Goal: Contribute content: Contribute content

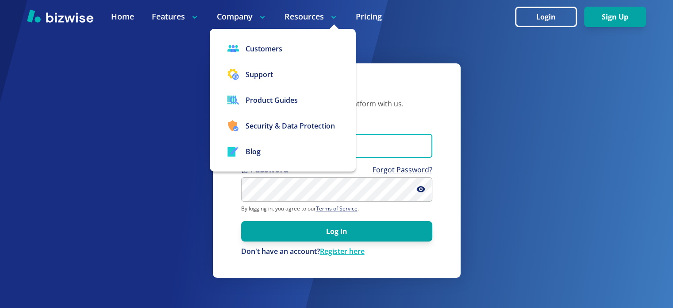
click at [374, 150] on input "Email Address" at bounding box center [336, 146] width 191 height 24
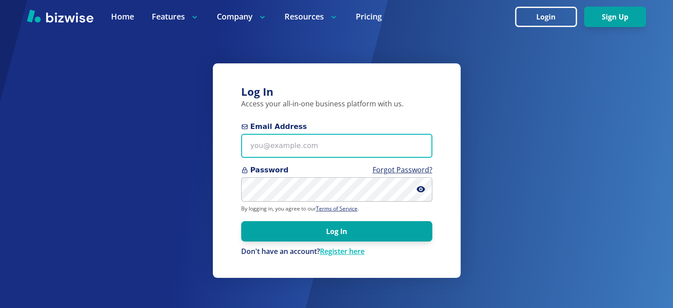
type input "[EMAIL_ADDRESS][DOMAIN_NAME]"
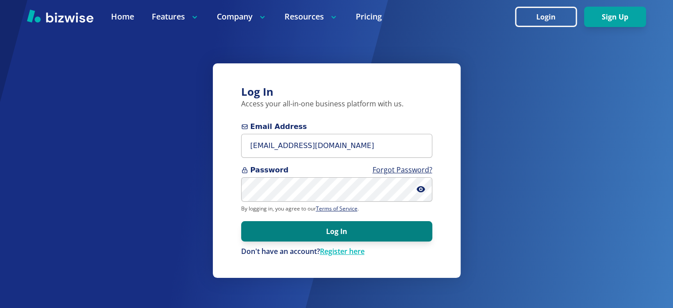
click at [362, 228] on button "Log In" at bounding box center [336, 231] width 191 height 20
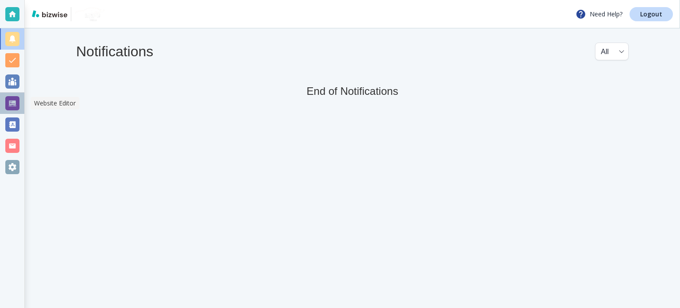
click at [12, 101] on div at bounding box center [12, 103] width 14 height 14
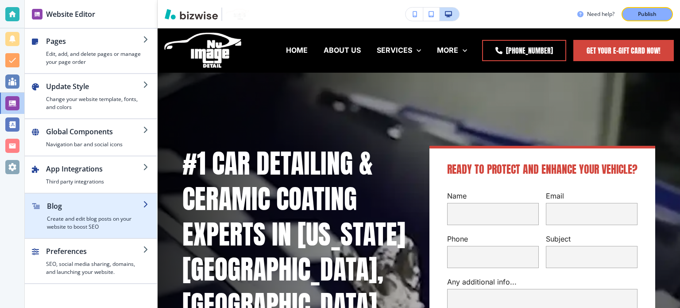
click at [80, 219] on h4 "Create and edit blog posts on your website to boost SEO" at bounding box center [95, 223] width 96 height 16
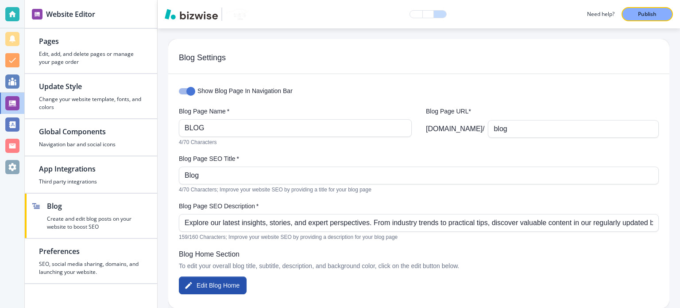
scroll to position [190, 0]
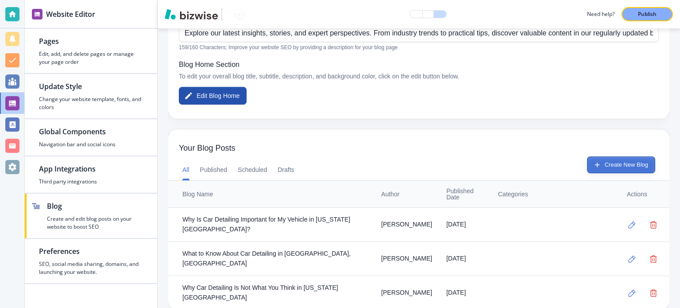
click at [609, 161] on button "Create New Blog" at bounding box center [621, 164] width 68 height 17
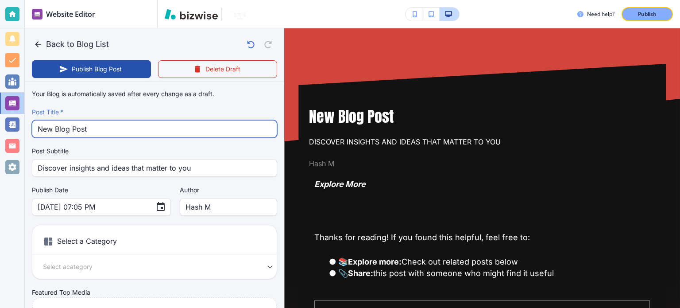
click at [86, 129] on input "New Blog Post" at bounding box center [155, 128] width 234 height 17
paste input "What’s Included in Full Car Detailing Service in Virginia Beach?"
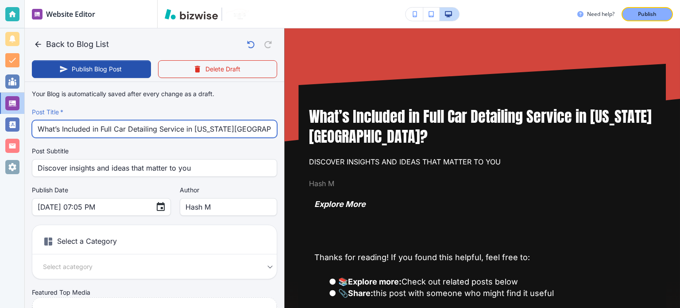
type input "What’s Included in Full Car Detailing Service in Virginia Beach?"
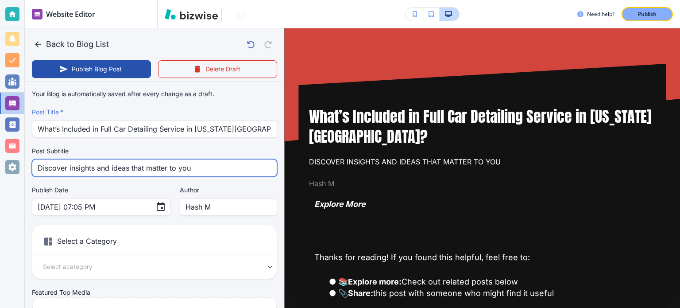
click at [112, 169] on input "Discover insights and ideas that matter to you" at bounding box center [155, 167] width 234 height 17
paste input "What Is Included in a Full Auto Detailing Service in Virginia Beach?"
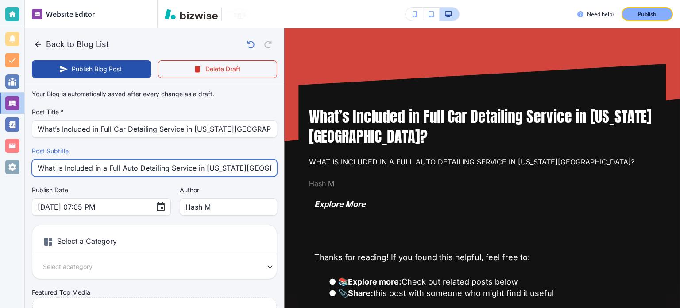
type input "What Is Included in a Full Auto Detailing Service in Virginia Beach?"
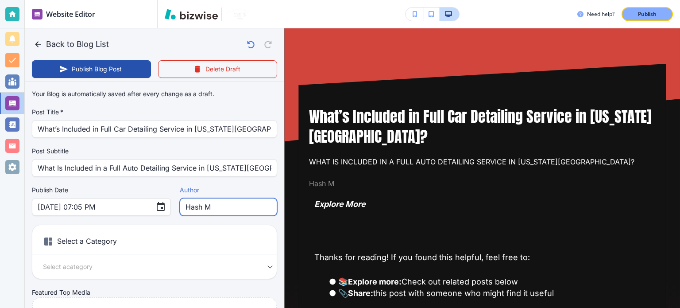
drag, startPoint x: 205, startPoint y: 205, endPoint x: 166, endPoint y: 205, distance: 39.0
click at [180, 205] on div "Hash M Author" at bounding box center [228, 207] width 97 height 18
drag, startPoint x: 193, startPoint y: 209, endPoint x: 188, endPoint y: 208, distance: 5.5
click at [188, 208] on input "Chris hall" at bounding box center [229, 206] width 86 height 17
click at [213, 209] on input "Chris Hall" at bounding box center [229, 206] width 86 height 17
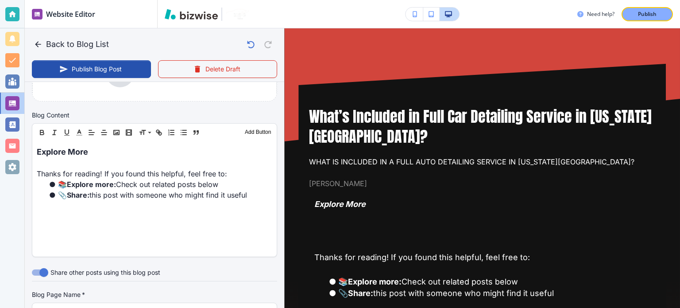
scroll to position [266, 0]
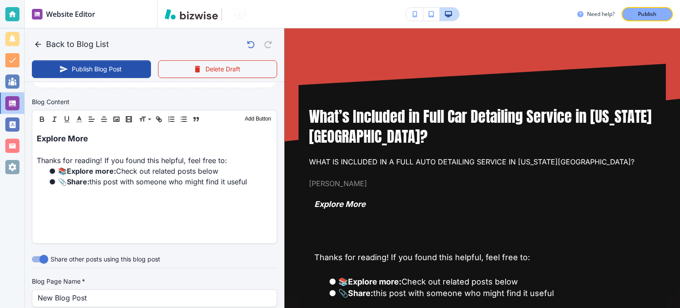
type input "Chris Hall"
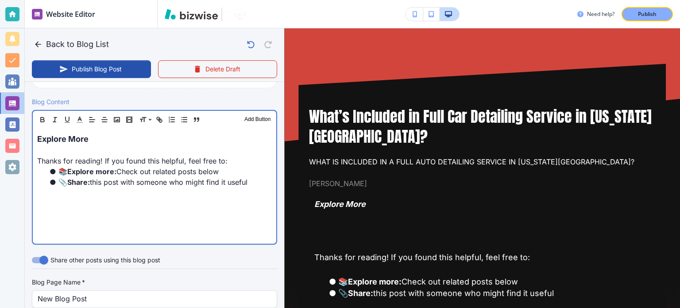
click at [90, 181] on strong "Share:" at bounding box center [78, 182] width 23 height 9
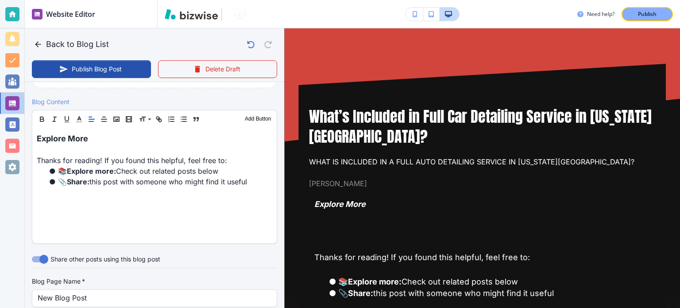
paste div
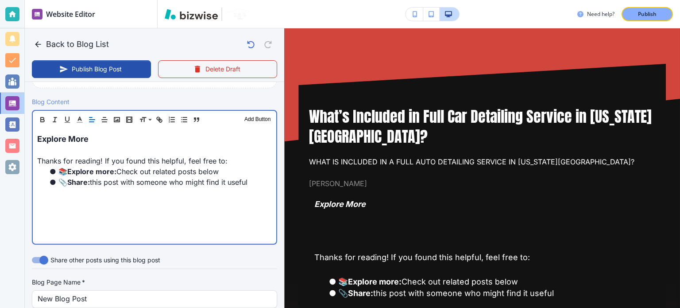
type input "Sep 15, 2025 07:06 PM"
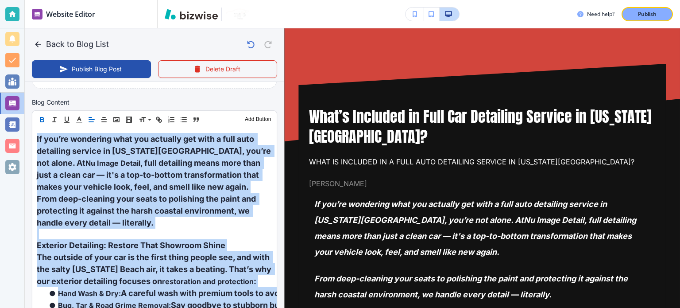
click at [41, 118] on icon "button" at bounding box center [42, 120] width 8 height 8
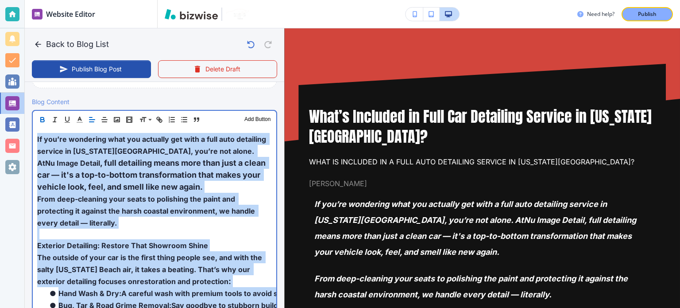
click at [186, 212] on span "From deep-cleaning your seats to polishing the paint and protecting it against …" at bounding box center [147, 210] width 220 height 33
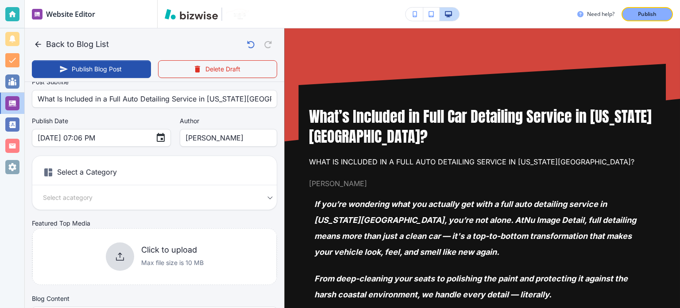
scroll to position [0, 0]
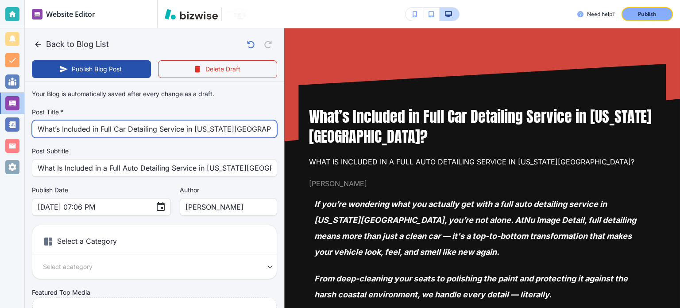
click at [128, 132] on input "What’s Included in Full Car Detailing Service in Virginia Beach?" at bounding box center [155, 128] width 234 height 17
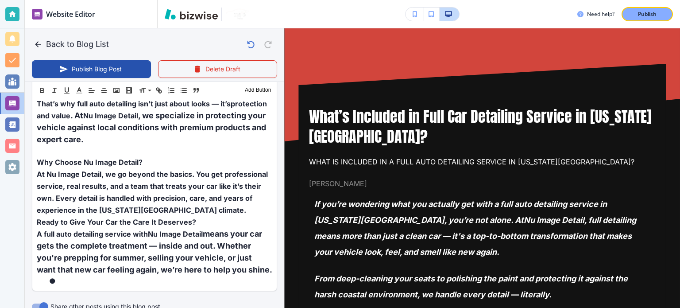
scroll to position [1016, 0]
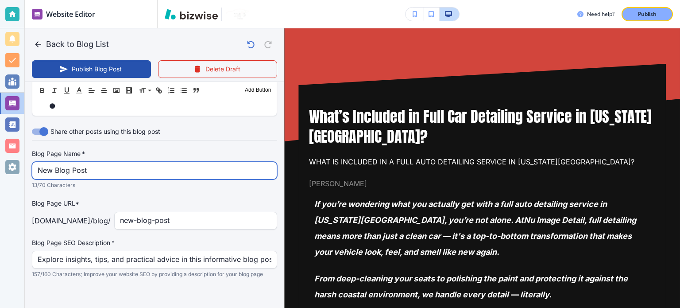
click at [111, 162] on input "New Blog Post" at bounding box center [155, 170] width 234 height 17
paste input "What’s Included in Full Car Detailing Service in Virginia Beach?"
type input "What’s Included in Full Car Detailing Service in Virginia Beach?"
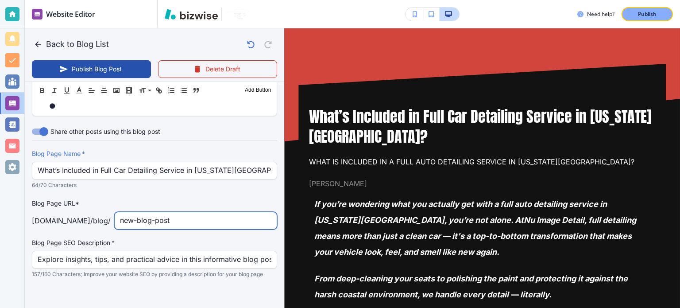
click at [150, 217] on input "new-blog-post" at bounding box center [195, 220] width 151 height 17
paste input "what-is-included-in-a-full-auto-detailing-service-in-virginia-beach"
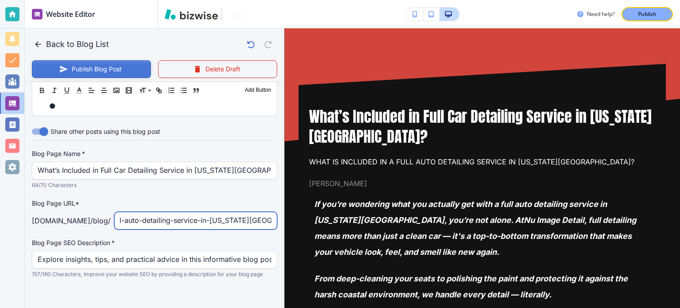
type input "what-is-included-in-a-full-auto-detailing-service-in-virginia-beach"
click at [119, 66] on button "Publish Blog Post" at bounding box center [91, 69] width 119 height 18
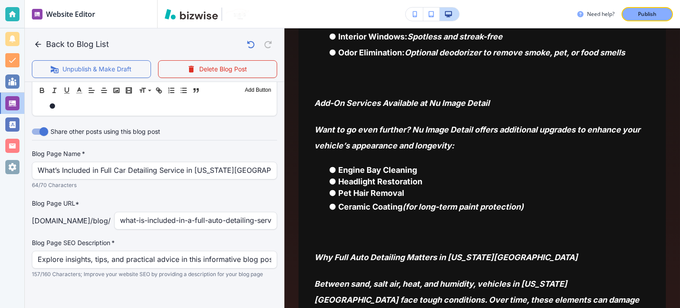
scroll to position [664, 0]
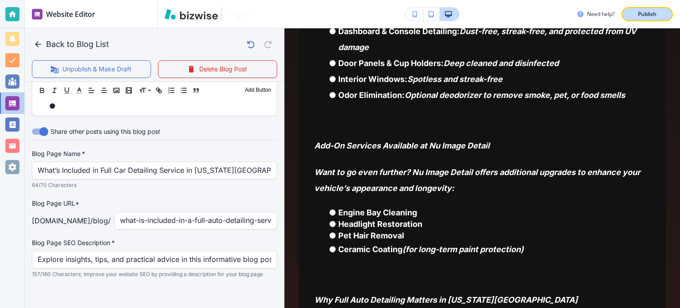
click at [638, 15] on p "Publish" at bounding box center [647, 14] width 19 height 8
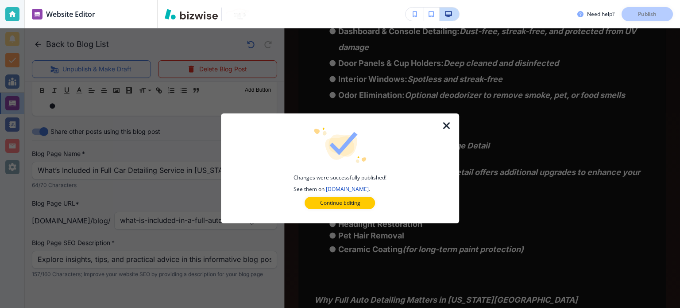
drag, startPoint x: 453, startPoint y: 129, endPoint x: 446, endPoint y: 125, distance: 8.1
click at [450, 128] on div "Changes were successfully published! See them on nuimagedetail.com . Continue E…" at bounding box center [340, 168] width 238 height 110
click at [446, 125] on icon "button" at bounding box center [446, 125] width 11 height 11
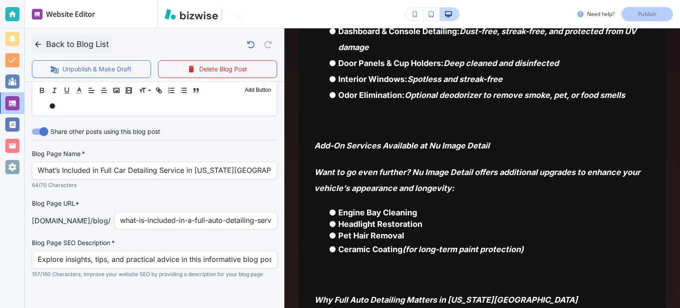
click at [54, 46] on button "Back to Blog List" at bounding box center [72, 44] width 81 height 18
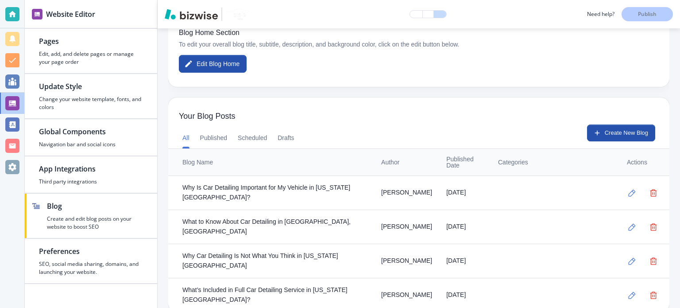
scroll to position [222, 0]
click at [606, 131] on button "Create New Blog" at bounding box center [621, 132] width 68 height 17
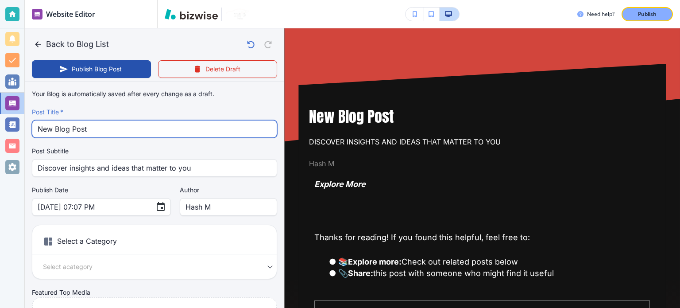
click at [148, 128] on input "New Blog Post" at bounding box center [155, 128] width 234 height 17
paste input "Cheap Ceramic Coating vs. Good Ceramic Coating in Virginia Beach"
type input "Cheap Ceramic Coating vs. Good Ceramic Coating in Virginia Beach"
type input "Sep 15, 2025 07:08 PM"
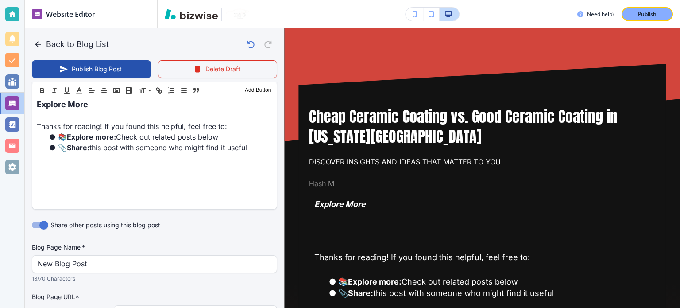
scroll to position [398, 0]
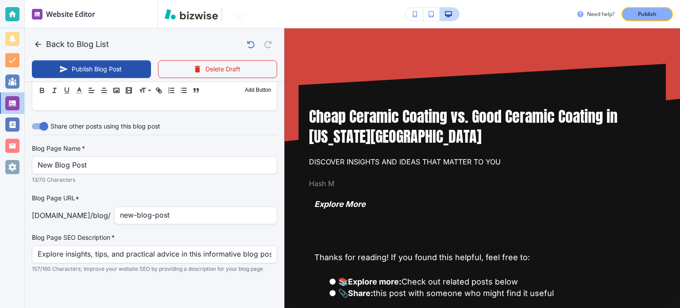
type input "Cheap Ceramic Coating vs. Good Ceramic Coating in Virginia Beach"
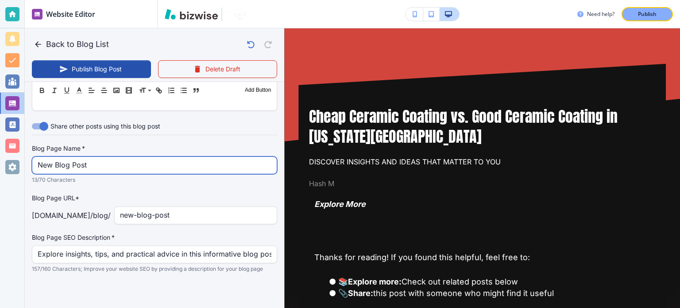
scroll to position [0, 0]
click at [140, 167] on input "New Blog Post" at bounding box center [155, 165] width 234 height 17
paste input "Cheap Ceramic Coating vs. Good Ceramic Coating in Virginia Beach"
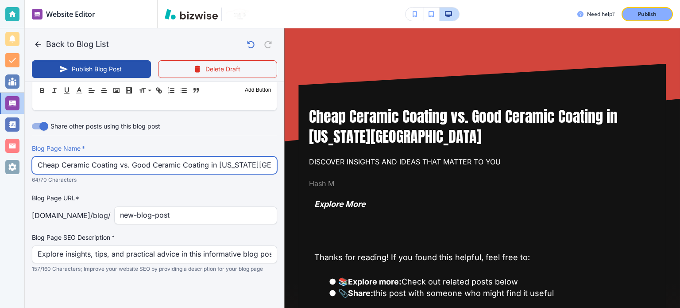
type input "Cheap Ceramic Coating vs. Good Ceramic Coating in Virginia Beach"
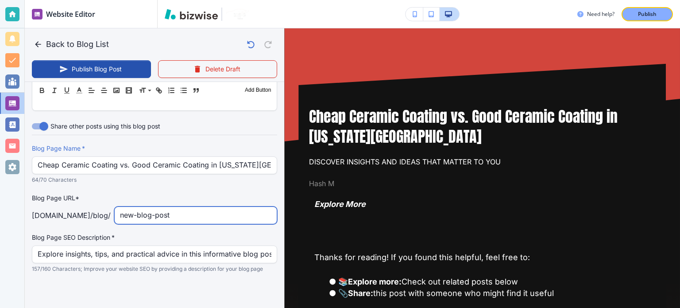
click at [184, 211] on input "new-blog-post" at bounding box center [195, 215] width 151 height 17
paste input "cheap-ceramic-coating-vs-good-ceramic-coating-in-virginia-beach"
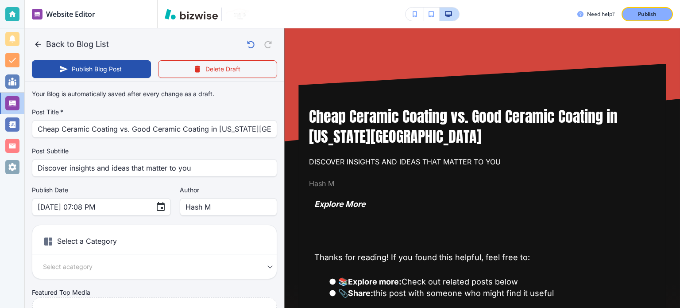
type input "cheap-ceramic-coating-vs-good-ceramic-coating-in-virginia-beach"
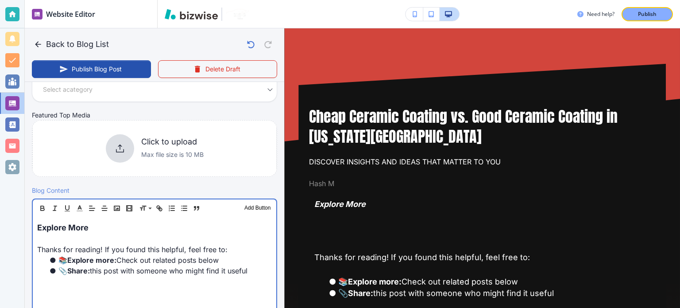
scroll to position [177, 0]
click at [129, 233] on p at bounding box center [154, 238] width 235 height 11
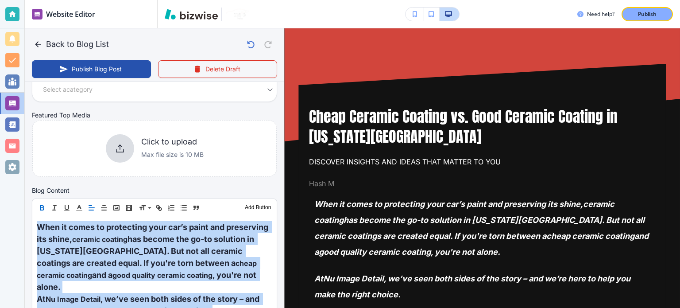
click at [43, 207] on icon "button" at bounding box center [42, 208] width 8 height 8
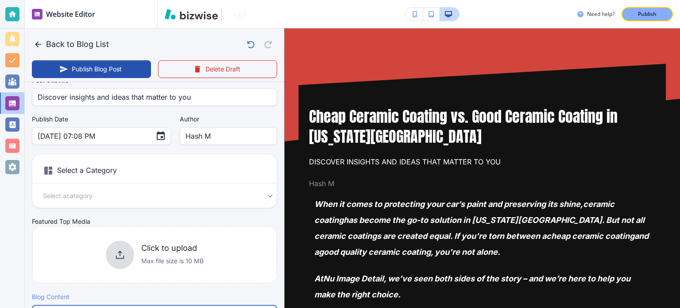
scroll to position [0, 0]
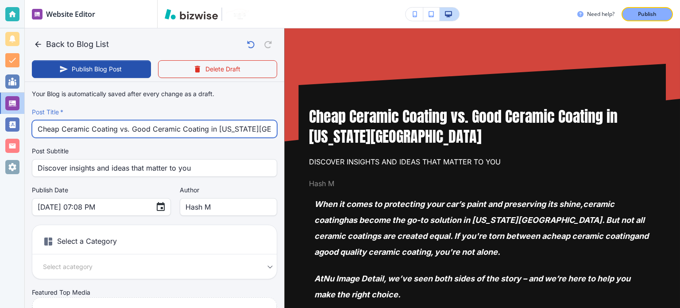
click at [131, 131] on input "Cheap Ceramic Coating vs. Good Ceramic Coating in Virginia Beach" at bounding box center [155, 128] width 234 height 17
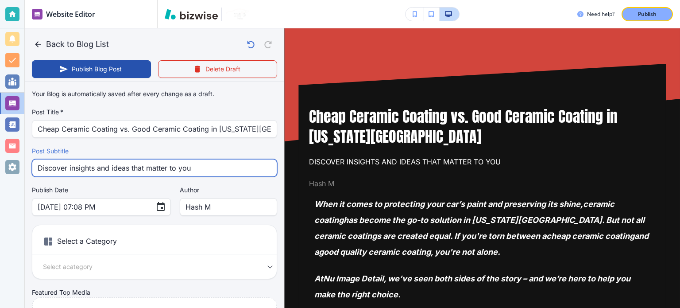
click at [140, 171] on input "Discover insights and ideas that matter to you" at bounding box center [155, 167] width 234 height 17
paste input "Cheap Ceramic Coating vs. Good Ceramic Coating in Virginia Beach"
type input "Cheap Ceramic Coating vs. Good Ceramic Coating in Virginia Beach"
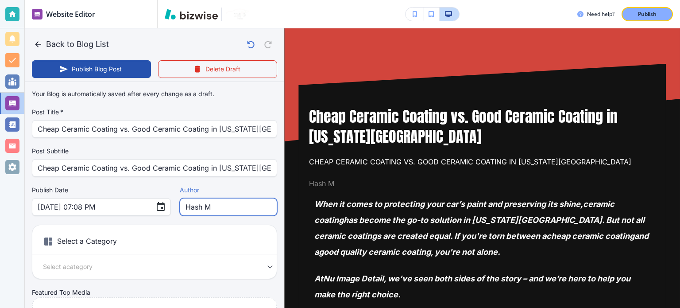
click at [205, 209] on input "Hash M" at bounding box center [229, 206] width 86 height 17
drag, startPoint x: 200, startPoint y: 257, endPoint x: 184, endPoint y: 206, distance: 53.5
click at [186, 206] on input "C" at bounding box center [229, 206] width 86 height 17
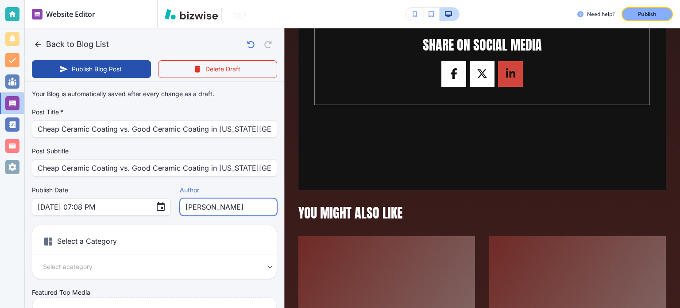
scroll to position [930, 0]
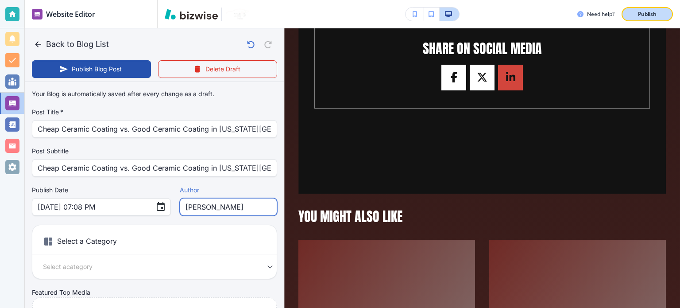
type input "Chris Hall"
click at [639, 14] on p "Publish" at bounding box center [647, 14] width 19 height 8
type input "Sep 15, 2025 07:09 PM"
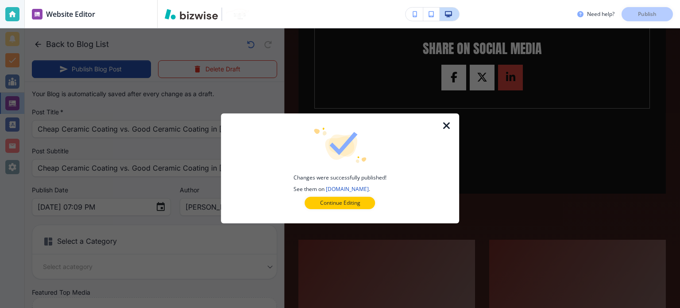
click at [448, 127] on icon "button" at bounding box center [446, 125] width 11 height 11
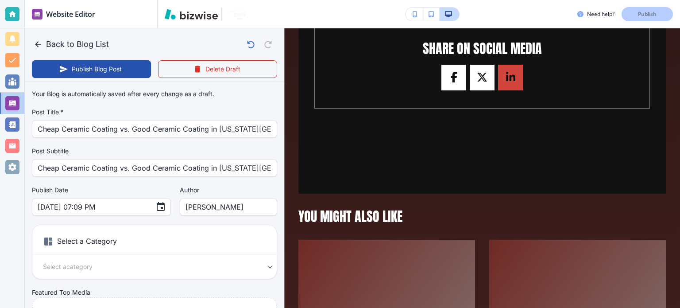
click at [118, 78] on div "Back to Blog List Publish Blog Post Delete Draft" at bounding box center [154, 55] width 259 height 54
click at [115, 70] on button "Publish Blog Post" at bounding box center [91, 69] width 119 height 18
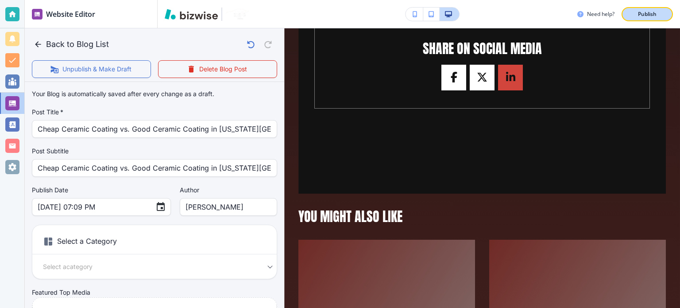
click at [653, 9] on button "Publish" at bounding box center [647, 14] width 51 height 14
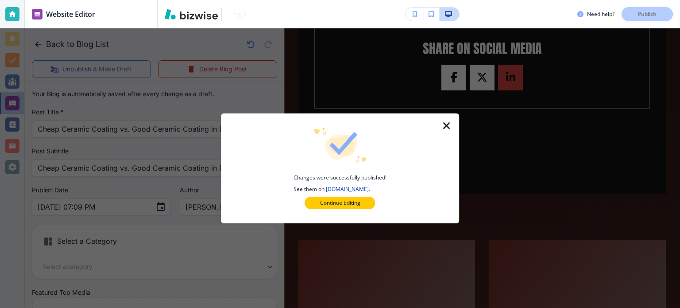
drag, startPoint x: 450, startPoint y: 127, endPoint x: 441, endPoint y: 130, distance: 9.4
click at [449, 127] on icon "button" at bounding box center [446, 125] width 11 height 11
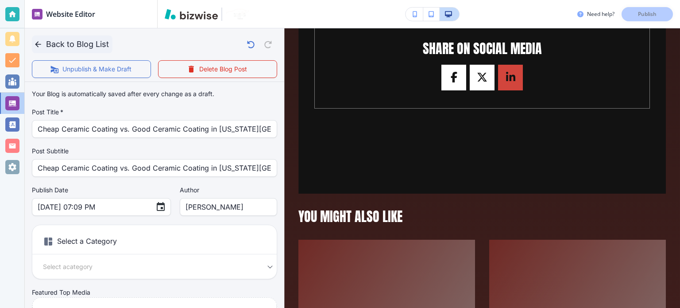
click at [37, 46] on icon "button" at bounding box center [38, 44] width 6 height 6
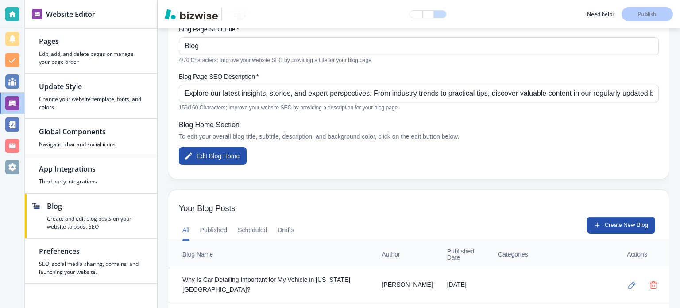
scroll to position [254, 0]
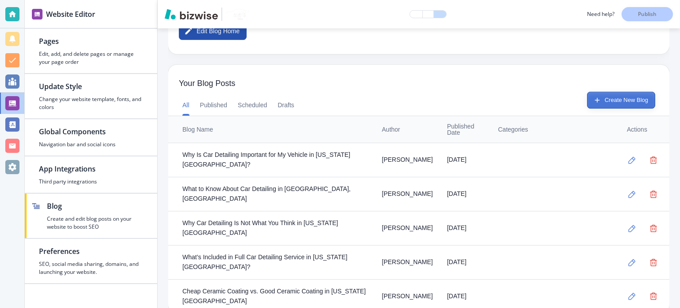
click at [609, 99] on button "Create New Blog" at bounding box center [621, 100] width 68 height 17
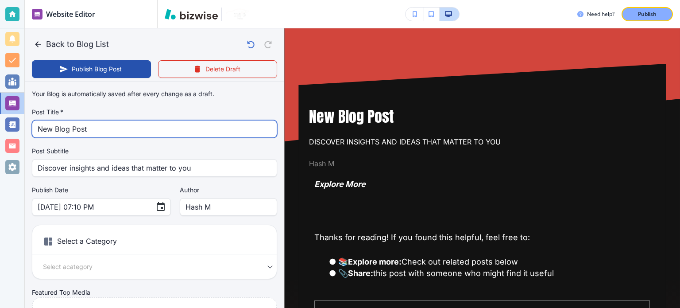
click at [124, 127] on input "New Blog Post" at bounding box center [155, 128] width 234 height 17
paste input "Does DIY Tricks Destroy Your Car Interior & Exterior?"
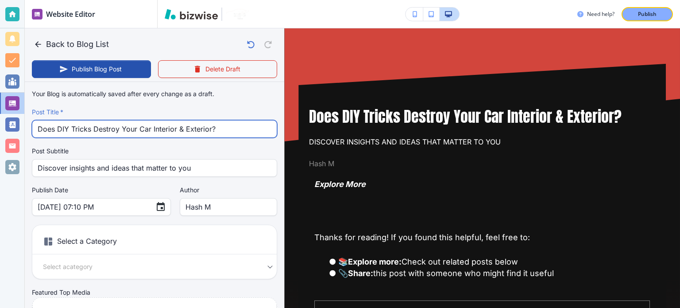
type input "Does DIY Tricks Destroy Your Car Interior & Exterior?"
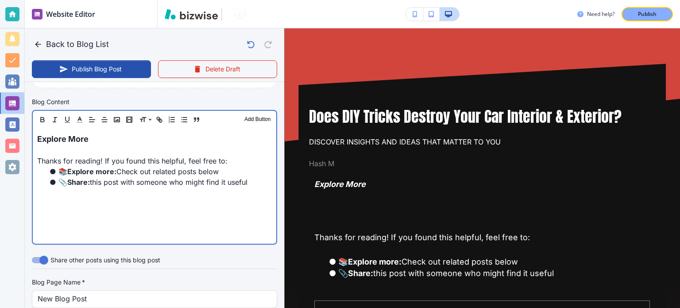
scroll to position [266, 0]
click at [124, 177] on li "📎 Share: this post with someone who might find it useful" at bounding box center [160, 182] width 224 height 11
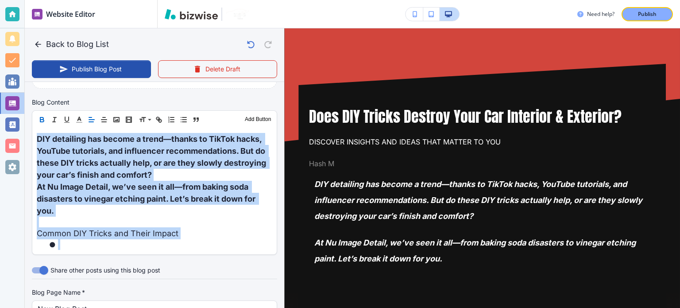
click at [43, 116] on icon "button" at bounding box center [42, 120] width 8 height 8
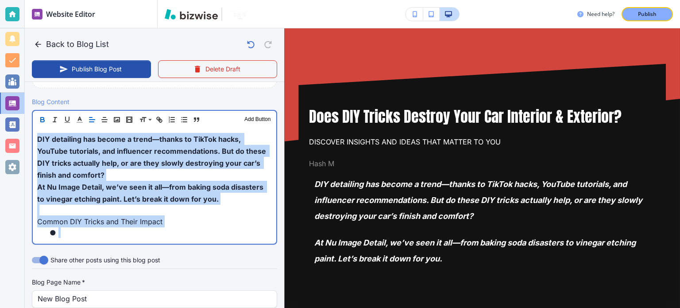
click at [103, 233] on li at bounding box center [160, 232] width 224 height 11
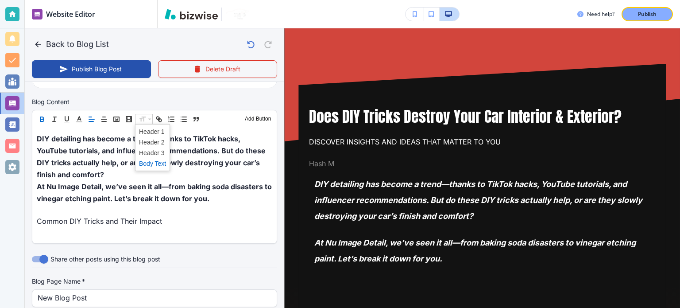
scroll to position [265, 0]
click at [148, 117] on icon at bounding box center [149, 120] width 11 height 8
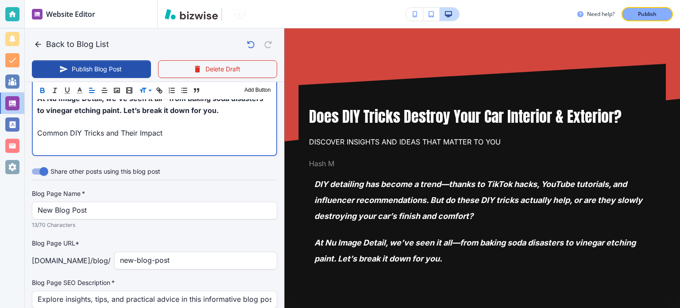
scroll to position [354, 0]
click at [191, 138] on div "DIY detailing has become a trend—thanks to TikTok hacks, YouTube tutorials, and…" at bounding box center [155, 97] width 244 height 115
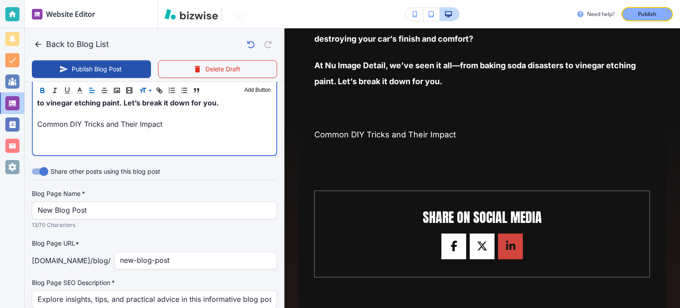
type input "Sep 15, 2025 07:21 PM"
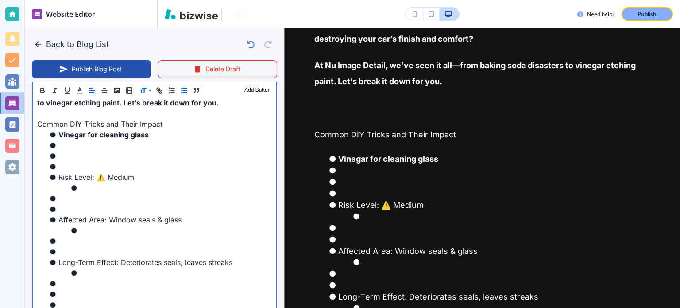
click at [114, 159] on li at bounding box center [160, 156] width 224 height 11
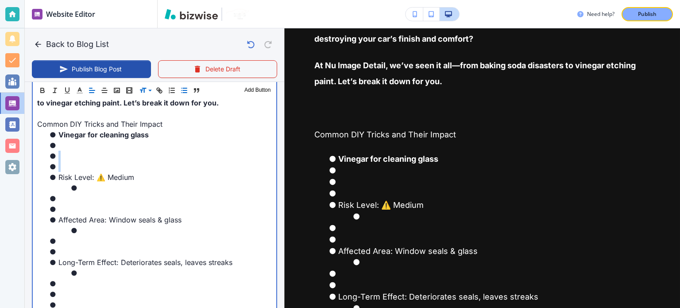
click at [114, 159] on li at bounding box center [160, 156] width 224 height 11
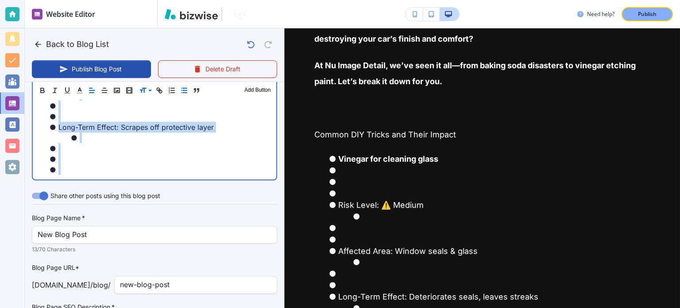
scroll to position [1323, 0]
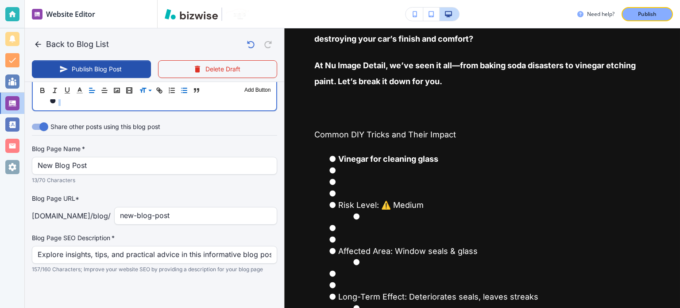
drag, startPoint x: 52, startPoint y: 129, endPoint x: 166, endPoint y: 120, distance: 115.1
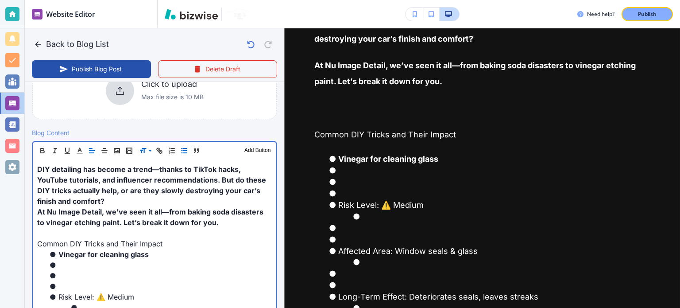
scroll to position [323, 0]
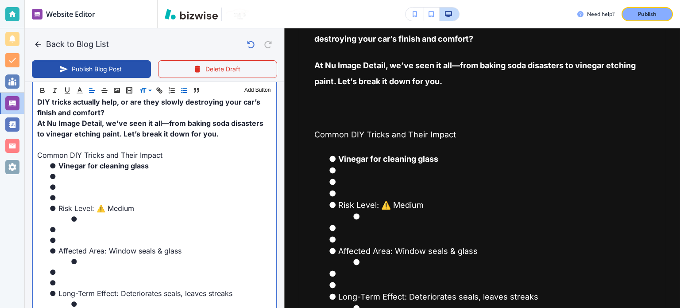
click at [90, 192] on li at bounding box center [160, 197] width 224 height 11
click at [51, 177] on li at bounding box center [160, 176] width 224 height 11
drag, startPoint x: 49, startPoint y: 164, endPoint x: 126, endPoint y: 174, distance: 77.3
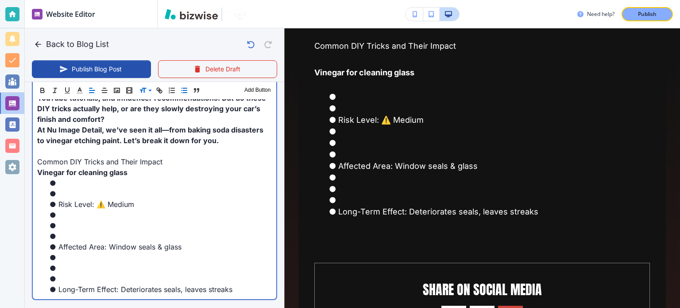
scroll to position [317, 0]
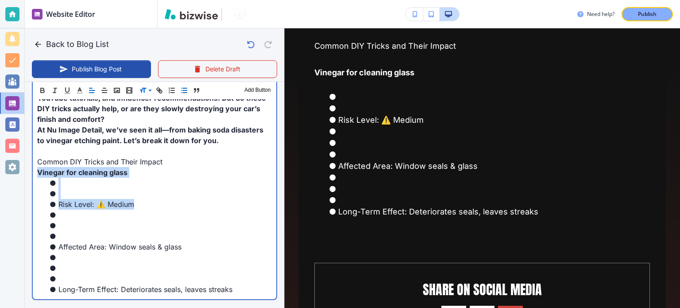
drag, startPoint x: 35, startPoint y: 170, endPoint x: 161, endPoint y: 201, distance: 129.5
click at [161, 201] on div "DIY detailing has become a trend—thanks to TikTok hacks, YouTube tutorials, and…" at bounding box center [155, 187] width 244 height 221
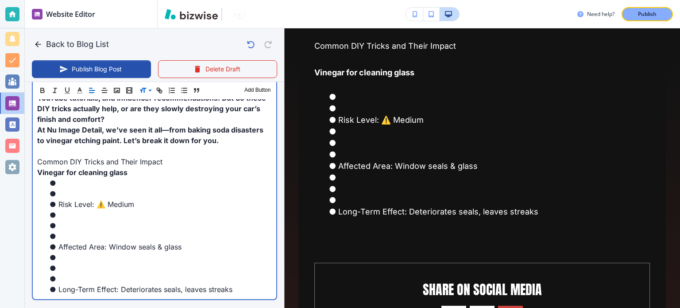
scroll to position [316, 0]
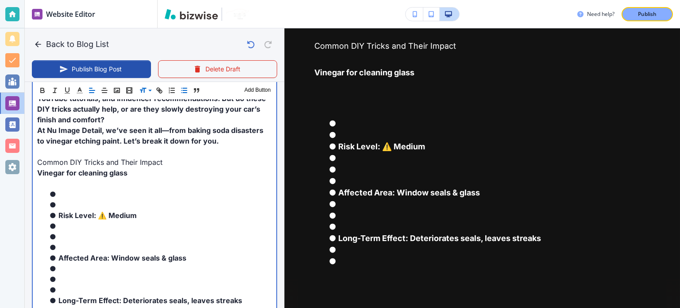
click at [55, 193] on li at bounding box center [160, 194] width 224 height 11
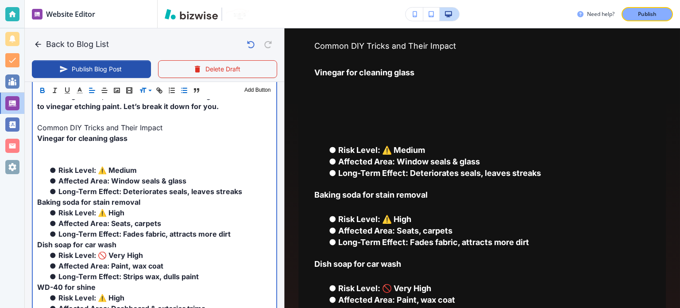
scroll to position [351, 0]
click at [54, 168] on li "Risk Level: ⚠️ Medium" at bounding box center [160, 170] width 224 height 11
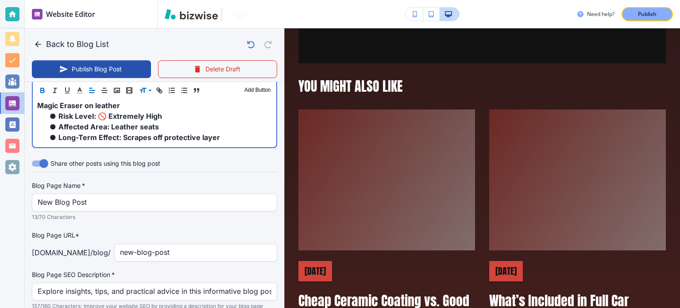
scroll to position [502, 0]
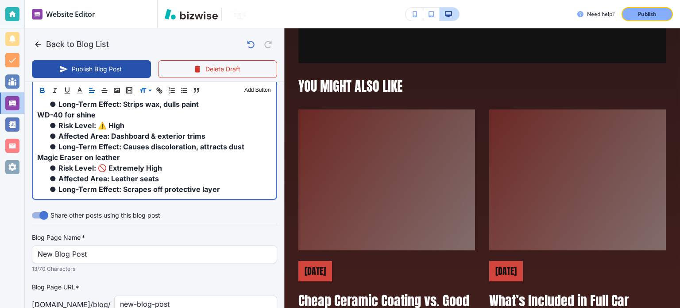
click at [237, 186] on li "Long-Term Effect: Scrapes off protective layer" at bounding box center [160, 189] width 224 height 11
type input "Sep 15, 2025 07:24 PM"
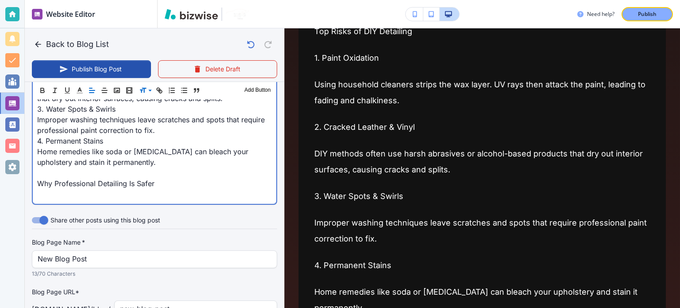
scroll to position [778, 0]
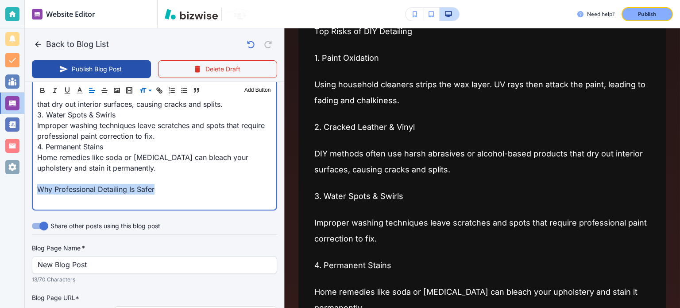
drag, startPoint x: 164, startPoint y: 176, endPoint x: 26, endPoint y: 182, distance: 138.2
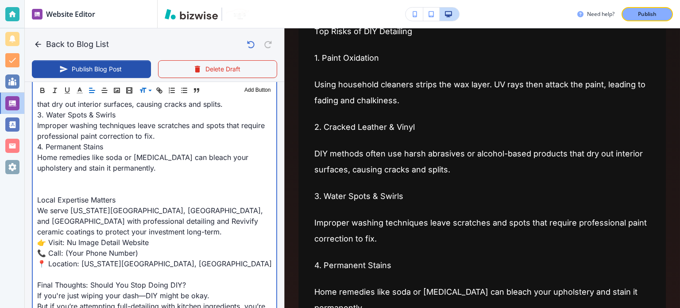
scroll to position [0, 0]
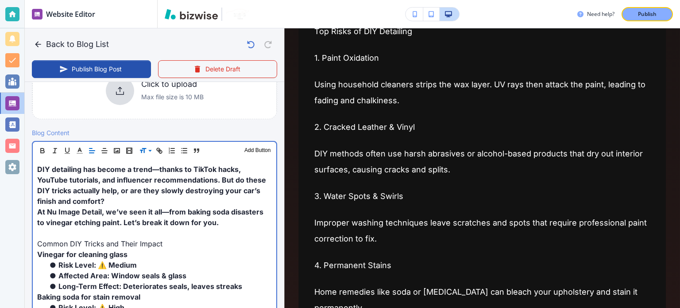
click at [142, 217] on span "At Nu Image Detail, we’ve seen it all—from baking soda disasters to vinegar etc…" at bounding box center [151, 216] width 228 height 19
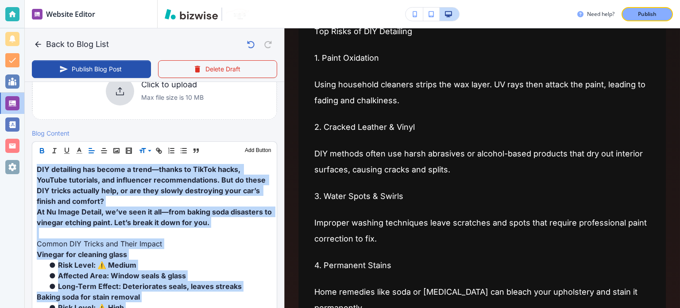
click at [40, 154] on button "button" at bounding box center [42, 150] width 12 height 11
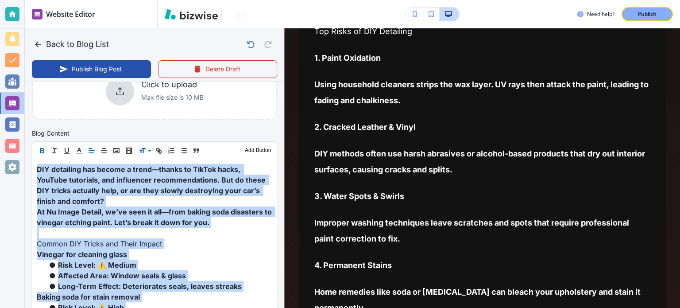
click at [41, 152] on icon "button" at bounding box center [42, 152] width 4 height 2
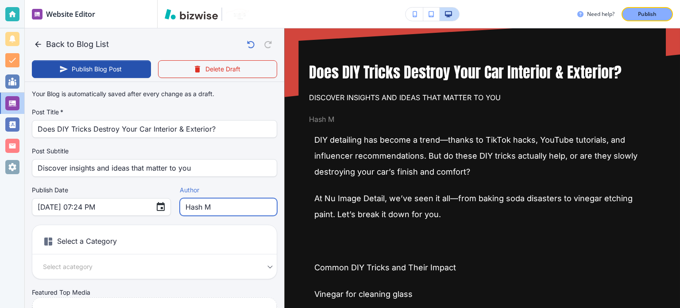
drag, startPoint x: 202, startPoint y: 201, endPoint x: 154, endPoint y: 213, distance: 49.3
click at [154, 213] on div "Publish Date Sep 15, 2025 07:24 PM ​ Author Hash M Author" at bounding box center [154, 201] width 245 height 30
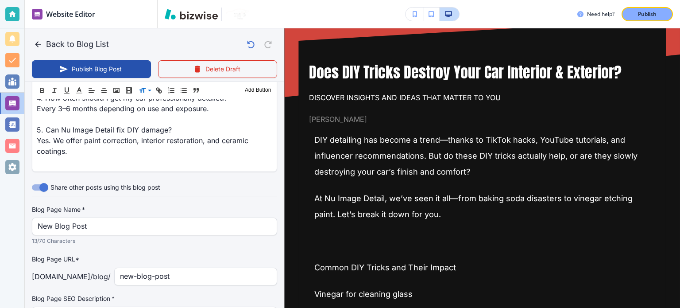
scroll to position [1227, 0]
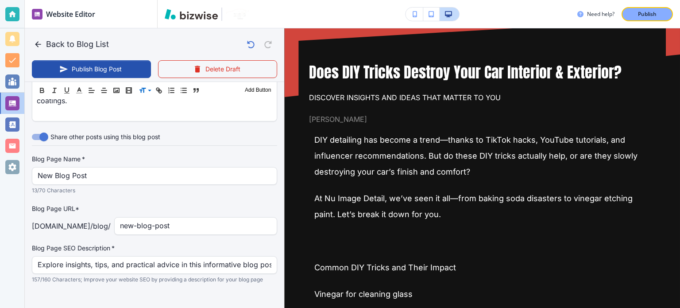
type input "Chris Hall"
click at [209, 217] on input "new-blog-post" at bounding box center [195, 225] width 151 height 17
paste input "does-diy-tricks-destroy-your-car-interior-exterior"
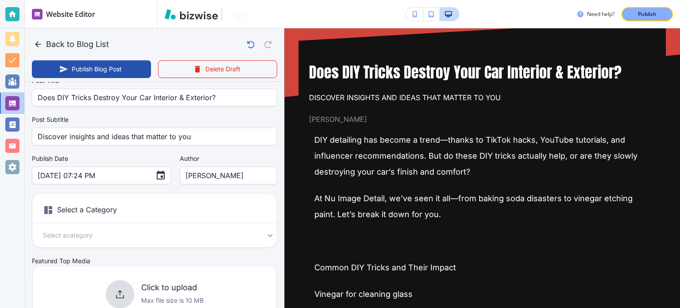
scroll to position [0, 0]
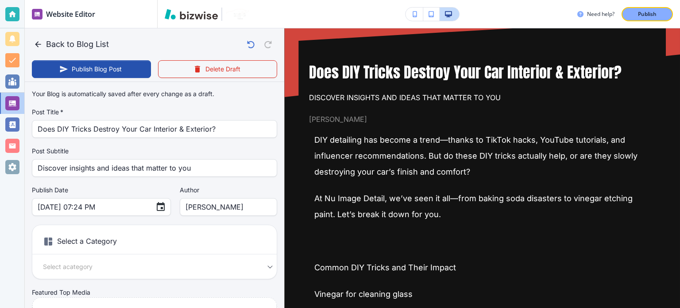
type input "does-diy-tricks-destroy-your-car-interior-exterior"
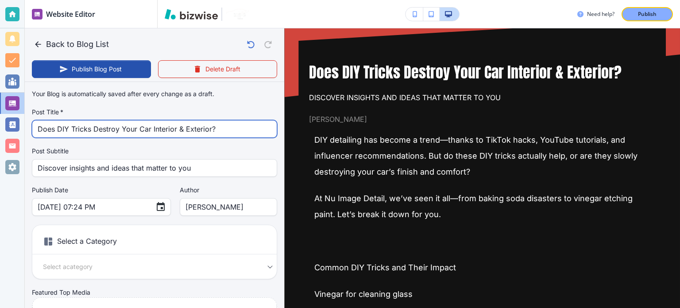
click at [112, 131] on input "Does DIY Tricks Destroy Your Car Interior & Exterior?" at bounding box center [155, 128] width 234 height 17
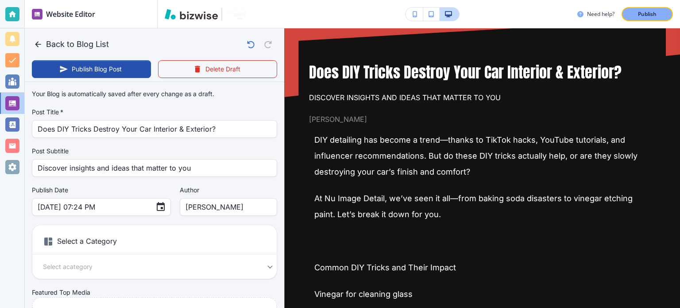
click at [105, 141] on div "Your Blog is automatically saved after every change as a draft. Post Title   * …" at bounding box center [154, 223] width 245 height 277
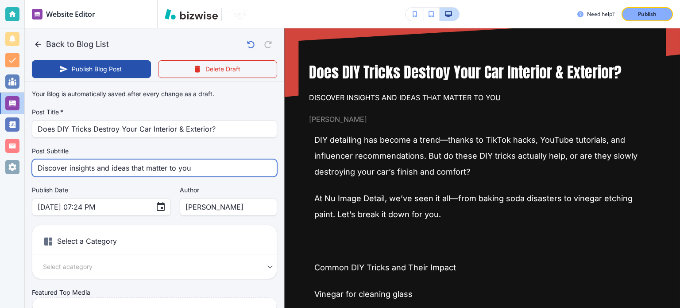
click at [112, 166] on input "Discover insights and ideas that matter to you" at bounding box center [155, 167] width 234 height 17
paste input "oes DIY Tricks Destroy Your Car Interior & Exterior?"
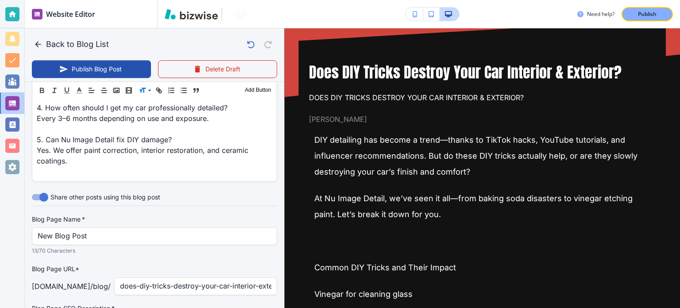
scroll to position [1227, 0]
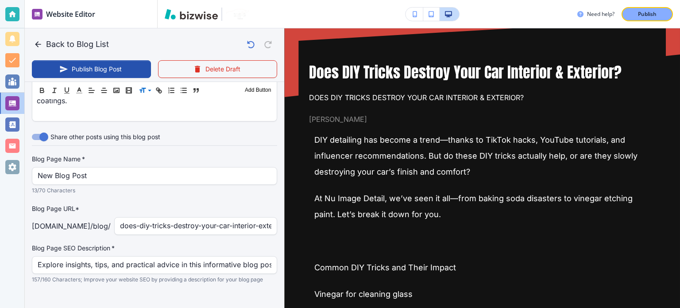
type input "Does DIY Tricks Destroy Your Car Interior & Exterior?"
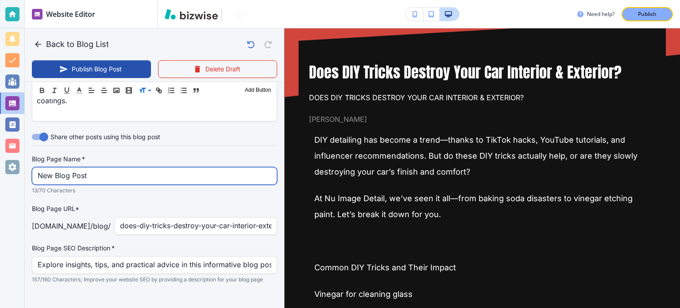
click at [111, 167] on input "New Blog Post" at bounding box center [155, 175] width 234 height 17
paste input "Does DIY Tricks Destroy Your Car Interior & Exterior?"
type input "Sep 15, 2025 07:25 PM"
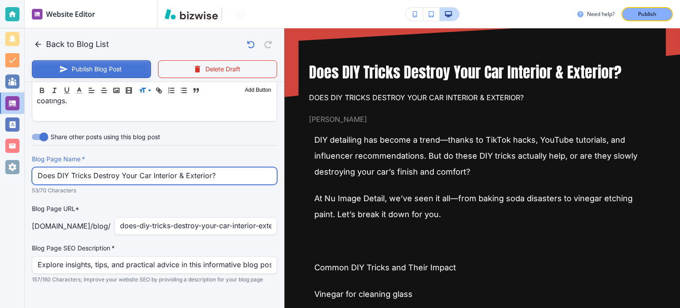
type input "Does DIY Tricks Destroy Your Car Interior & Exterior?"
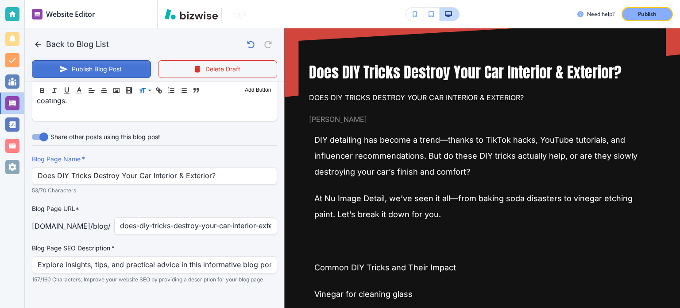
click at [131, 67] on button "Publish Blog Post" at bounding box center [91, 69] width 119 height 18
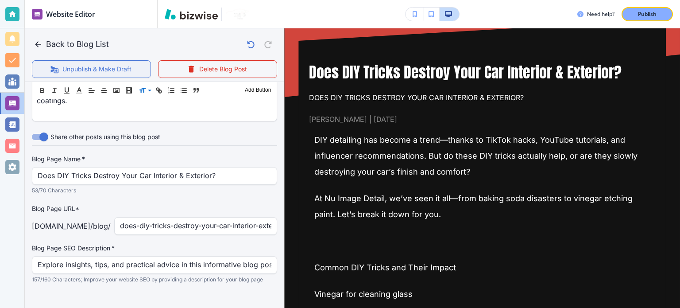
scroll to position [1227, 0]
click at [655, 9] on button "Publish" at bounding box center [647, 14] width 51 height 14
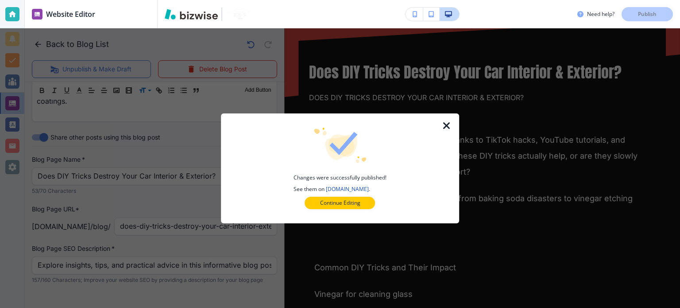
click at [443, 125] on icon "button" at bounding box center [446, 125] width 11 height 11
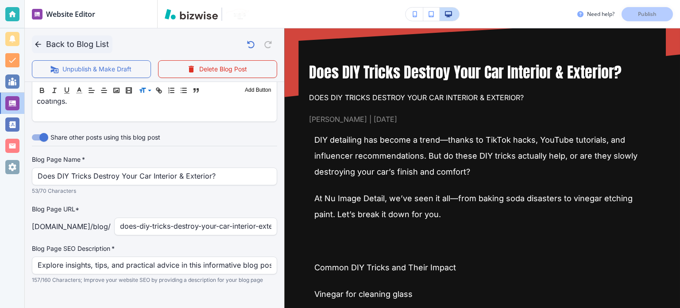
click at [35, 45] on icon "button" at bounding box center [38, 44] width 9 height 9
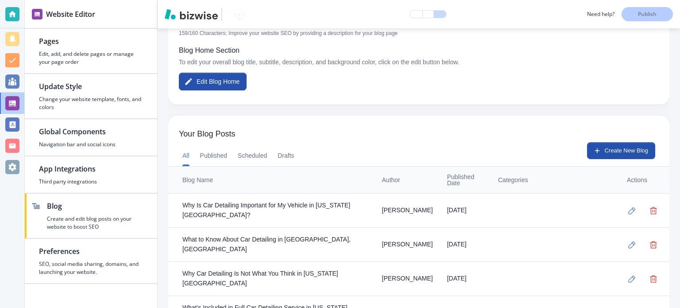
scroll to position [242, 0]
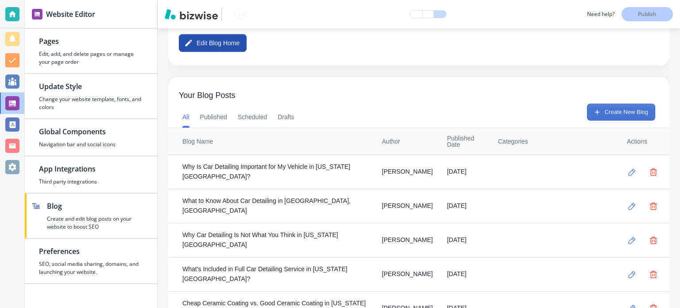
click at [613, 112] on button "Create New Blog" at bounding box center [621, 112] width 68 height 17
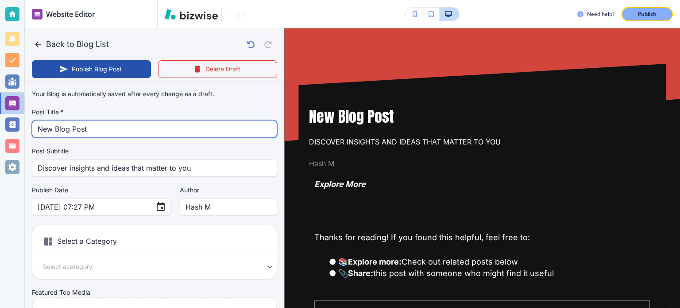
click at [149, 135] on input "New Blog Post" at bounding box center [155, 128] width 234 height 17
paste input "Ultimate Guide to Ceramic Coating in Virginia Beach | Nu Image Detail"
type input "Ultimate Guide to Ceramic Coating in Virginia Beach | Nu Image Detail"
type input "Sep 15, 2025 07:28 PM"
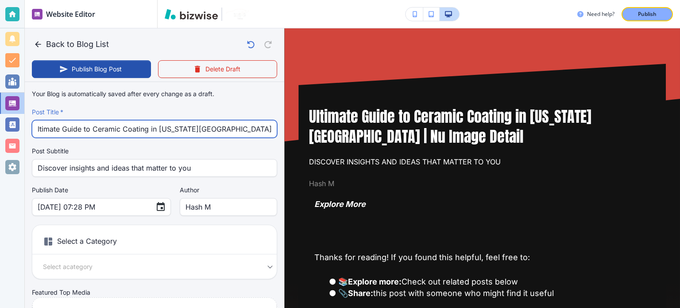
type input "Ultimate Guide to Ceramic Coating in Virginia Beach | Nu Image Detail"
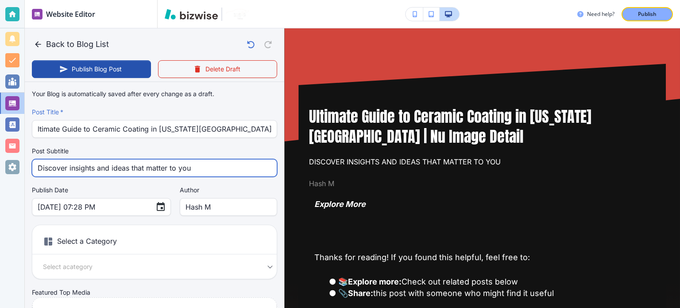
scroll to position [0, 0]
click at [170, 170] on input "Discover insights and ideas that matter to you" at bounding box center [155, 167] width 234 height 17
paste input "Ultimate Guide to Ceramic Coating in Virginia Beach | Nu Image Detail"
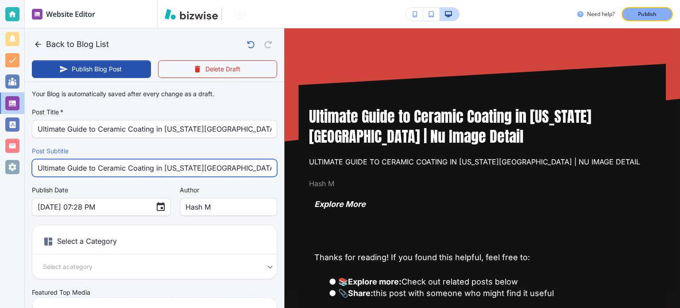
scroll to position [0, 5]
type input "Ultimate Guide to Ceramic Coating in Virginia Beach | Nu Image Detail"
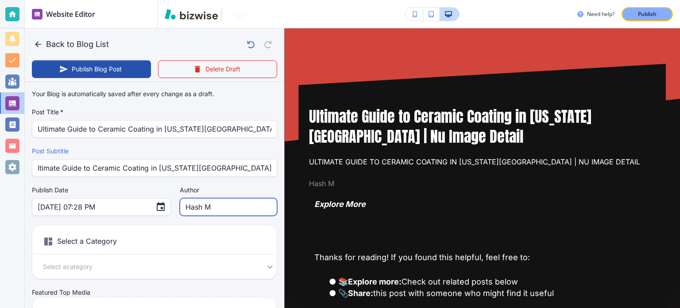
scroll to position [0, 0]
drag, startPoint x: 197, startPoint y: 207, endPoint x: 166, endPoint y: 205, distance: 31.1
click at [180, 205] on div "Hash M Author" at bounding box center [228, 207] width 97 height 18
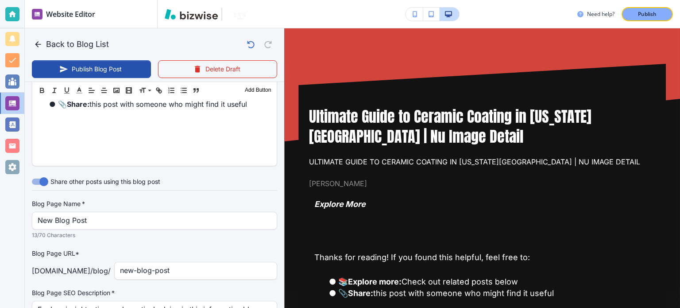
scroll to position [398, 0]
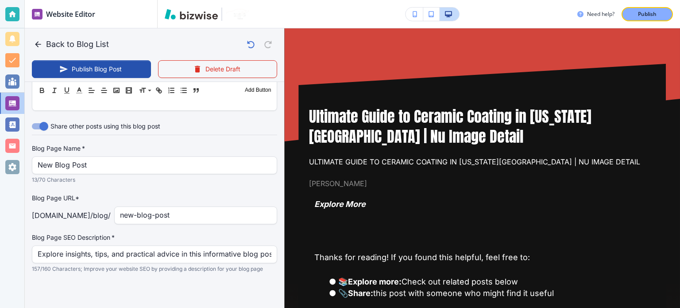
type input "Chris Hall"
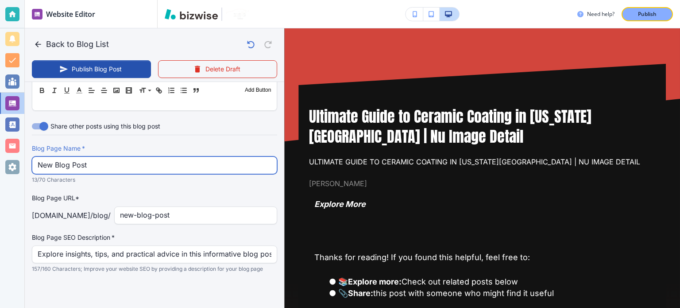
click at [127, 164] on input "New Blog Post" at bounding box center [155, 165] width 234 height 17
paste input "Ultimate Guide to Ceramic Coating in Virginia Beach | Nu Image Detail"
type input "Ultimate Guide to Ceramic Coating in Virginia Beach | Nu Image Detail"
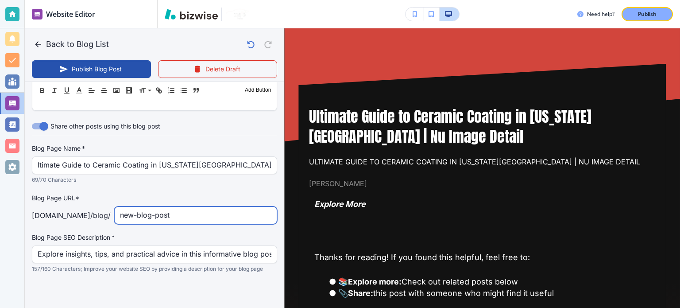
scroll to position [0, 0]
click at [181, 216] on input "new-blog-post" at bounding box center [195, 215] width 151 height 17
paste input "ultimate-guide-to-ceramic-coating-in-virginia-beach-nu-image-detail"
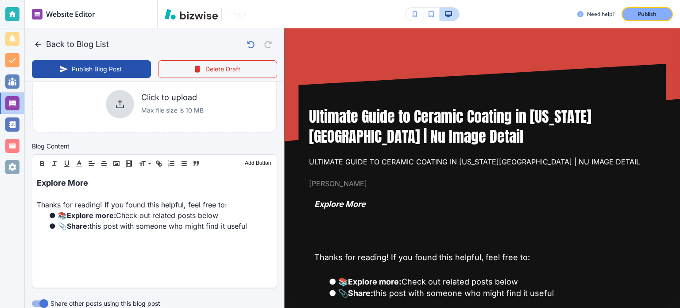
type input "ultimate-guide-to-ceramic-coating-in-virginia-beach-nu-image-detail"
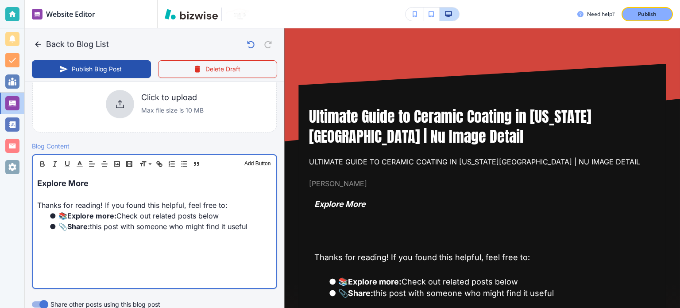
click at [124, 205] on p "Thanks for reading! If you found this helpful, feel free to:" at bounding box center [154, 205] width 235 height 11
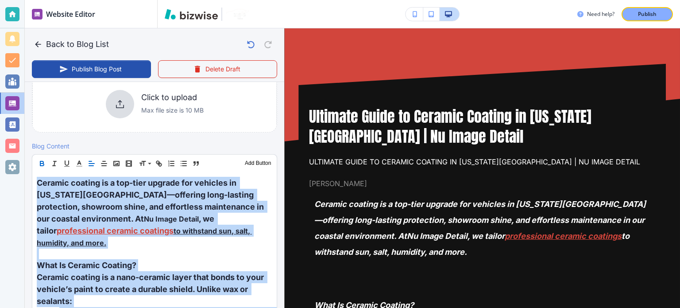
click at [43, 161] on icon "button" at bounding box center [42, 163] width 8 height 8
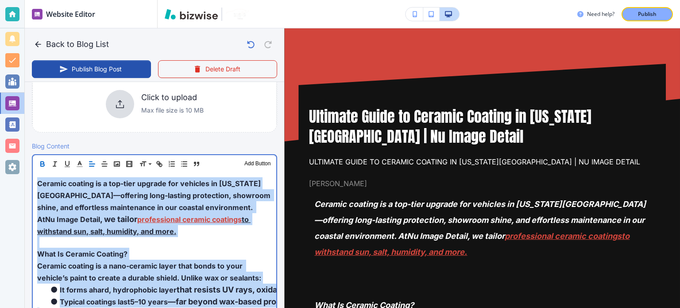
click at [117, 225] on strong "to withstand sun, salt, humidity, and more." at bounding box center [143, 224] width 213 height 21
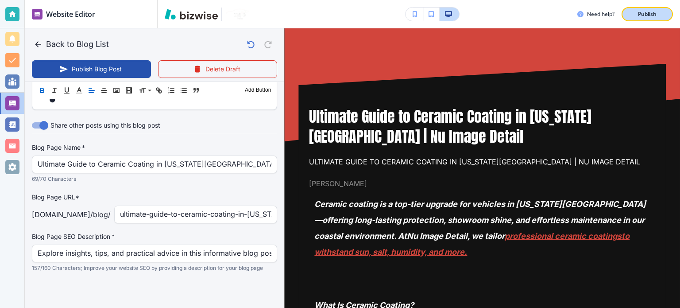
scroll to position [934, 0]
click at [657, 14] on div "Publish" at bounding box center [647, 14] width 28 height 8
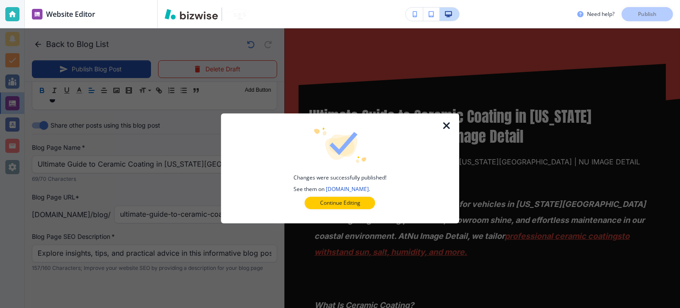
click at [446, 125] on icon "button" at bounding box center [446, 125] width 11 height 11
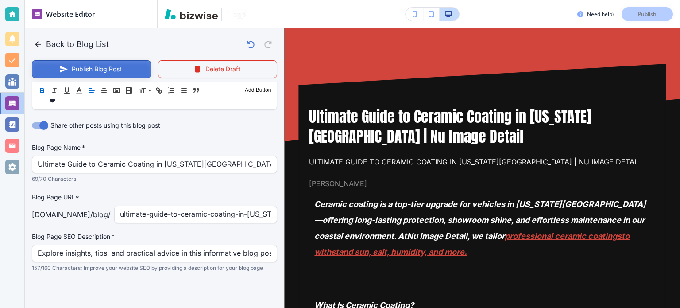
click at [90, 71] on button "Publish Blog Post" at bounding box center [91, 69] width 119 height 18
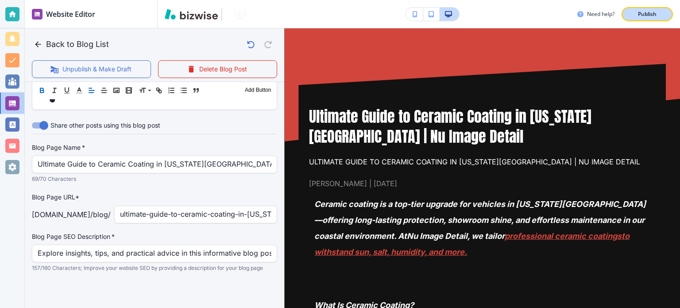
click at [643, 7] on button "Publish" at bounding box center [647, 14] width 51 height 14
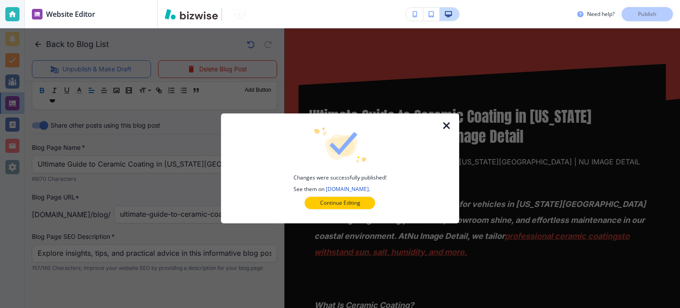
click at [445, 123] on icon "button" at bounding box center [446, 125] width 11 height 11
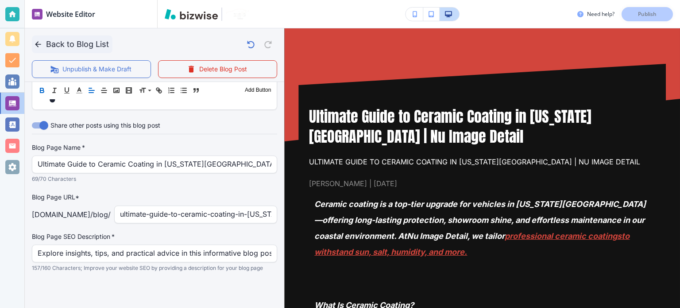
click at [55, 46] on button "Back to Blog List" at bounding box center [72, 44] width 81 height 18
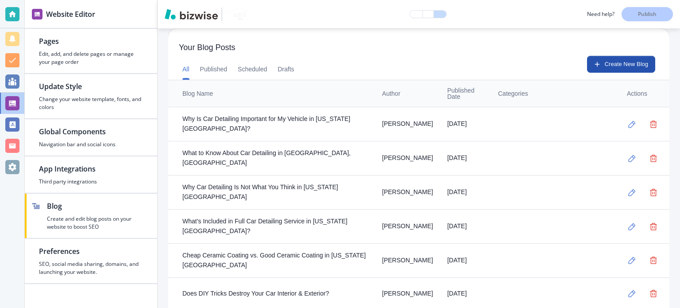
scroll to position [275, 0]
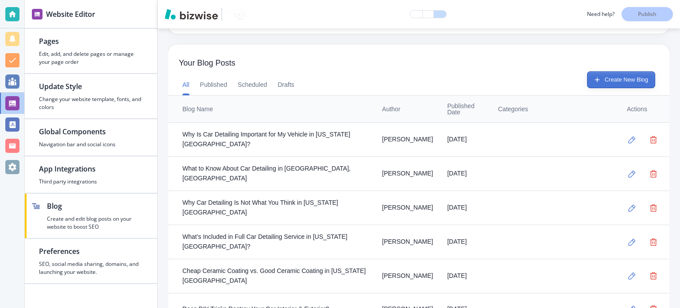
click at [620, 78] on button "Create New Blog" at bounding box center [621, 79] width 68 height 17
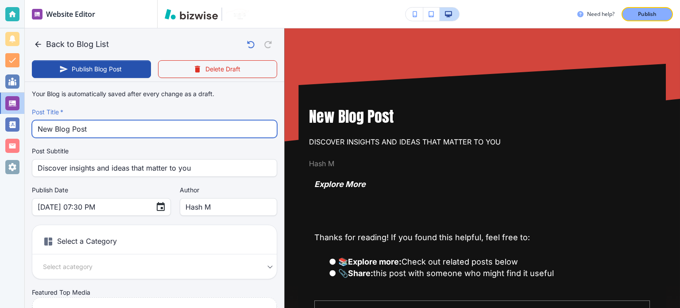
click at [176, 125] on input "New Blog Post" at bounding box center [155, 128] width 234 height 17
paste input "Why Ceramic Coating Is Better Than Wax | Nu Image Detail Virginia Beach"
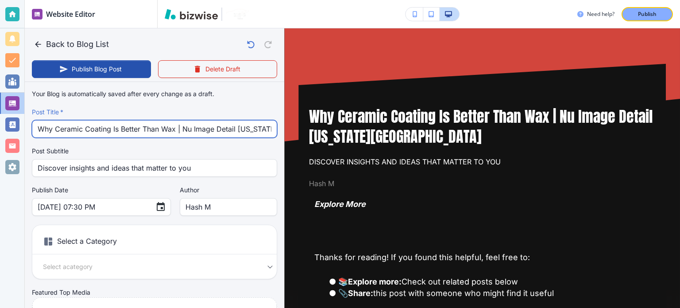
scroll to position [0, 20]
type input "Why Ceramic Coating Is Better Than Wax | Nu Image Detail Virginia Beach"
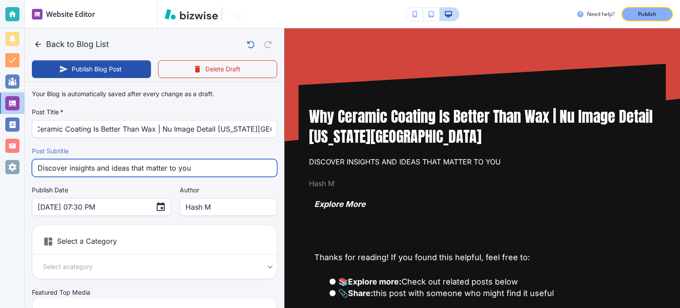
scroll to position [0, 0]
click at [168, 167] on input "Discover insights and ideas that matter to you" at bounding box center [155, 167] width 234 height 17
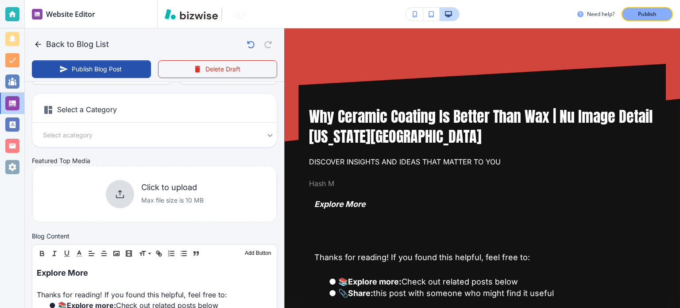
scroll to position [44, 0]
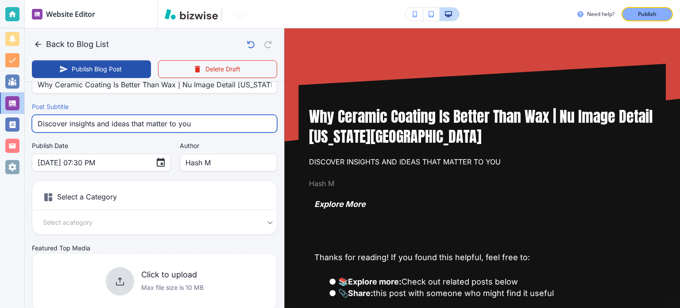
paste input "Why Ceramic Coating Is Better Than Wax | Nu Image Detail Virginia Beach"
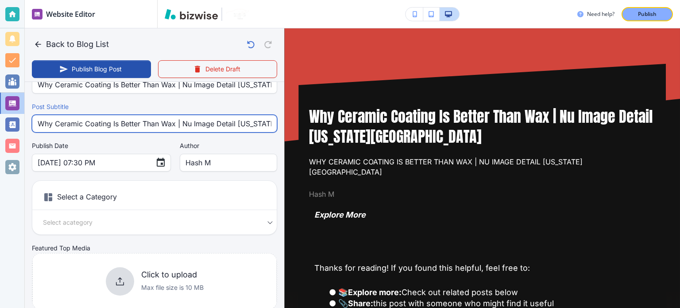
scroll to position [0, 20]
type input "Why Ceramic Coating Is Better Than Wax | Nu Image Detail Virginia Beach"
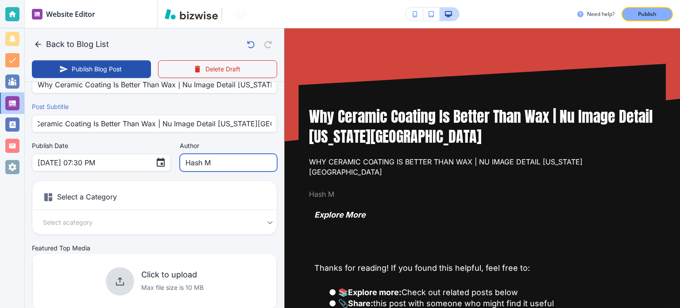
scroll to position [0, 0]
drag, startPoint x: 210, startPoint y: 161, endPoint x: 367, endPoint y: 70, distance: 180.5
click at [131, 161] on div "Publish Date Sep 15, 2025 07:30 PM ​ Author Hash M Author" at bounding box center [154, 156] width 245 height 30
click at [227, 162] on input "Hash M" at bounding box center [229, 162] width 86 height 17
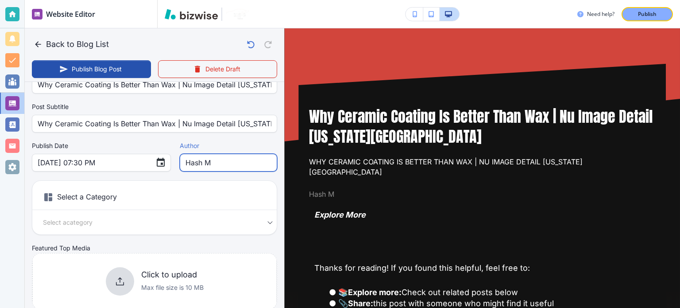
click at [227, 162] on input "Hash M" at bounding box center [229, 162] width 86 height 17
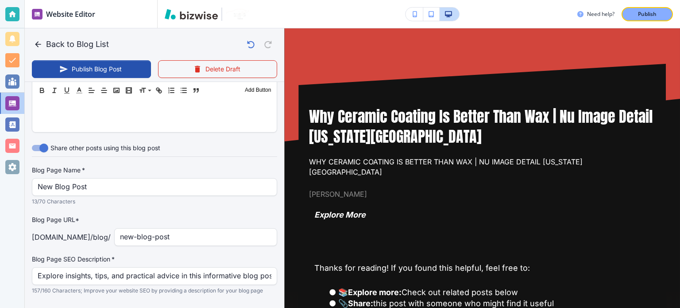
scroll to position [398, 0]
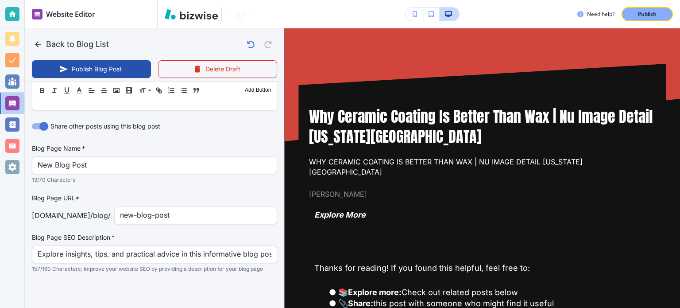
type input "Chris Hall"
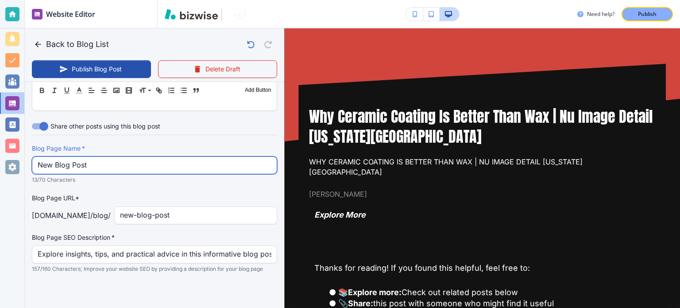
click at [136, 170] on input "New Blog Post" at bounding box center [155, 165] width 234 height 17
paste input "Why Ceramic Coating Is Better Than Wax | Nu Image Detail Virginia Beac"
type input "Why Ceramic Coating Is Better Than Wax | Nu Image Detail Virginia Beac"
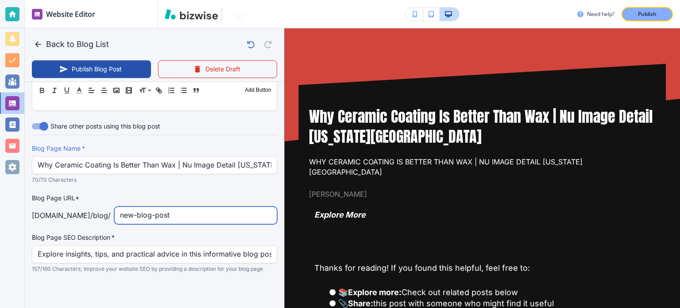
click at [175, 213] on input "new-blog-post" at bounding box center [195, 215] width 151 height 17
paste input "why-ceramic-coating-is-better-than-wax-nu-image-detail-virginia-beach"
type input "Sep 15, 2025 07:31 PM"
type input "why-ceramic-coating-is-better-than-wax-nu-image-detail-virginia-beach"
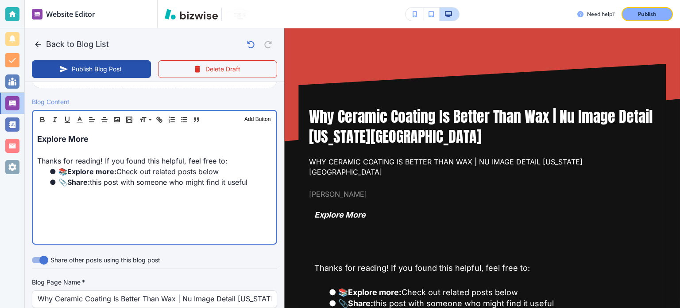
scroll to position [266, 0]
click at [112, 167] on strong "Explore more:" at bounding box center [91, 171] width 49 height 9
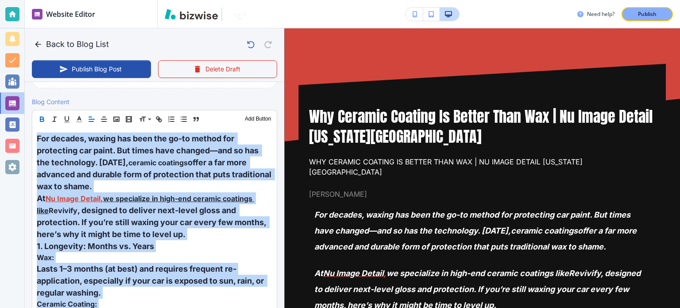
click at [44, 121] on icon "button" at bounding box center [42, 119] width 8 height 8
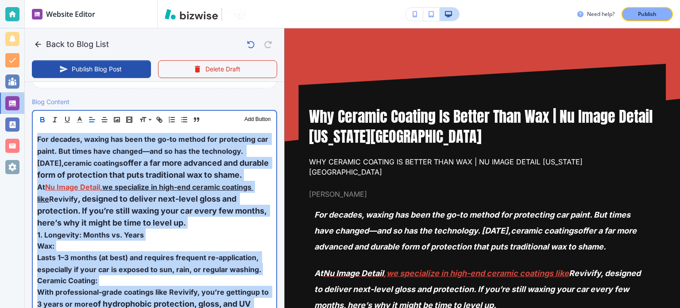
click at [139, 175] on span "offer a far more advanced and durable form of protection that puts traditional …" at bounding box center [153, 168] width 233 height 21
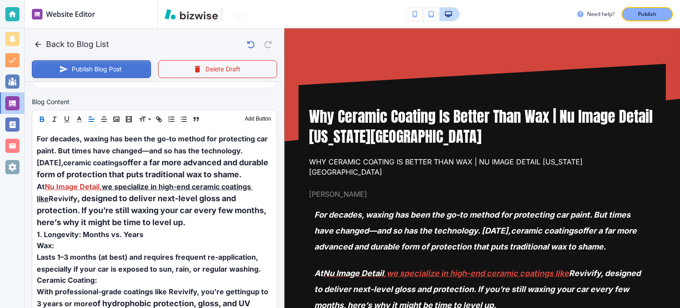
click at [124, 68] on button "Publish Blog Post" at bounding box center [91, 69] width 119 height 18
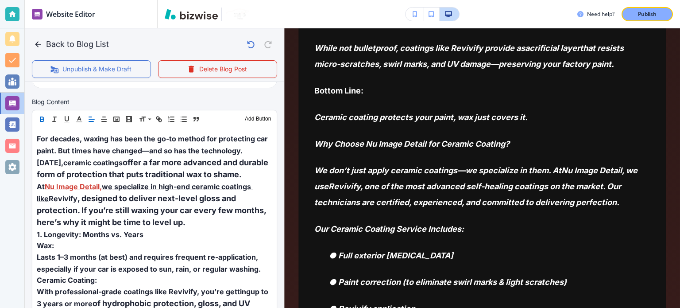
scroll to position [1904, 0]
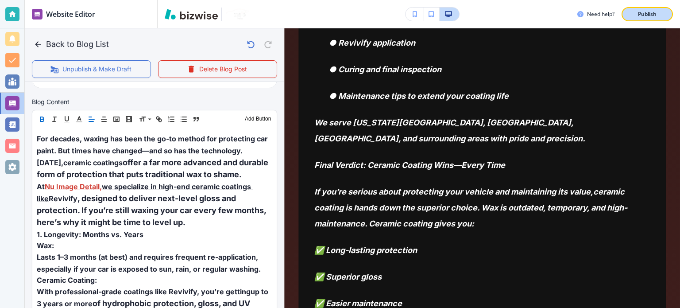
click at [653, 15] on p "Publish" at bounding box center [647, 14] width 19 height 8
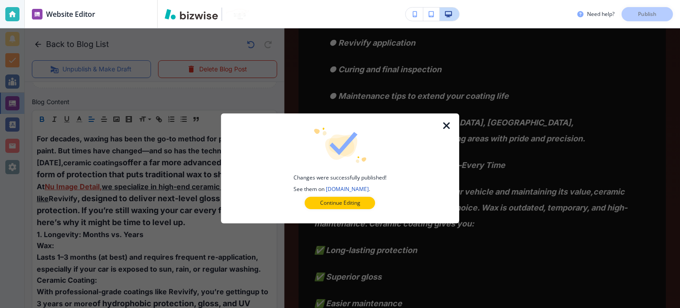
click at [449, 127] on icon "button" at bounding box center [446, 125] width 11 height 11
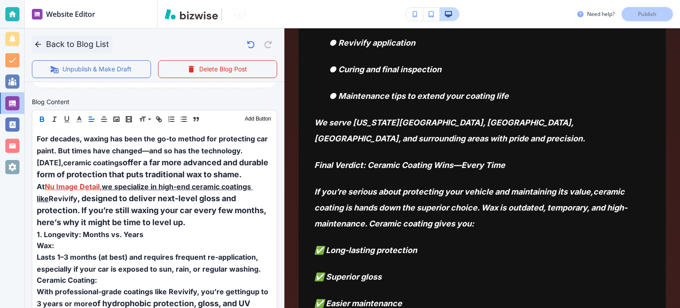
click at [52, 42] on button "Back to Blog List" at bounding box center [72, 44] width 81 height 18
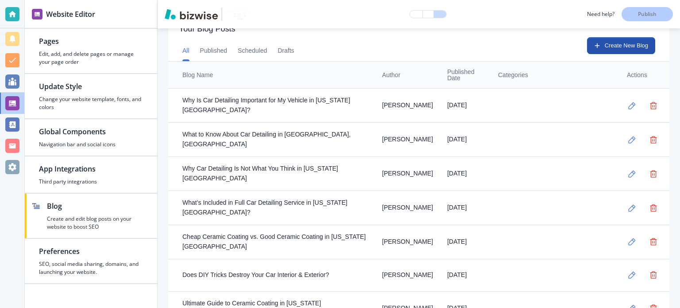
scroll to position [310, 0]
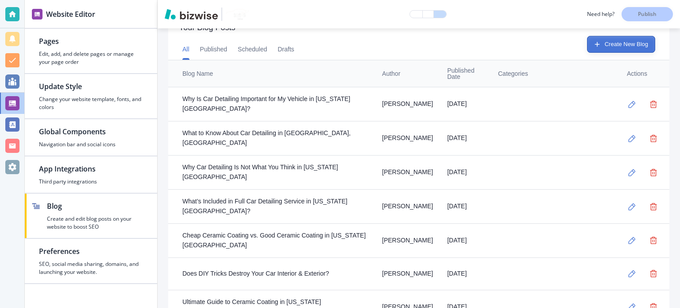
click at [611, 50] on button "Create New Blog" at bounding box center [621, 44] width 68 height 17
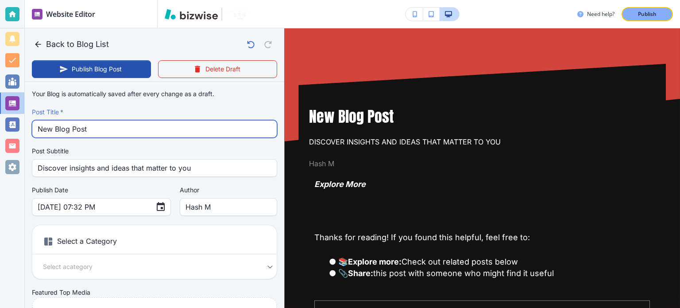
click at [107, 133] on input "New Blog Post" at bounding box center [155, 128] width 234 height 17
paste input "Affordable Airport Transfers from Esher, Claygate & Thames Ditton"
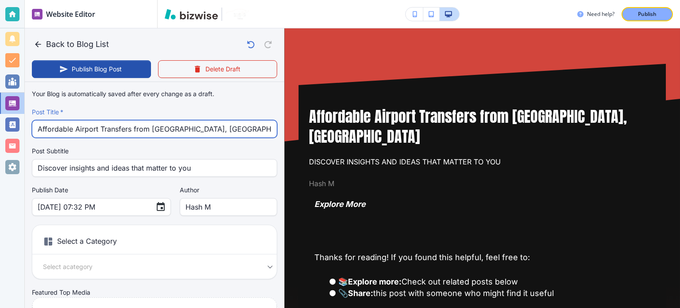
type input "Affordable Airport Transfers from Esher, Claygate & Thames Ditton"
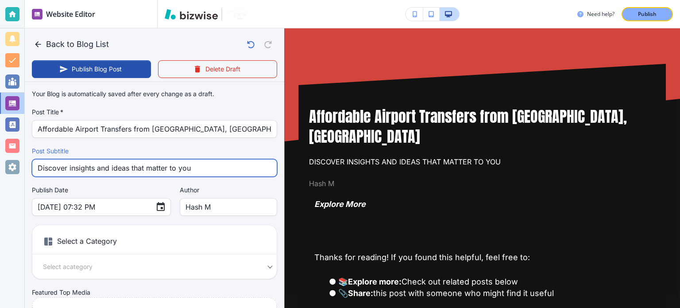
click at [149, 163] on input "Discover insights and ideas that matter to you" at bounding box center [155, 167] width 234 height 17
paste input "Affordable Airport Transfers from Esher, Claygate & Thames Ditton"
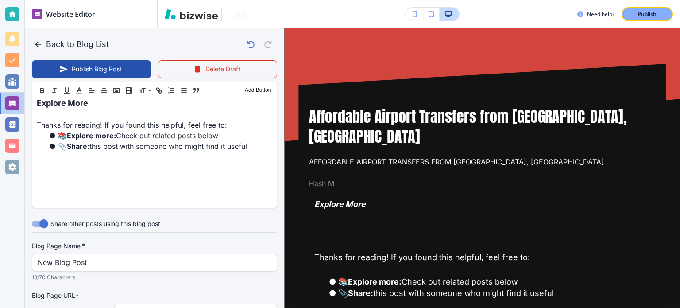
scroll to position [398, 0]
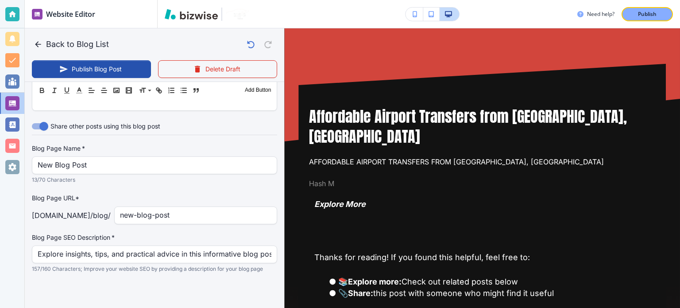
type input "Affordable Airport Transfers from Esher, Claygate & Thames Ditton"
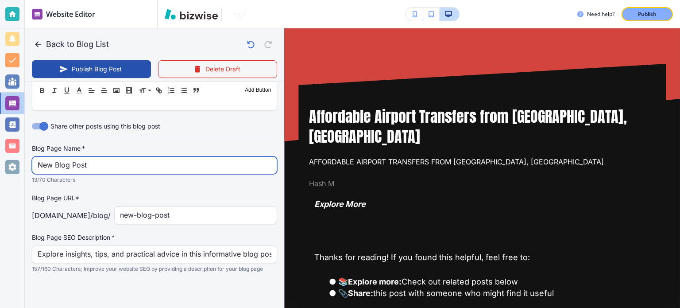
click at [118, 167] on input "New Blog Post" at bounding box center [155, 165] width 234 height 17
paste input "Affordable Airport Transfers from Esher, Claygate & Thames Ditton"
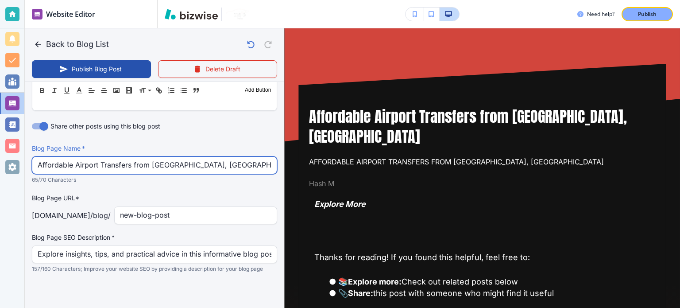
type input "Affordable Airport Transfers from Esher, Claygate & Thames Ditton"
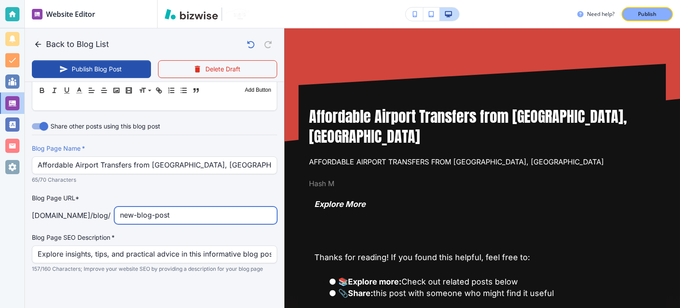
click at [167, 217] on input "new-blog-post" at bounding box center [195, 215] width 151 height 17
paste input "affordable-airport-transfers-from-esher-claygate-thames-ditton"
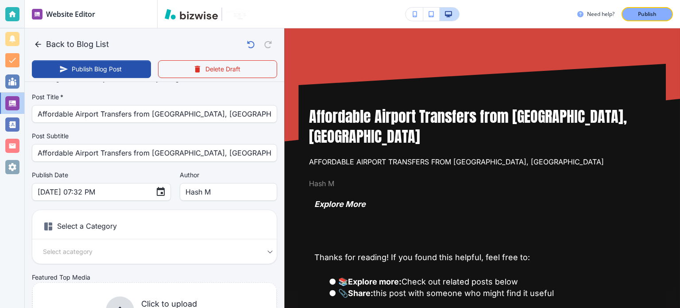
scroll to position [0, 0]
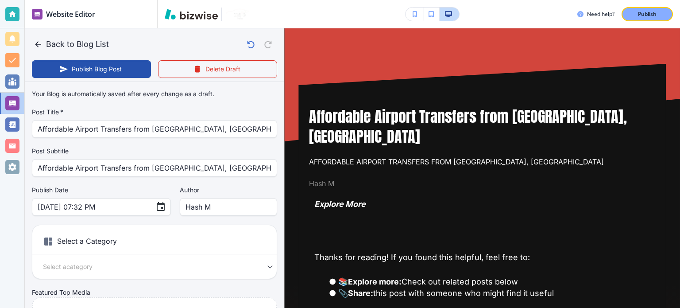
type input "affordable-airport-transfers-from-esher-claygate-thames-ditton"
drag, startPoint x: 196, startPoint y: 210, endPoint x: 162, endPoint y: 212, distance: 33.7
click at [180, 212] on div "Hash M Author" at bounding box center [228, 207] width 97 height 18
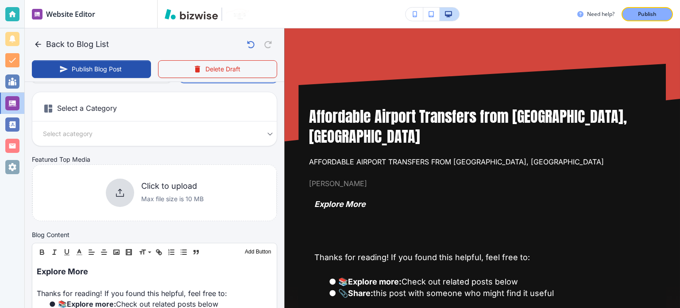
scroll to position [221, 0]
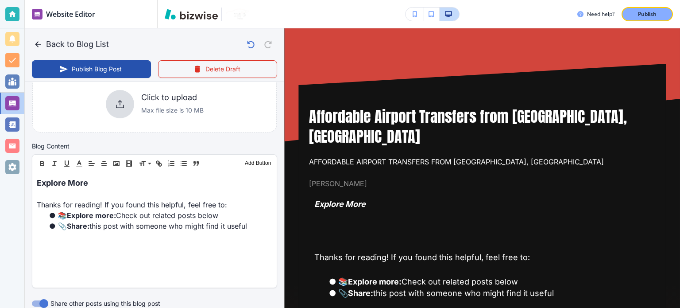
type input "Chris Hall"
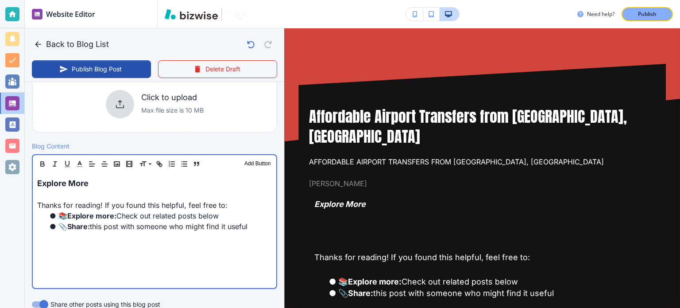
click at [157, 236] on div "Explore More Thanks for reading! If you found this helpful, feel free to: 📚 Exp…" at bounding box center [155, 230] width 244 height 115
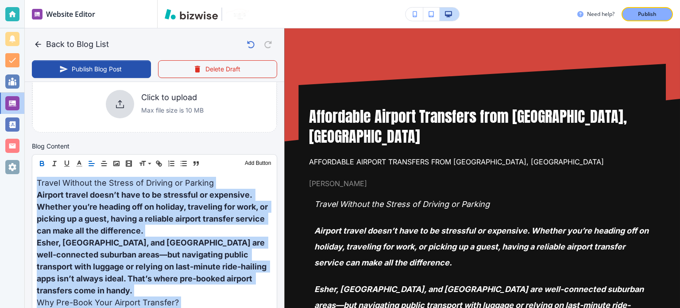
click at [41, 161] on icon "button" at bounding box center [42, 163] width 8 height 8
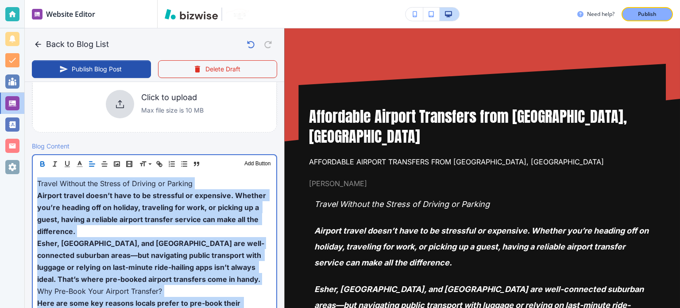
click at [162, 217] on span "Airport travel doesn’t have to be stressful or expensive. Whether you’re headin…" at bounding box center [152, 213] width 231 height 45
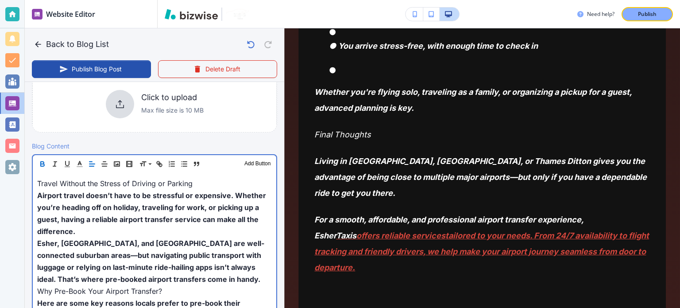
scroll to position [1550, 0]
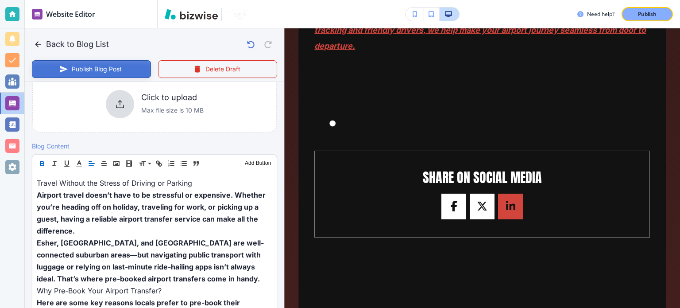
click at [89, 74] on button "Publish Blog Post" at bounding box center [91, 69] width 119 height 18
type input "Sep 15, 2025 07:33 PM"
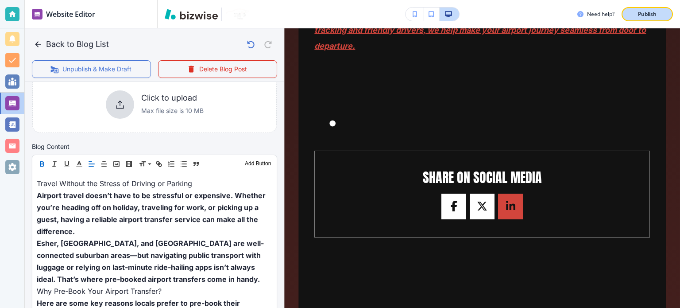
click at [645, 12] on p "Publish" at bounding box center [647, 14] width 19 height 8
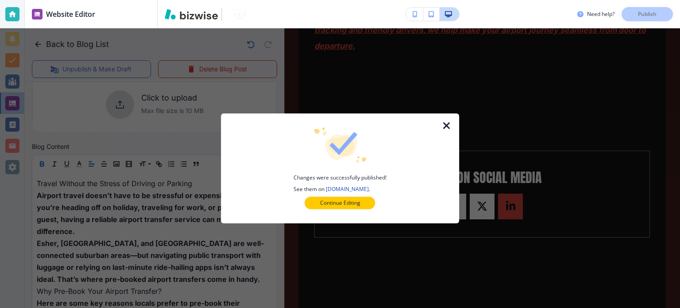
click at [446, 125] on icon "button" at bounding box center [446, 125] width 11 height 11
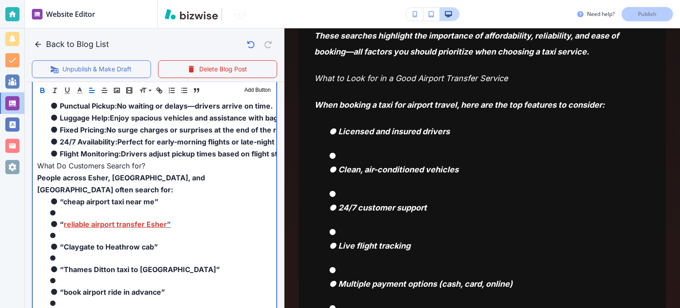
scroll to position [443, 0]
click at [63, 213] on li at bounding box center [160, 212] width 224 height 11
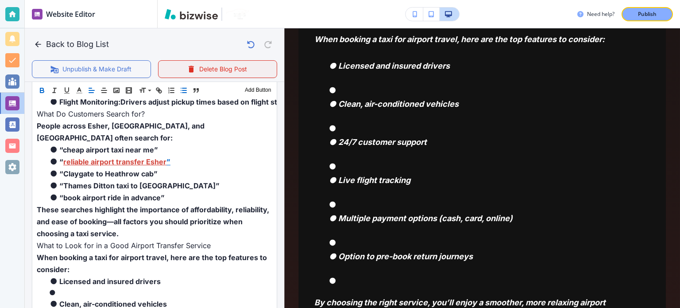
scroll to position [493, 0]
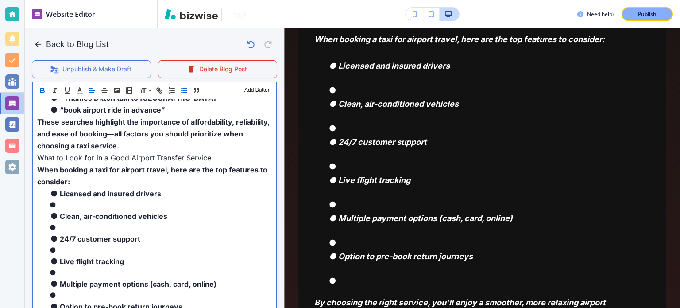
click at [67, 204] on li at bounding box center [160, 204] width 224 height 11
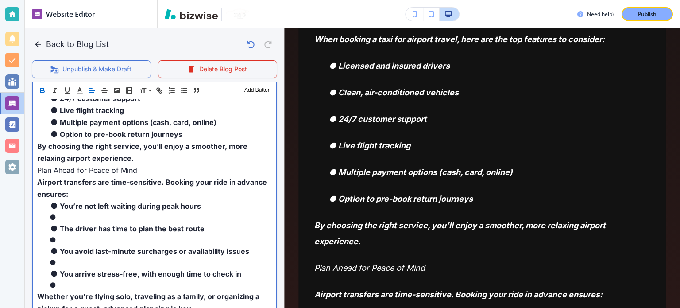
scroll to position [715, 0]
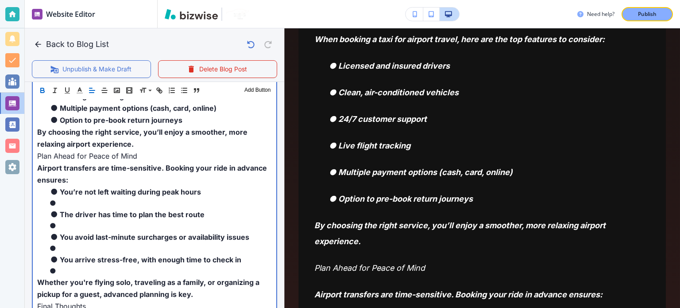
click at [125, 203] on li at bounding box center [160, 202] width 224 height 11
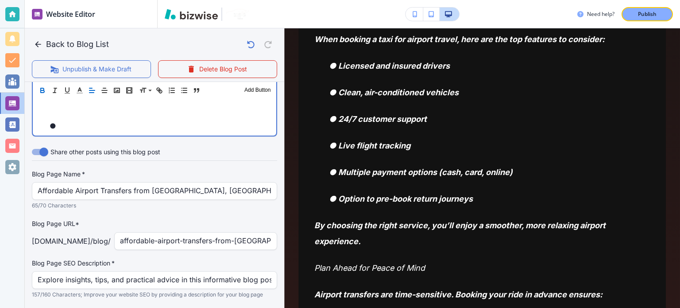
scroll to position [936, 0]
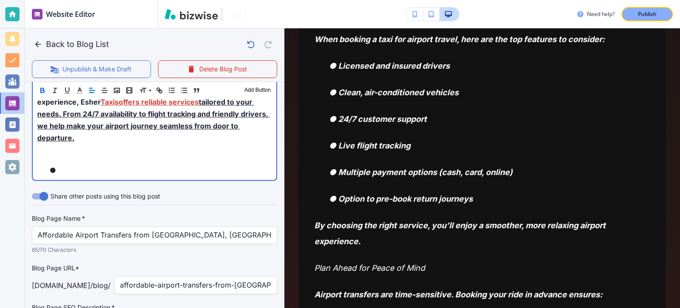
click at [92, 158] on p at bounding box center [154, 159] width 235 height 11
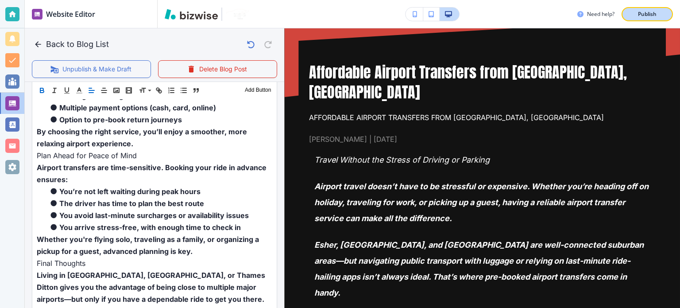
scroll to position [715, 0]
click at [652, 14] on p "Publish" at bounding box center [647, 14] width 19 height 8
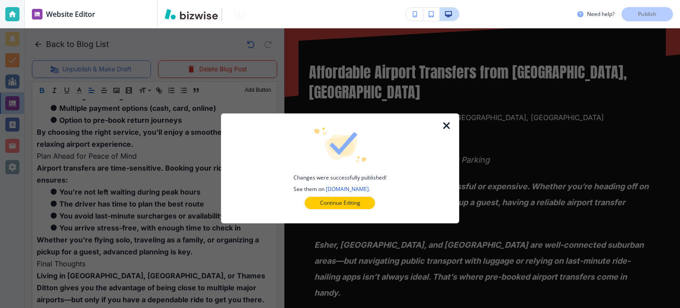
click at [450, 129] on icon "button" at bounding box center [446, 125] width 11 height 11
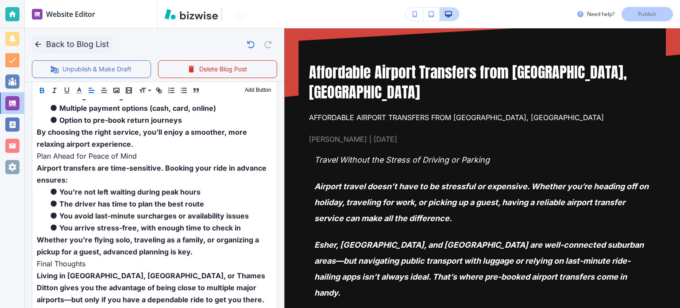
click at [43, 43] on button "Back to Blog List" at bounding box center [72, 44] width 81 height 18
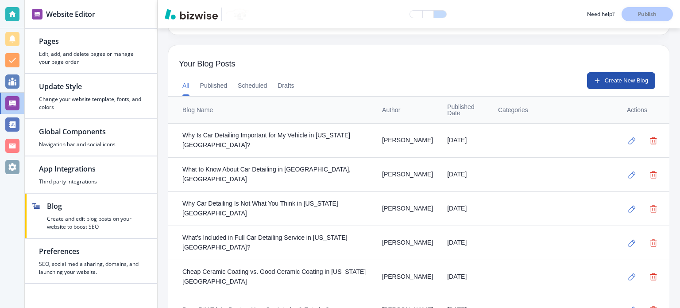
scroll to position [221, 0]
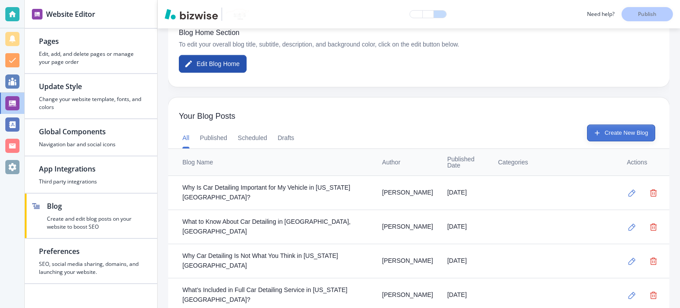
click at [609, 135] on button "Create New Blog" at bounding box center [621, 132] width 68 height 17
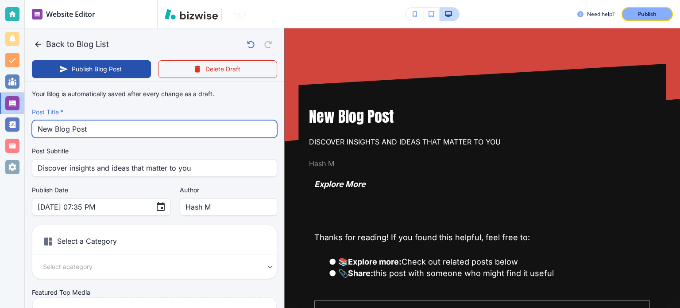
click at [107, 131] on input "New Blog Post" at bounding box center [155, 128] width 234 height 17
paste input "Why Ceramic Coating Is Best for Virginia Beach Weather"
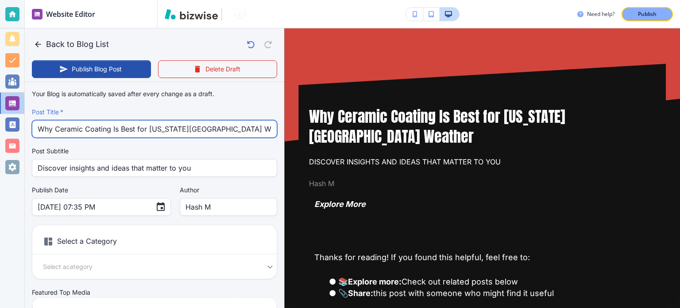
type input "Why Ceramic Coating Is Best for Virginia Beach Weather"
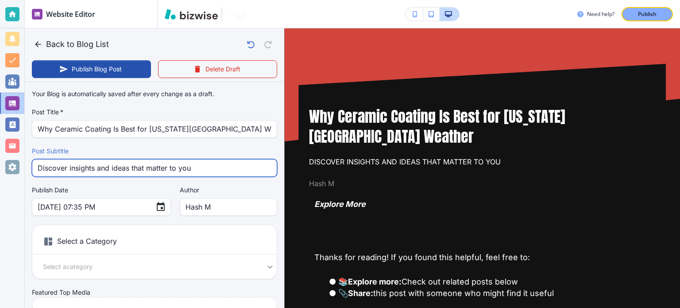
click at [128, 167] on input "Discover insights and ideas that matter to you" at bounding box center [155, 167] width 234 height 17
click at [151, 170] on input "Discover insights and ideas that matter to you" at bounding box center [155, 167] width 234 height 17
paste input "Why Ceramic Coating Is Best for Virginia Beach Weather"
type input "Why Ceramic Coating Is Best for Virginia Beach Weather"
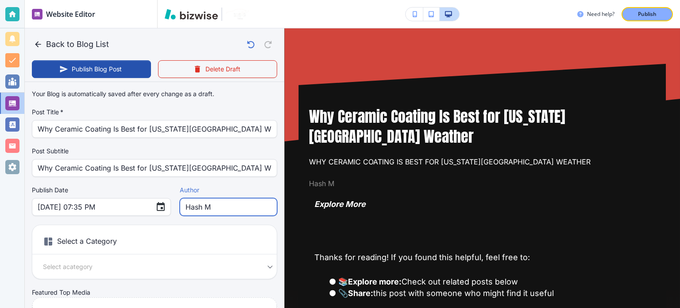
drag, startPoint x: 189, startPoint y: 211, endPoint x: 161, endPoint y: 207, distance: 28.2
click at [161, 207] on div "Publish Date Sep 15, 2025 07:35 PM ​ Author Hash M Author" at bounding box center [154, 201] width 245 height 30
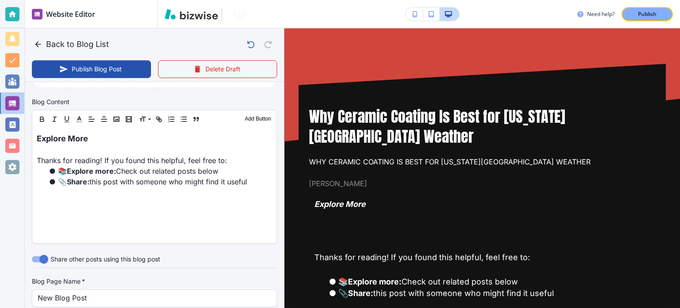
scroll to position [398, 0]
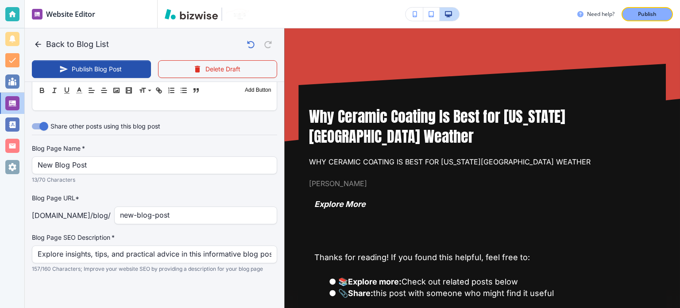
type input "Chris Hall"
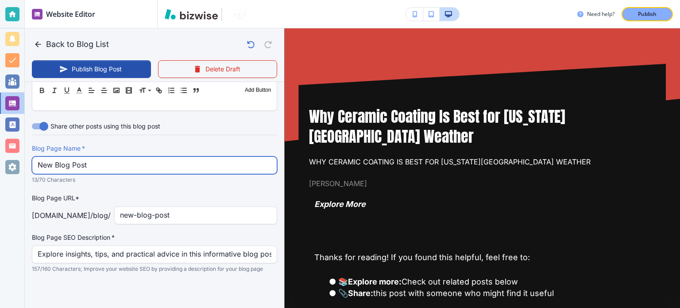
click at [145, 169] on input "New Blog Post" at bounding box center [155, 165] width 234 height 17
paste input "Why Ceramic Coating Is Best for Virginia Beach Weather"
type input "Sep 15, 2025 07:36 PM"
type input "Why Ceramic Coating Is Best for Virginia Beach Weather"
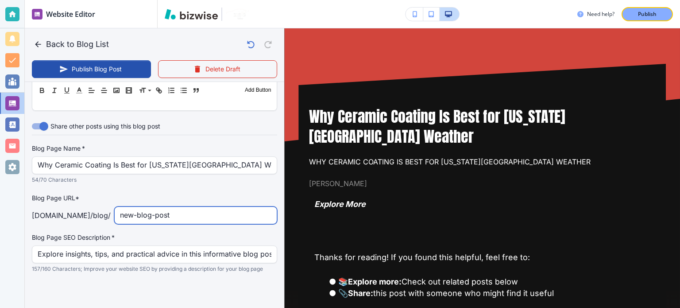
click at [191, 214] on input "new-blog-post" at bounding box center [195, 215] width 151 height 17
paste input "why-ceramic-coating-is-best-for-virginia-beach-weather"
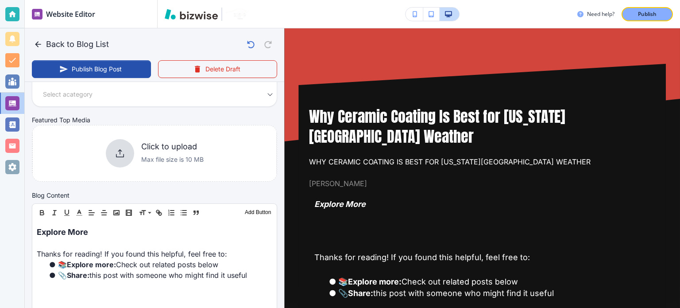
scroll to position [133, 0]
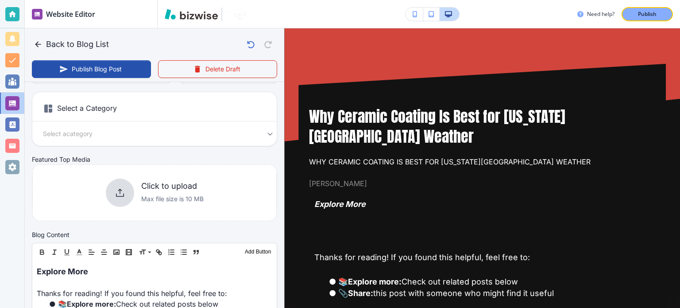
type input "why-ceramic-coating-is-best-for-virginia-beach-weather"
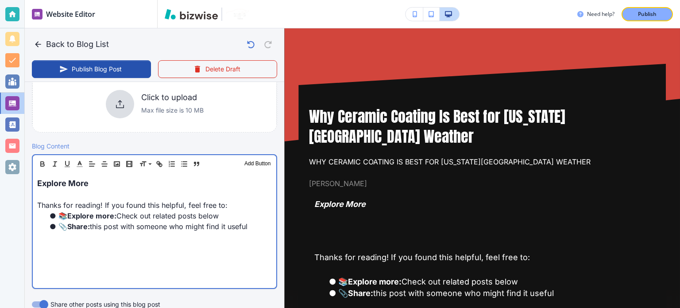
scroll to position [221, 0]
click at [139, 210] on li "📚 Explore more: Check out related posts below" at bounding box center [160, 215] width 224 height 11
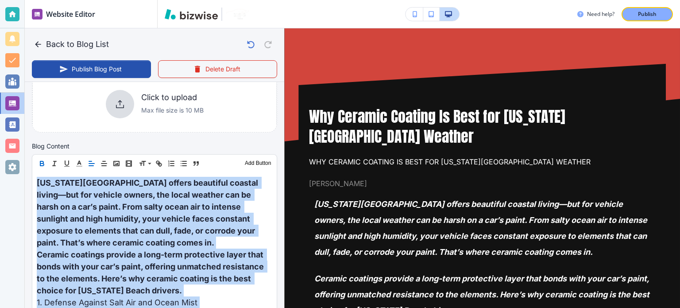
click at [43, 163] on icon "button" at bounding box center [42, 164] width 4 height 2
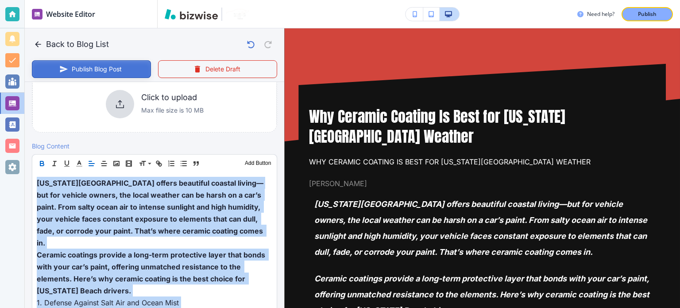
click at [85, 68] on button "Publish Blog Post" at bounding box center [91, 69] width 119 height 18
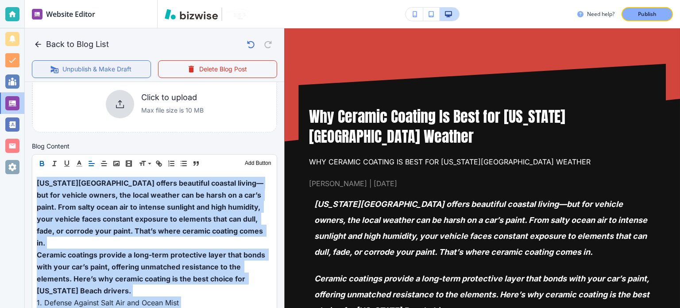
scroll to position [221, 0]
click at [646, 15] on p "Publish" at bounding box center [647, 14] width 19 height 8
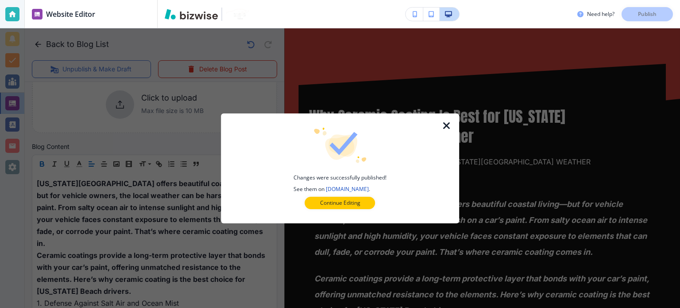
click at [441, 124] on div at bounding box center [340, 120] width 210 height 14
click at [443, 124] on icon "button" at bounding box center [446, 125] width 11 height 11
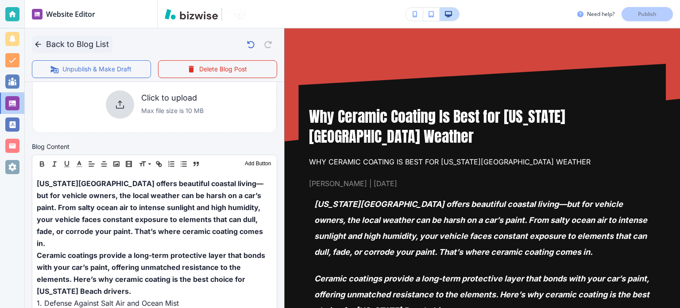
click at [67, 46] on button "Back to Blog List" at bounding box center [72, 44] width 81 height 18
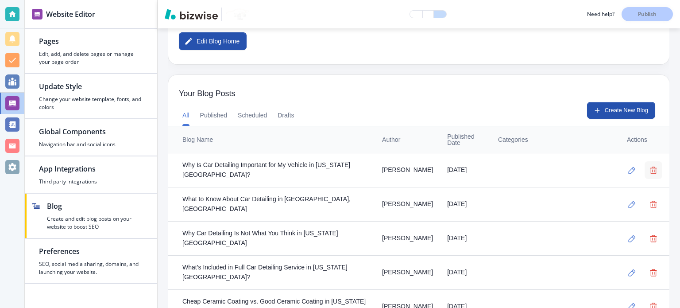
scroll to position [266, 0]
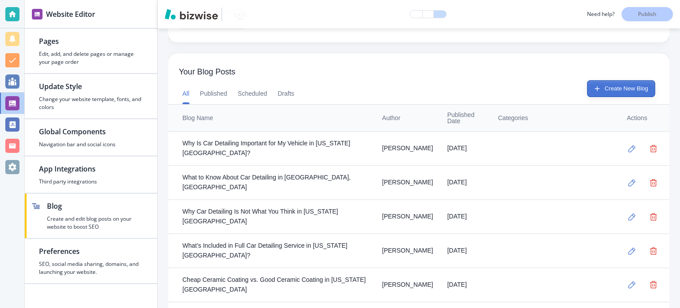
click at [609, 89] on button "Create New Blog" at bounding box center [621, 88] width 68 height 17
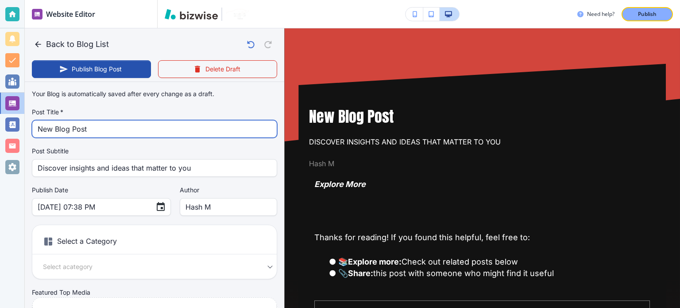
click at [105, 125] on input "New Blog Post" at bounding box center [155, 128] width 234 height 17
paste input "Why Revivify Coating is the Best Choice in Virginia Beach"
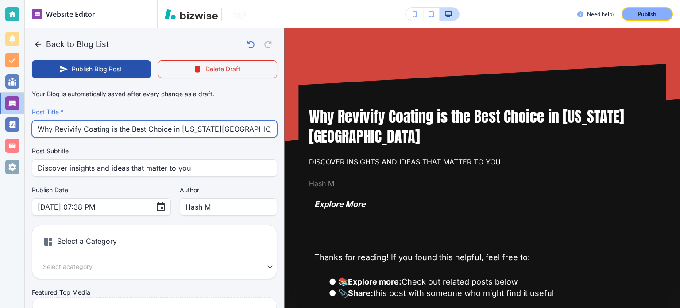
type input "Why Revivify Coating is the Best Choice in Virginia Beach"
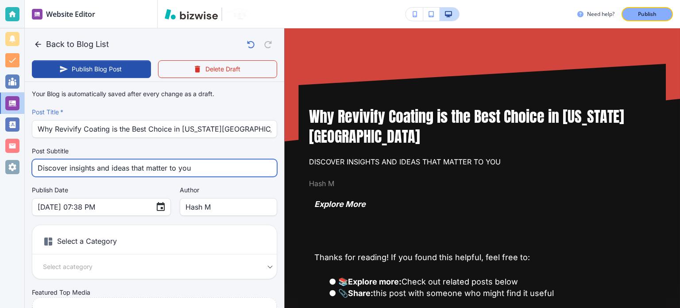
click at [166, 165] on input "Discover insights and ideas that matter to you" at bounding box center [155, 167] width 234 height 17
paste input "Why Revivify Coating is the Best Choice in Virginia Beach"
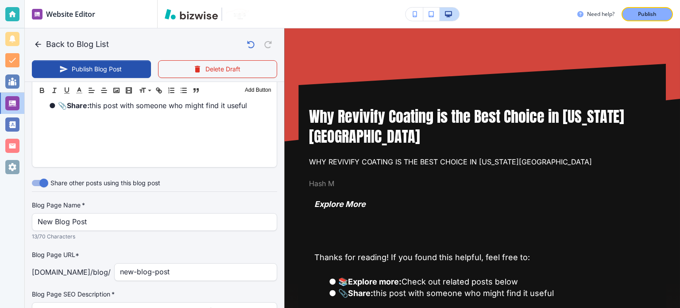
scroll to position [398, 0]
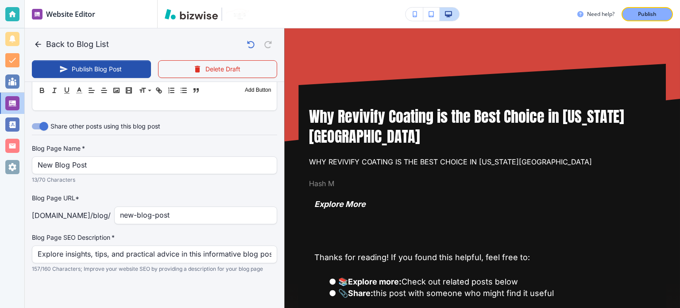
type input "Why Revivify Coating is the Best Choice in Virginia Beach"
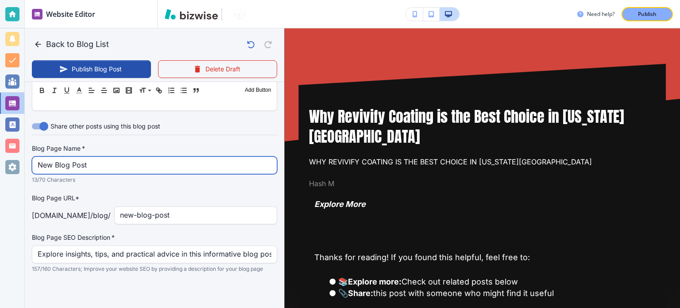
click at [132, 171] on input "New Blog Post" at bounding box center [155, 165] width 234 height 17
paste input "Why Revivify Coating is the Best Choice in Virginia Beach"
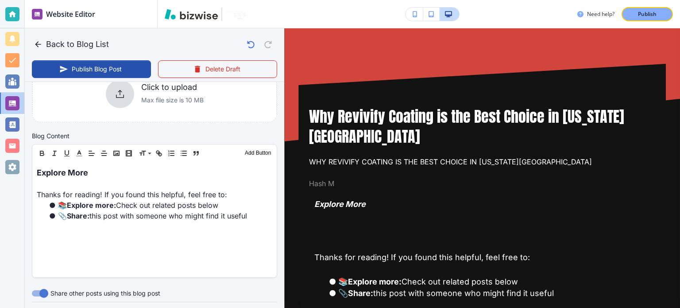
scroll to position [310, 0]
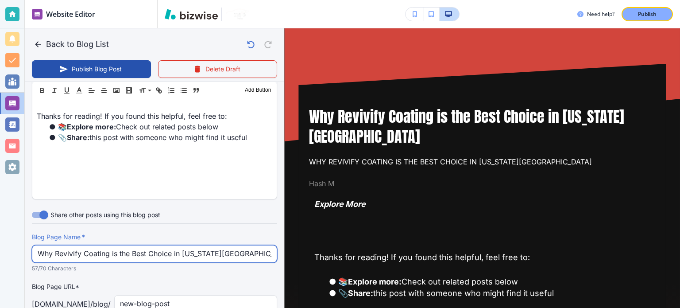
type input "Why Revivify Coating is the Best Choice in Virginia Beach"
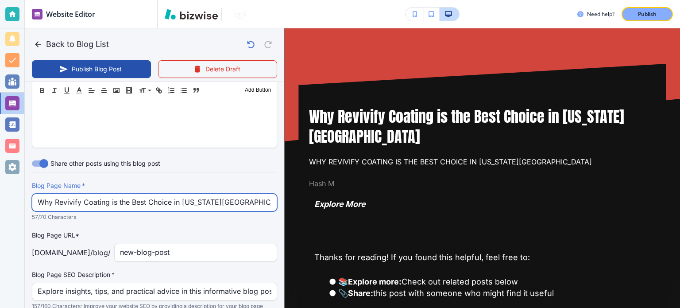
scroll to position [398, 0]
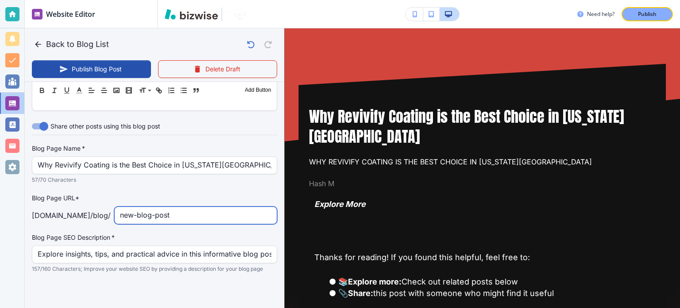
click at [151, 215] on input "new-blog-post" at bounding box center [195, 215] width 151 height 17
paste input "why-revivify-coating-is-the-best-choice-in-virginia-beach"
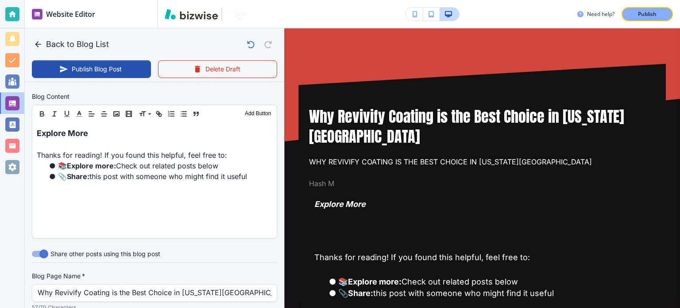
scroll to position [266, 0]
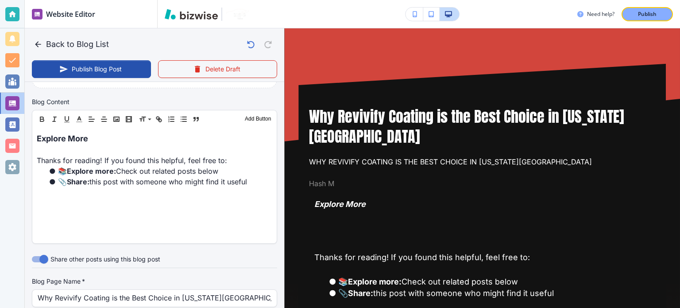
type input "why-revivify-coating-is-the-best-choice-in-virginia-beach"
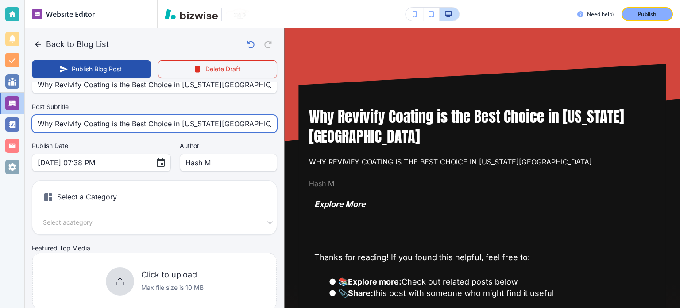
click at [117, 119] on input "Why Revivify Coating is the Best Choice in Virginia Beach" at bounding box center [155, 123] width 234 height 17
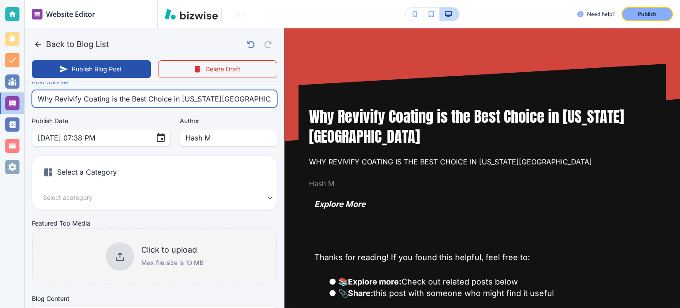
scroll to position [0, 0]
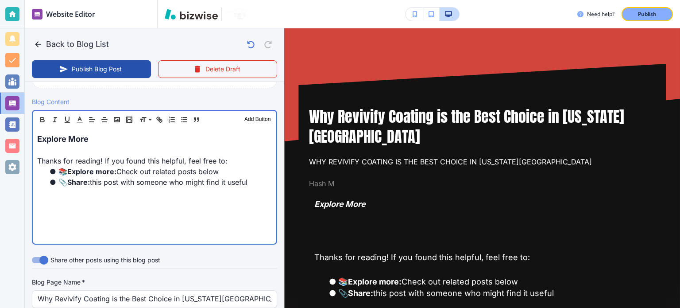
click at [122, 194] on div "Explore More Thanks for reading! If you found this helpful, feel free to: 📚 Exp…" at bounding box center [155, 185] width 244 height 115
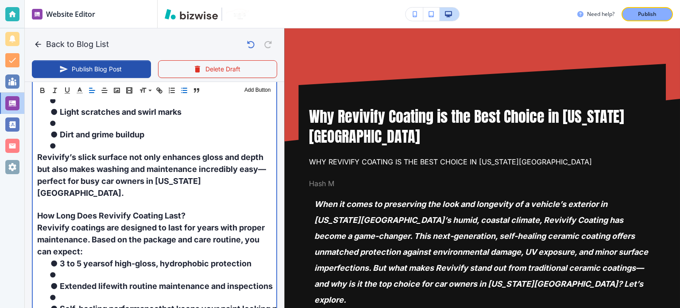
scroll to position [531, 0]
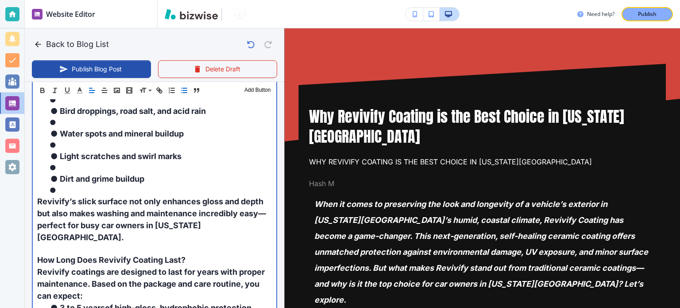
click at [70, 190] on li at bounding box center [160, 190] width 224 height 11
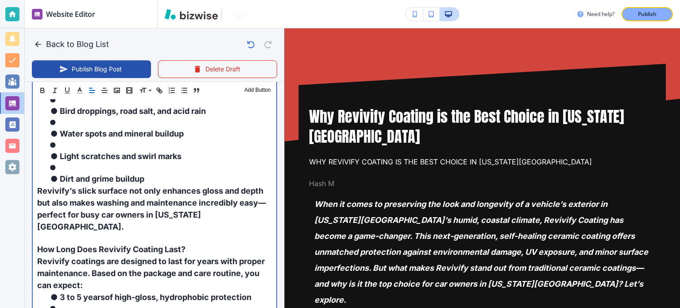
click at [62, 163] on li at bounding box center [160, 167] width 224 height 11
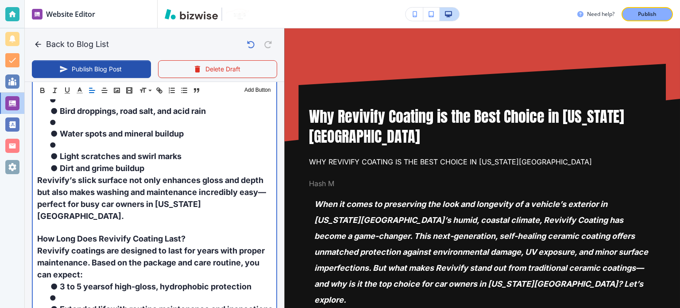
click at [60, 151] on span "Light scratches and swirl marks" at bounding box center [121, 155] width 122 height 9
click at [61, 146] on li at bounding box center [160, 144] width 224 height 11
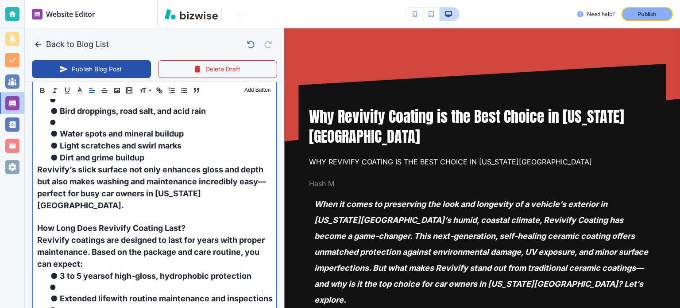
click at [66, 122] on li at bounding box center [160, 122] width 224 height 11
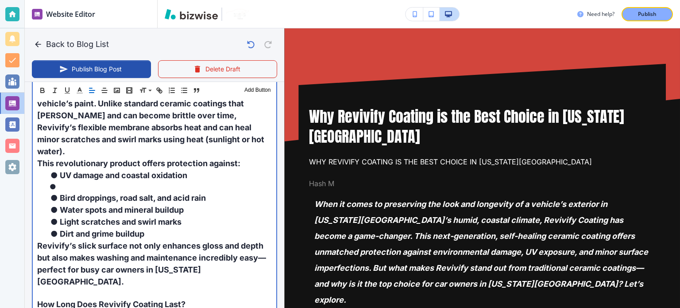
scroll to position [443, 0]
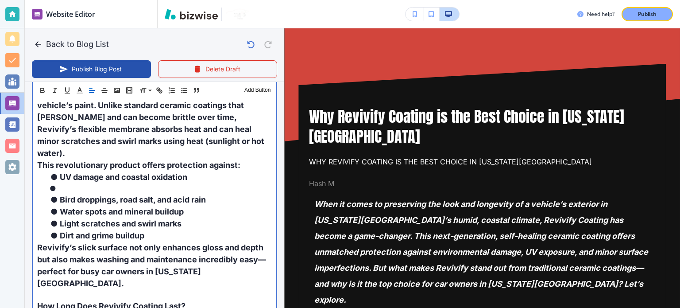
click at [65, 189] on li at bounding box center [160, 188] width 224 height 11
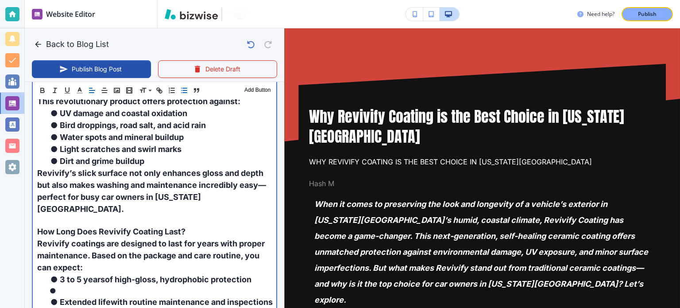
scroll to position [576, 0]
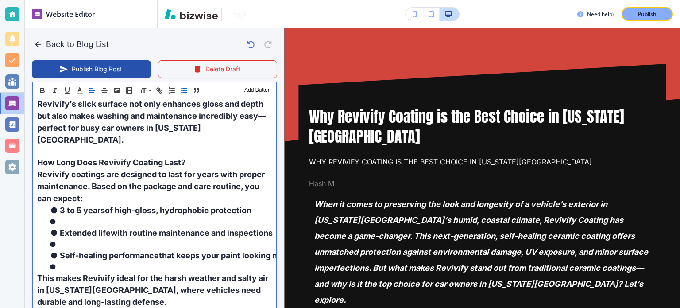
click at [60, 261] on li at bounding box center [160, 266] width 224 height 11
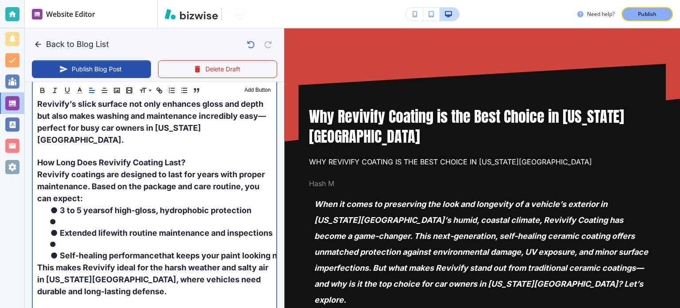
click at [68, 239] on li at bounding box center [160, 244] width 224 height 11
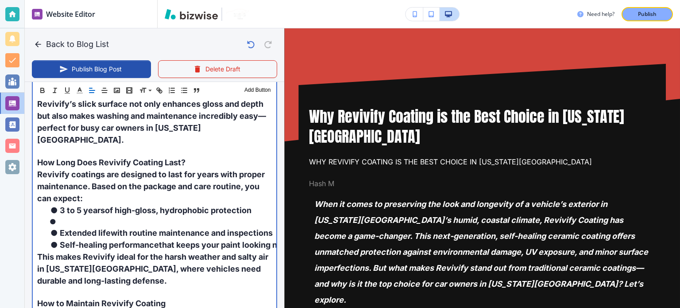
click at [68, 216] on li at bounding box center [160, 221] width 224 height 11
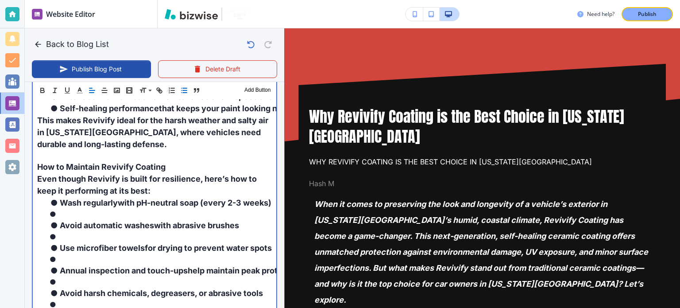
scroll to position [708, 0]
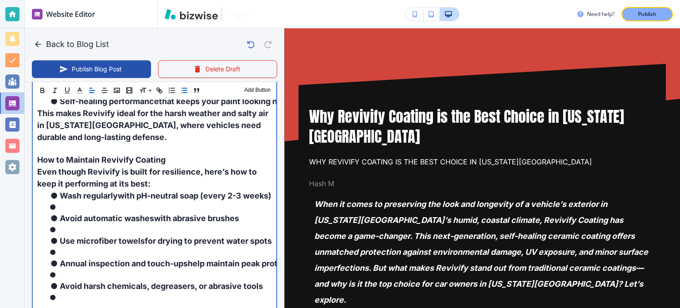
click at [70, 201] on li at bounding box center [160, 206] width 224 height 11
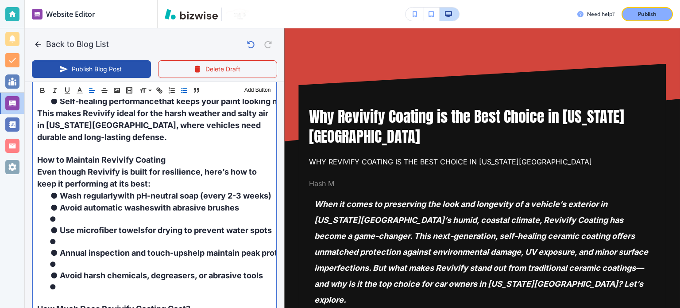
click at [65, 213] on li at bounding box center [160, 218] width 224 height 11
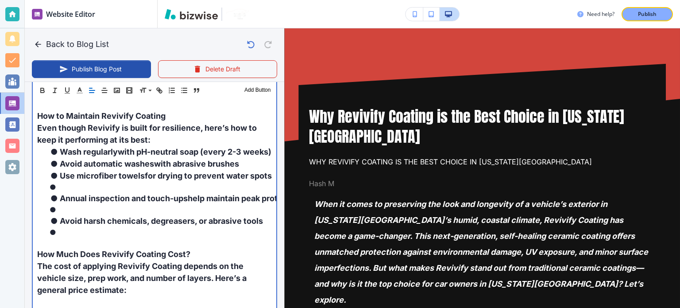
scroll to position [797, 0]
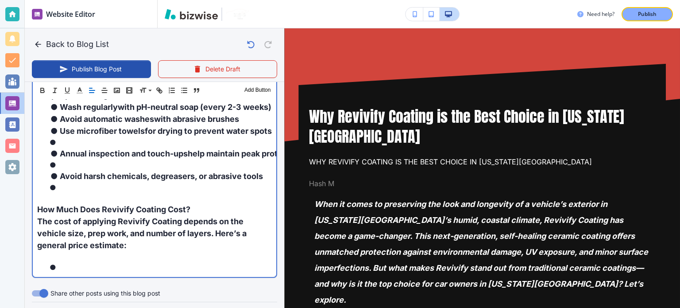
click at [69, 137] on li at bounding box center [160, 142] width 224 height 11
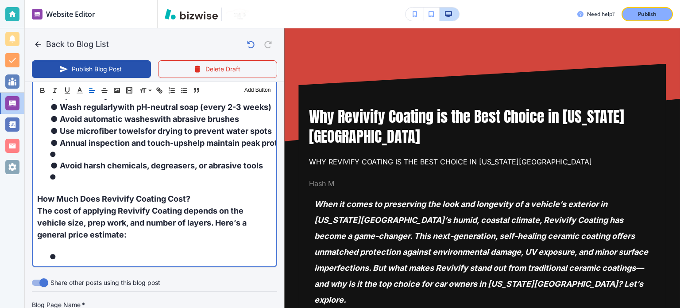
click at [64, 149] on li at bounding box center [160, 154] width 224 height 11
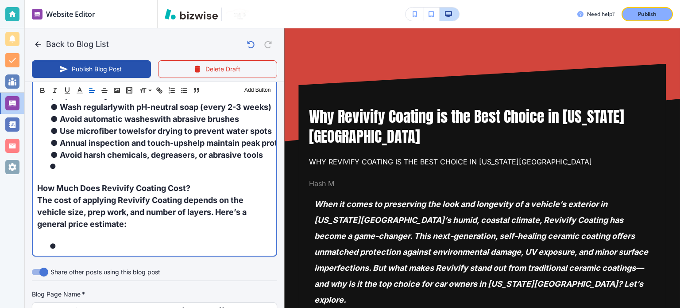
click at [63, 161] on li at bounding box center [160, 166] width 224 height 11
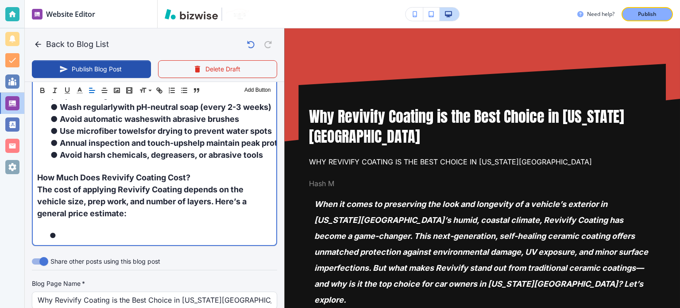
click at [38, 161] on p at bounding box center [154, 166] width 235 height 11
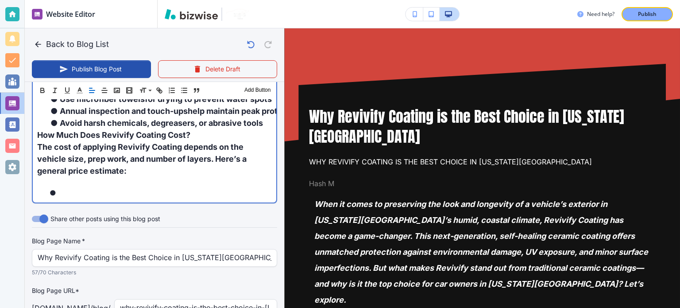
scroll to position [827, 0]
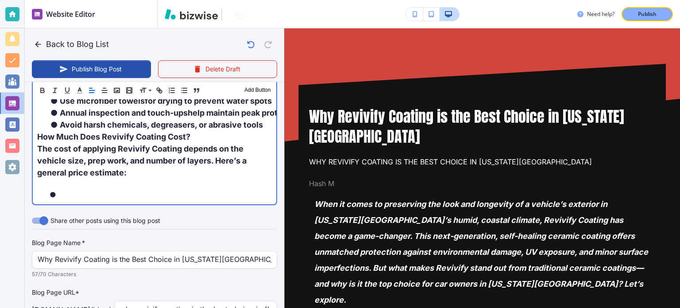
click at [87, 189] on li at bounding box center [160, 194] width 224 height 11
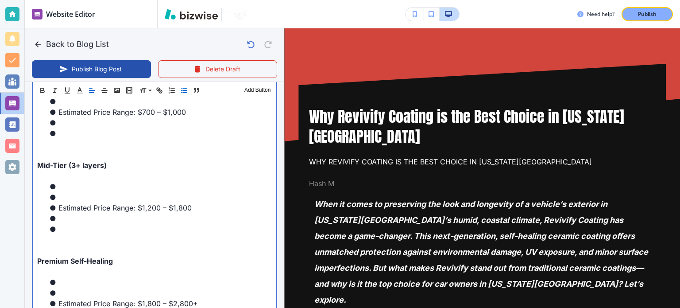
scroll to position [1033, 0]
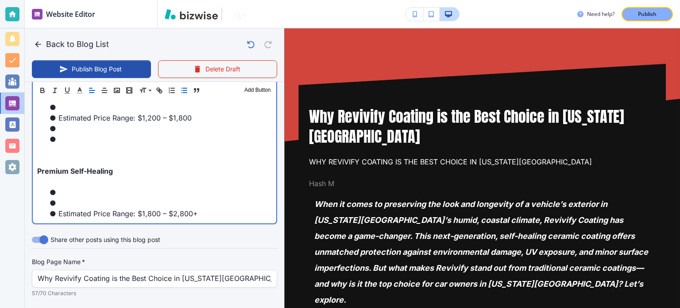
click at [71, 197] on li at bounding box center [160, 202] width 224 height 11
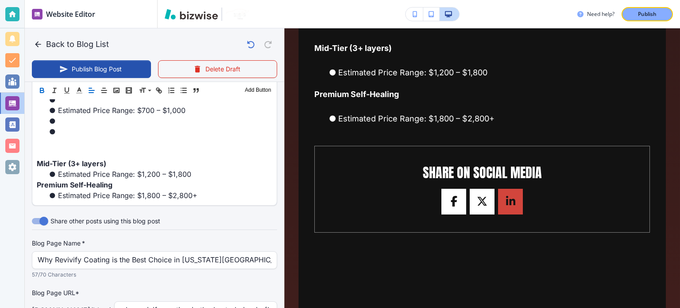
scroll to position [944, 0]
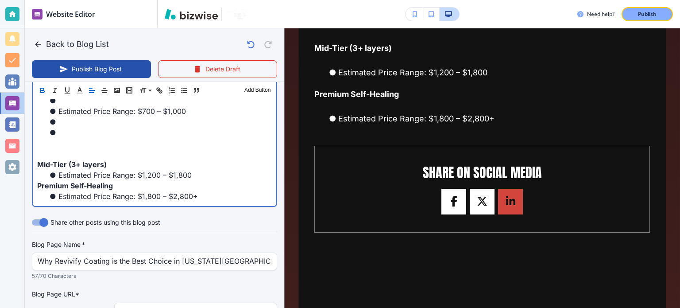
click at [80, 138] on p at bounding box center [154, 143] width 235 height 11
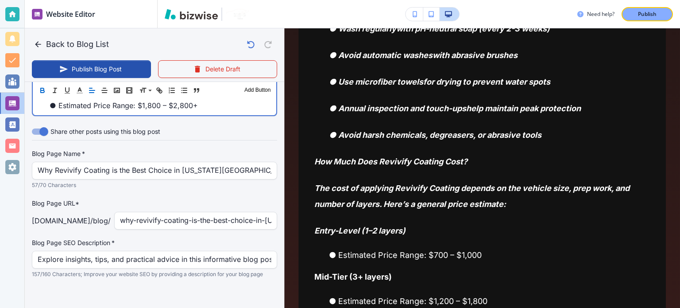
scroll to position [827, 0]
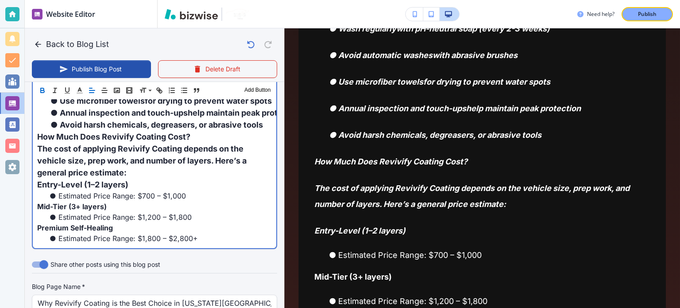
click at [225, 233] on li "Estimated Price Range: $1,800 – $2,800+" at bounding box center [160, 238] width 224 height 11
type input "Sep 15, 2025 07:41 PM"
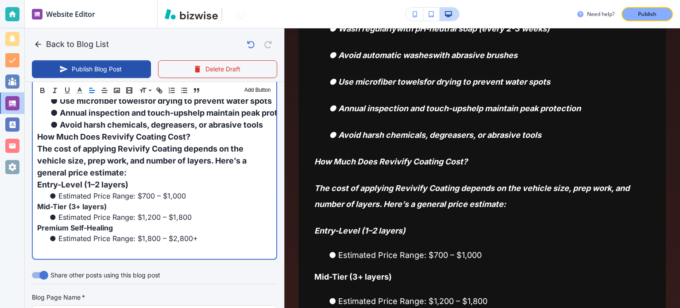
scroll to position [0, 0]
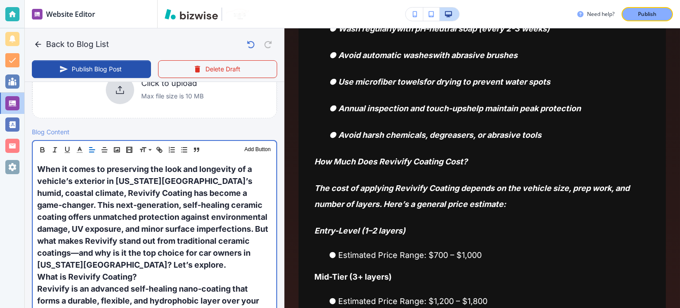
click at [160, 208] on span "When it comes to preserving the look and longevity of a vehicle’s exterior in V…" at bounding box center [153, 216] width 233 height 105
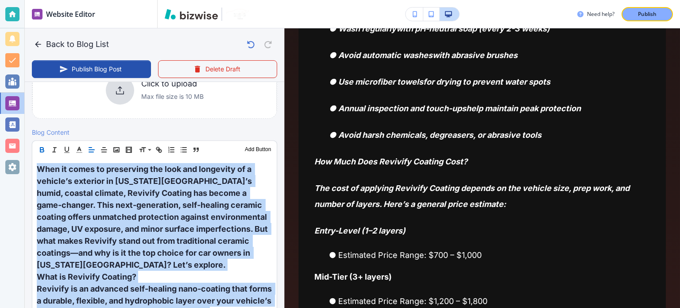
click at [40, 148] on icon "button" at bounding box center [41, 148] width 3 height 2
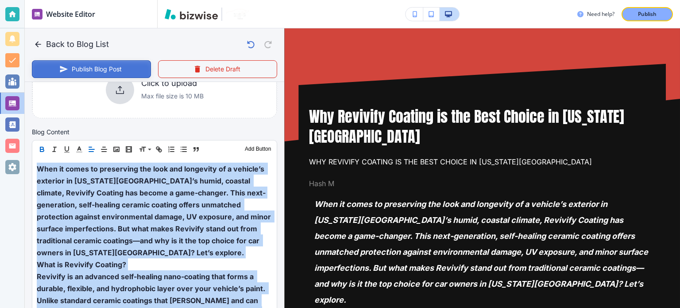
click at [108, 73] on button "Publish Blog Post" at bounding box center [91, 69] width 119 height 18
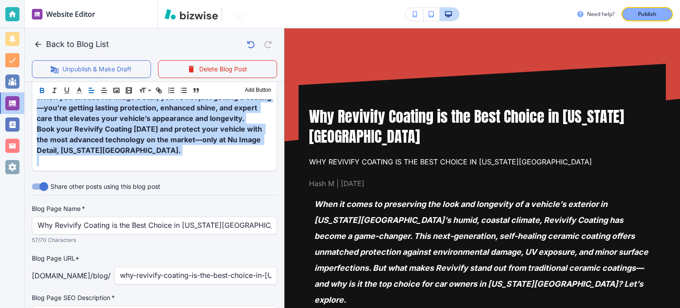
scroll to position [1103, 0]
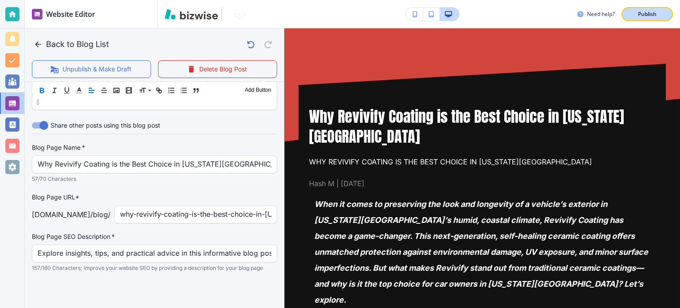
click at [651, 19] on button "Publish" at bounding box center [647, 14] width 51 height 14
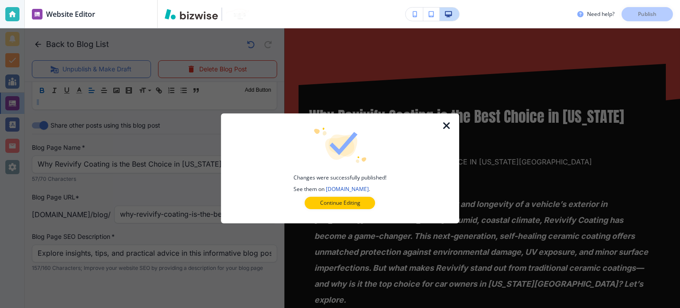
click at [443, 125] on icon "button" at bounding box center [446, 125] width 11 height 11
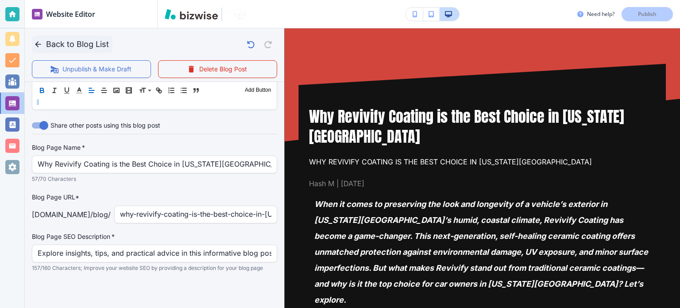
click at [54, 43] on button "Back to Blog List" at bounding box center [72, 44] width 81 height 18
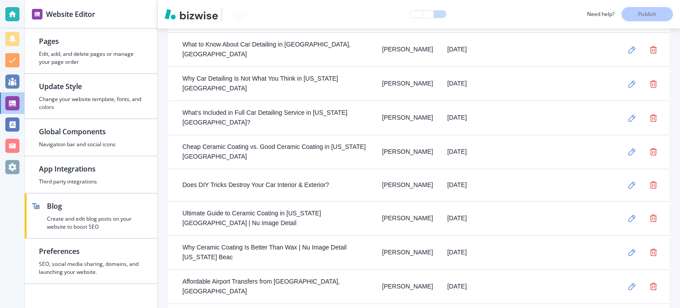
scroll to position [310, 0]
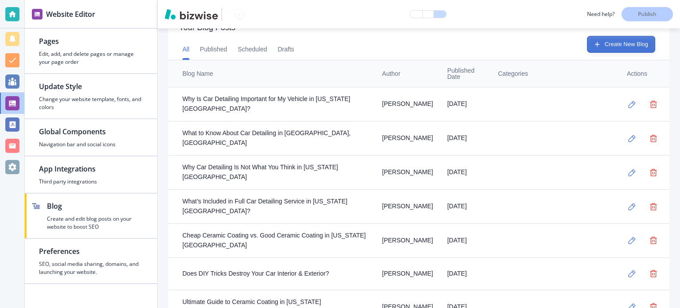
click at [618, 46] on button "Create New Blog" at bounding box center [621, 44] width 68 height 17
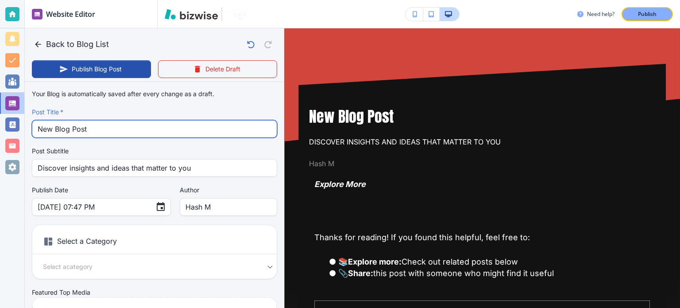
click at [176, 136] on input "New Blog Post" at bounding box center [155, 128] width 234 height 17
paste input "Protect Your Car’s Shine: The Benefits of Ceramic Coating in Chesapeake, VA"
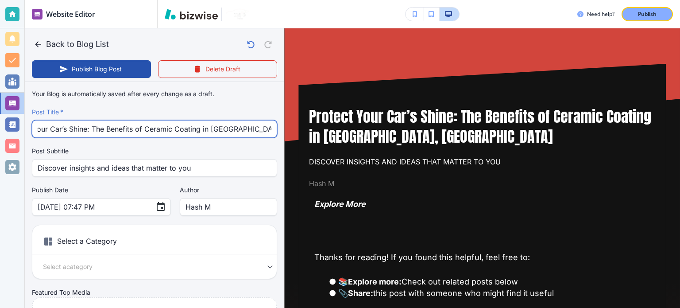
type input "Protect Your Car’s Shine: The Benefits of Ceramic Coating in Chesapeake, VA"
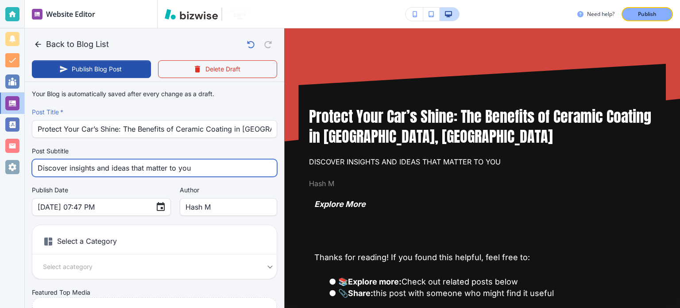
click at [133, 171] on input "Discover insights and ideas that matter to you" at bounding box center [155, 167] width 234 height 17
paste input "Protect Your Car’s Shine: The Benefits of Ceramic Coating in Chesapeake, VA"
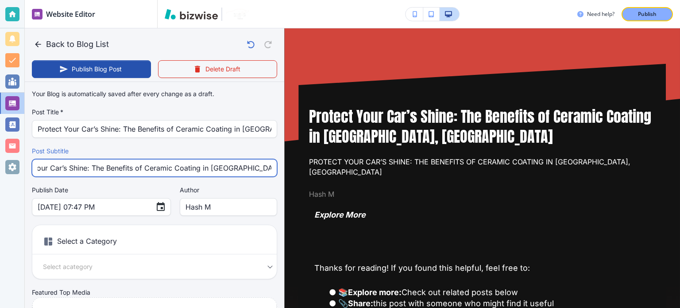
type input "Protect Your Car’s Shine: The Benefits of Ceramic Coating in Chesapeake, VA"
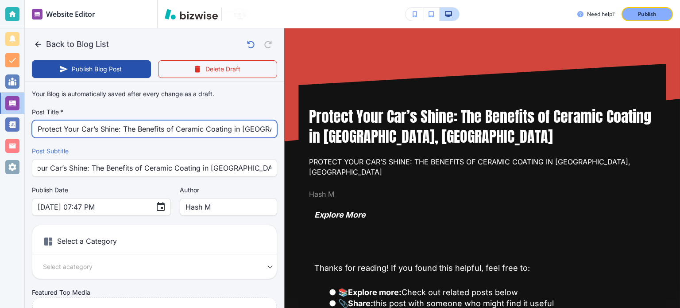
click at [172, 130] on input "Protect Your Car’s Shine: The Benefits of Ceramic Coating in Chesapeake, VA" at bounding box center [155, 128] width 234 height 17
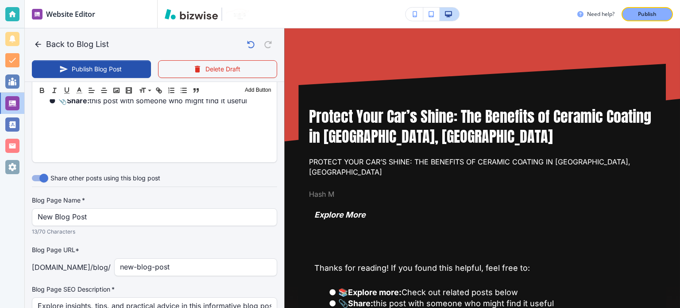
scroll to position [398, 0]
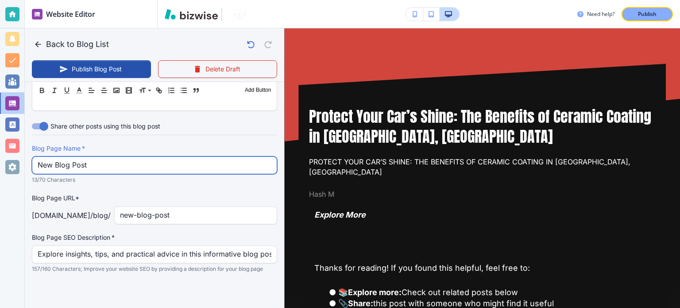
click at [123, 160] on input "New Blog Post" at bounding box center [155, 165] width 234 height 17
paste input "Protect Your Car’s Shine: The Benefits of Ceramic Coating in Chesapeak"
type input "Protect Your Car’s Shine: The Benefits of Ceramic Coating in Chesapeak"
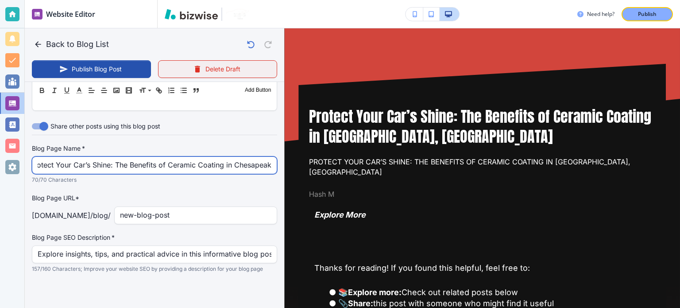
scroll to position [0, 0]
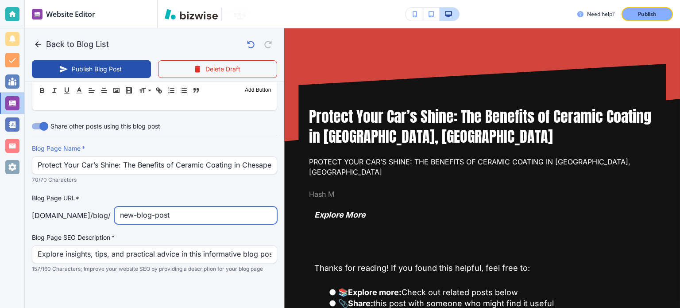
click at [202, 222] on input "new-blog-post" at bounding box center [195, 215] width 151 height 17
paste input "protect-your-cars-shine-the-benefits-of-ceramic-coating-in-chesapeake-va"
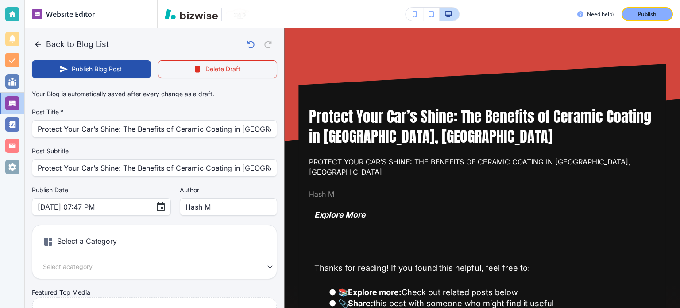
type input "protect-your-cars-shine-the-benefits-of-ceramic-coating-in-chesapeake-va"
drag, startPoint x: 207, startPoint y: 195, endPoint x: 149, endPoint y: 208, distance: 59.3
click at [149, 208] on div "Publish Date Sep 15, 2025 07:47 PM ​ Author Hash M Author" at bounding box center [154, 201] width 245 height 30
drag, startPoint x: 191, startPoint y: 208, endPoint x: 167, endPoint y: 208, distance: 23.9
click at [180, 208] on div "Hash M Author" at bounding box center [228, 207] width 97 height 18
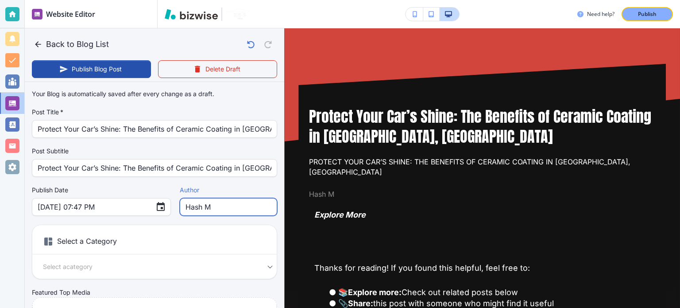
type input "Sep 15, 2025 07:48 PM"
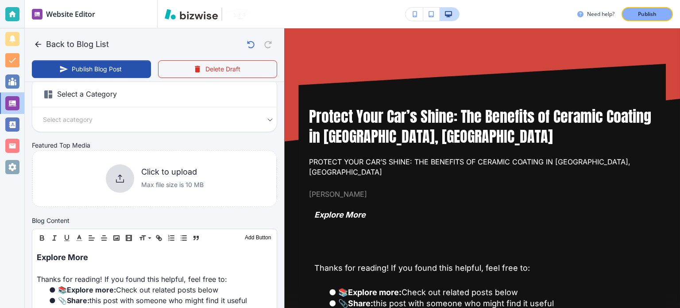
scroll to position [221, 0]
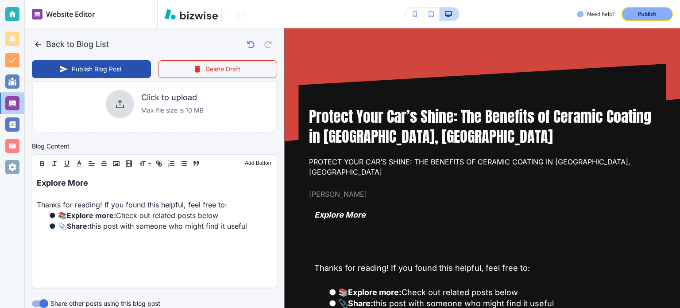
type input "Chris Hall"
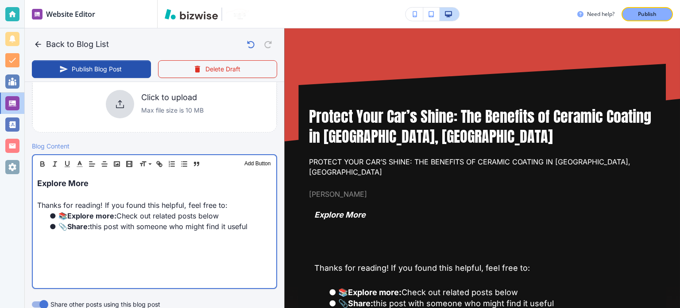
click at [101, 202] on p "Thanks for reading! If you found this helpful, feel free to:" at bounding box center [154, 205] width 235 height 11
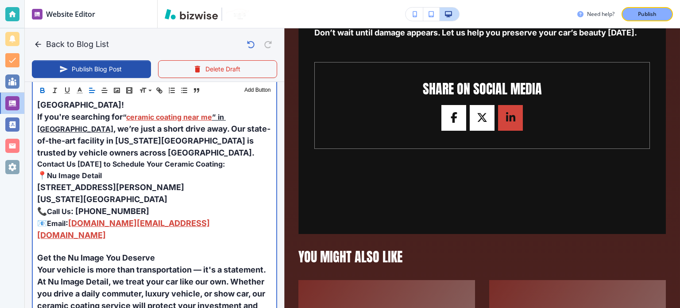
scroll to position [1396, 0]
click at [169, 205] on p "📞 Call Us : (757) 689-8091" at bounding box center [154, 211] width 235 height 12
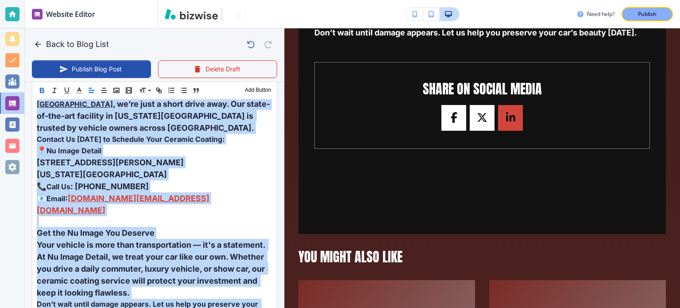
click at [43, 90] on icon "button" at bounding box center [42, 91] width 4 height 2
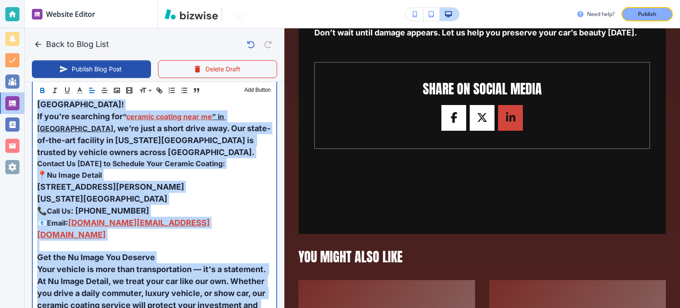
scroll to position [1385, 0]
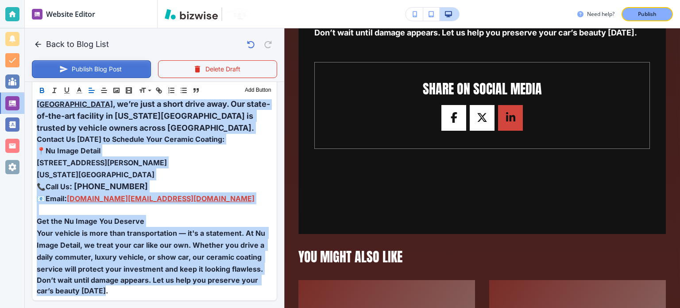
click at [109, 66] on button "Publish Blog Post" at bounding box center [91, 69] width 119 height 18
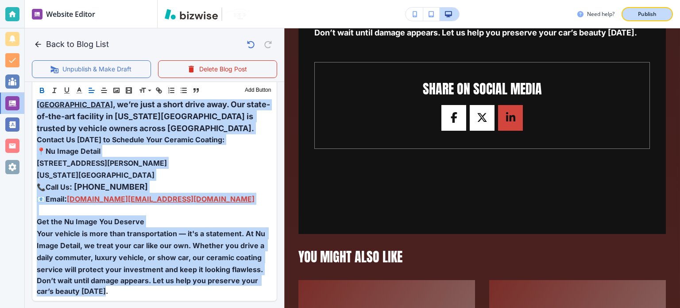
click at [650, 9] on button "Publish" at bounding box center [647, 14] width 51 height 14
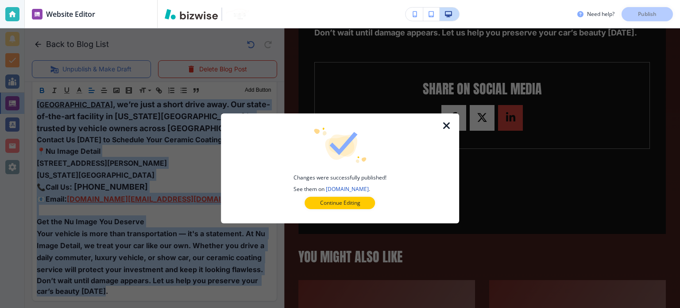
click at [446, 128] on icon "button" at bounding box center [446, 125] width 11 height 11
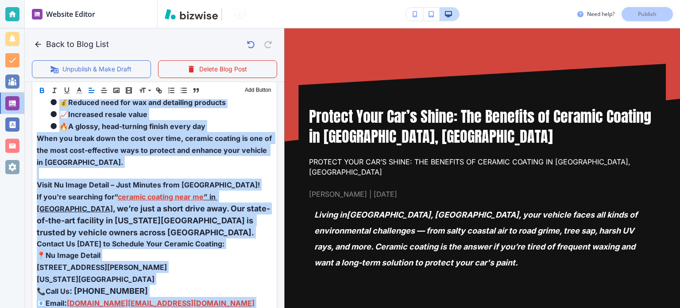
scroll to position [1195, 0]
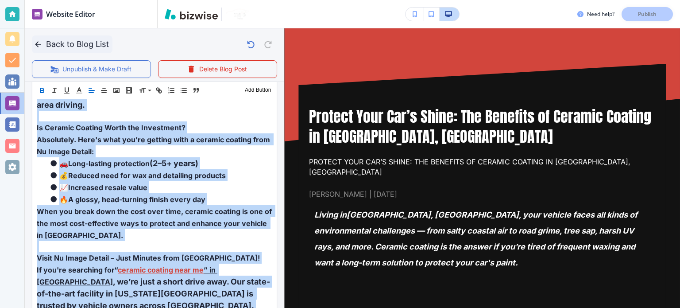
click at [85, 46] on button "Back to Blog List" at bounding box center [72, 44] width 81 height 18
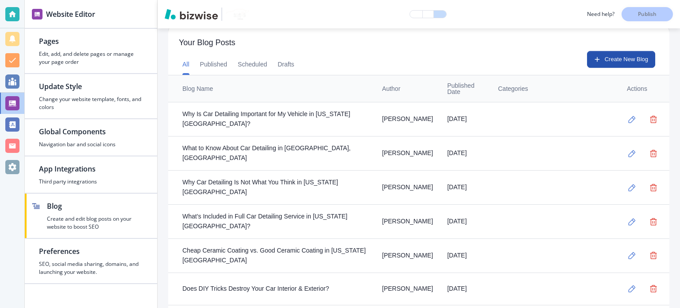
scroll to position [303, 0]
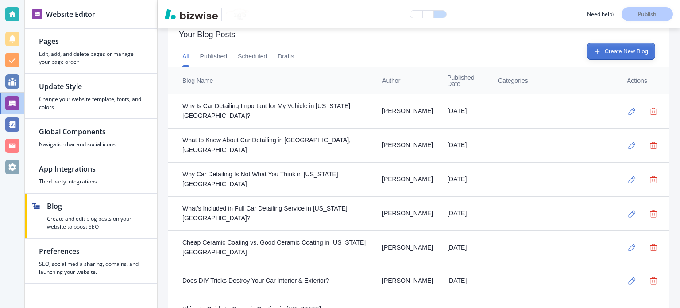
click at [604, 47] on button "Create New Blog" at bounding box center [621, 51] width 68 height 17
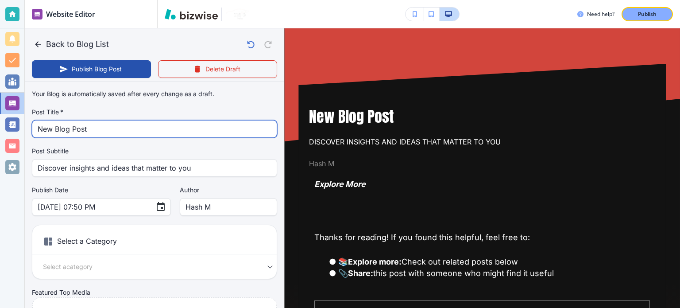
click at [157, 127] on input "New Blog Post" at bounding box center [155, 128] width 234 height 17
paste input "Is Window Tinting Worth It?"
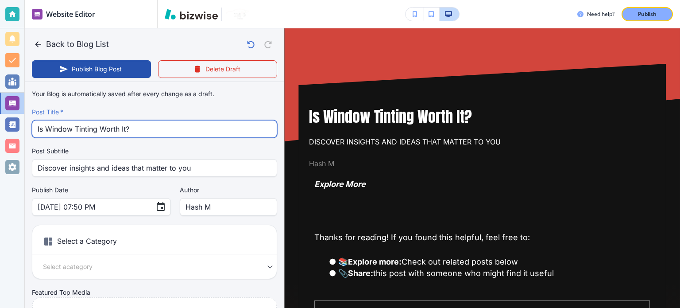
type input "Is Window Tinting Worth It?"
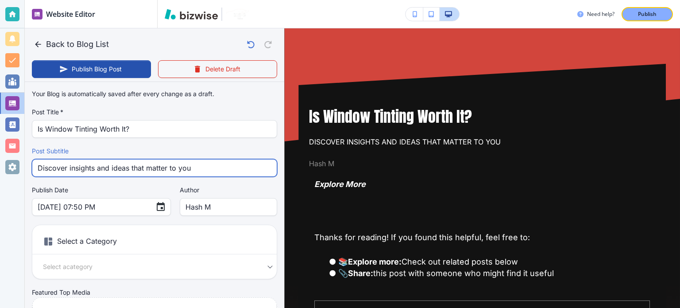
click at [115, 171] on input "Discover insights and ideas that matter to you" at bounding box center [155, 167] width 234 height 17
paste input "Is Window Tinting Worth It? (Virginia Beach Drivers – Here’s What You Need to K…"
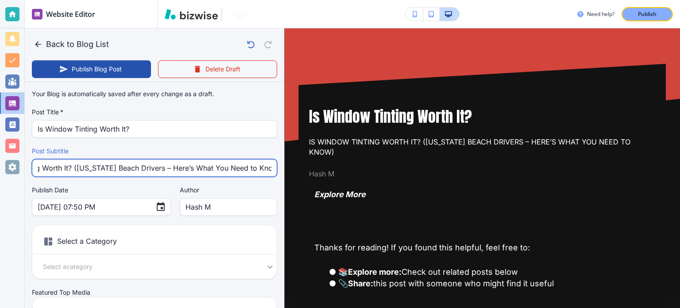
type input "Is Window Tinting Worth It? (Virginia Beach Drivers – Here’s What You Need to K…"
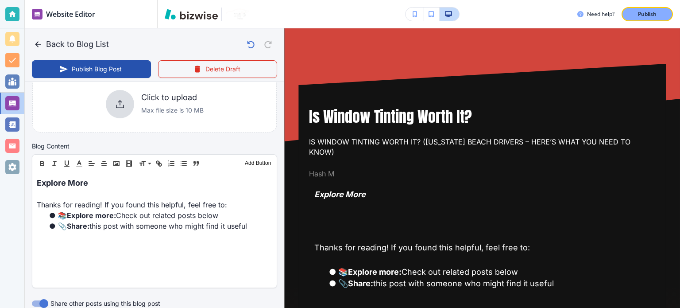
scroll to position [398, 0]
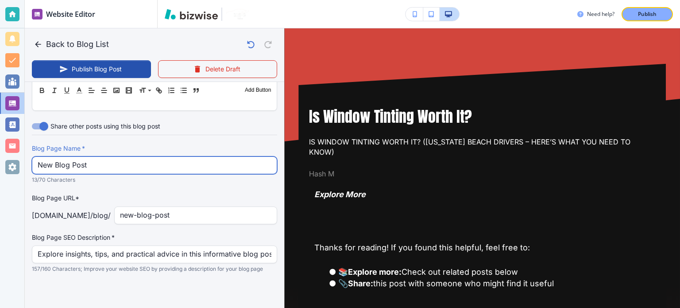
click at [139, 159] on input "New Blog Post" at bounding box center [155, 165] width 234 height 17
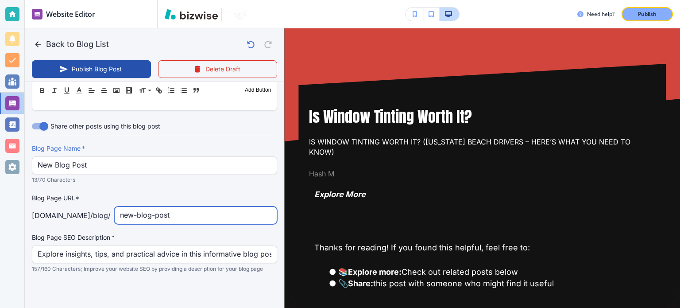
click at [184, 216] on input "new-blog-post" at bounding box center [195, 215] width 151 height 17
paste input "is-window-tinting-worth-i"
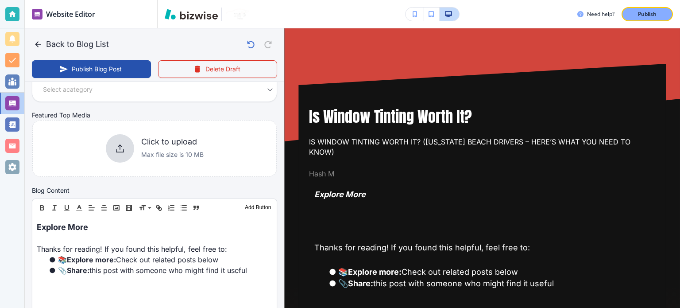
scroll to position [0, 0]
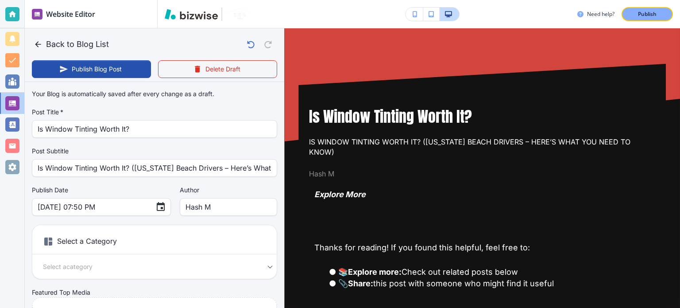
type input "is-window-tinting-worth-it"
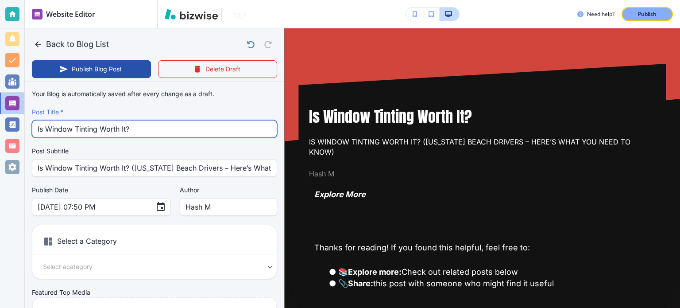
click at [152, 131] on input "Is Window Tinting Worth It?" at bounding box center [155, 128] width 234 height 17
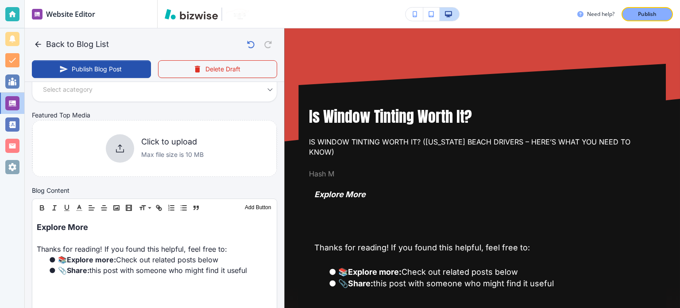
scroll to position [398, 0]
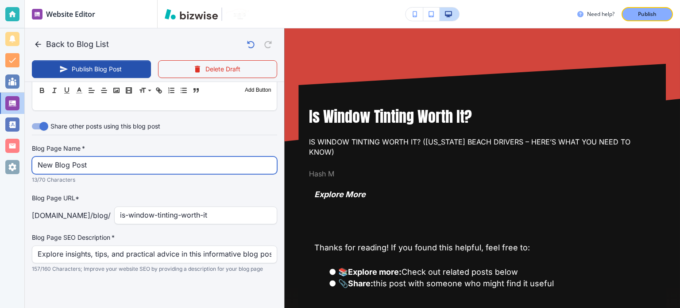
click at [106, 171] on input "New Blog Post" at bounding box center [155, 165] width 234 height 17
paste input "Is Window Tinting Worth It?"
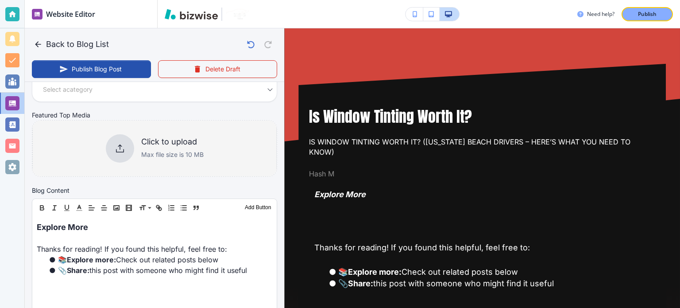
scroll to position [0, 0]
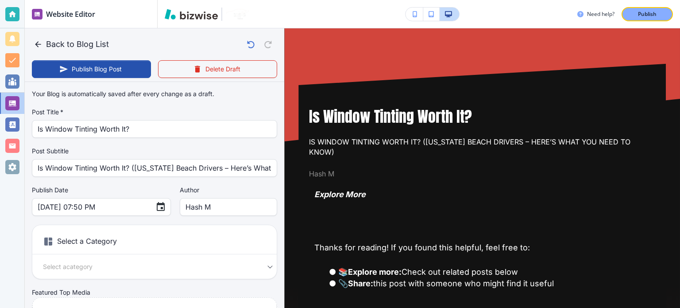
type input "Is Window Tinting Worth It?"
drag, startPoint x: 206, startPoint y: 211, endPoint x: 158, endPoint y: 204, distance: 48.4
click at [158, 204] on div "Publish Date Sep 15, 2025 07:50 PM ​ Author Hash M Author" at bounding box center [154, 201] width 245 height 30
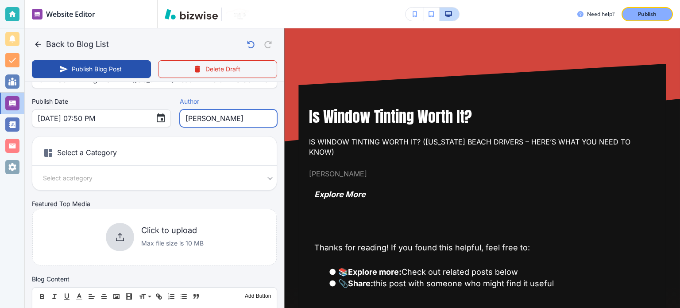
scroll to position [177, 0]
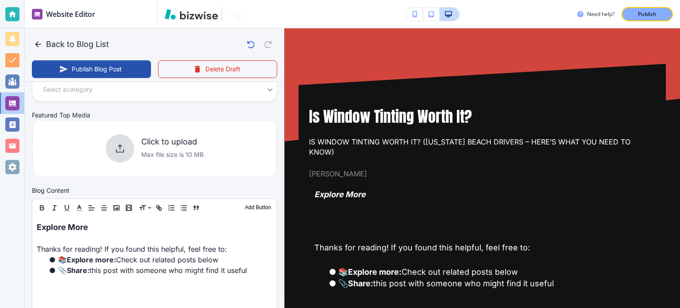
type input "Chris Hall"
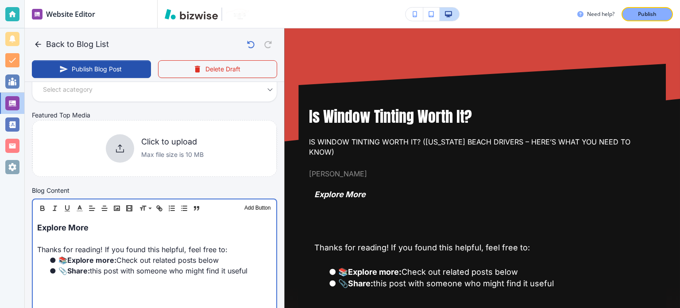
click at [137, 233] on p at bounding box center [154, 238] width 235 height 11
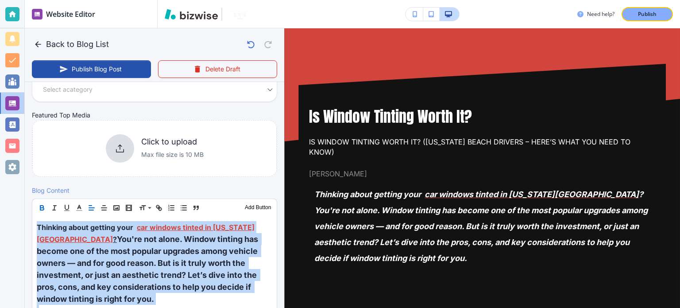
click at [44, 208] on icon "button" at bounding box center [42, 208] width 8 height 8
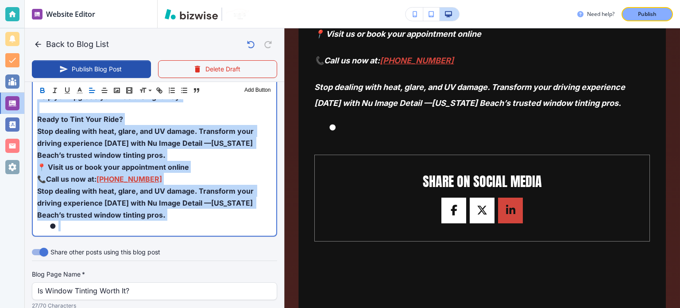
scroll to position [1580, 0]
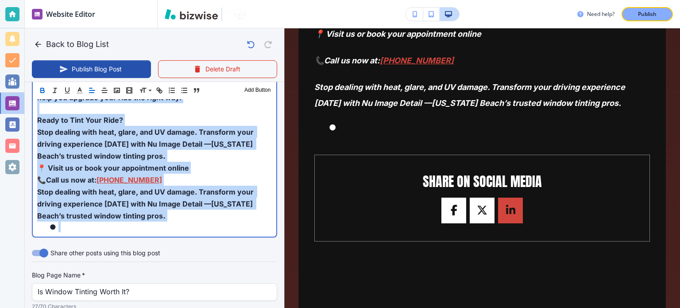
click at [89, 224] on li at bounding box center [160, 226] width 224 height 11
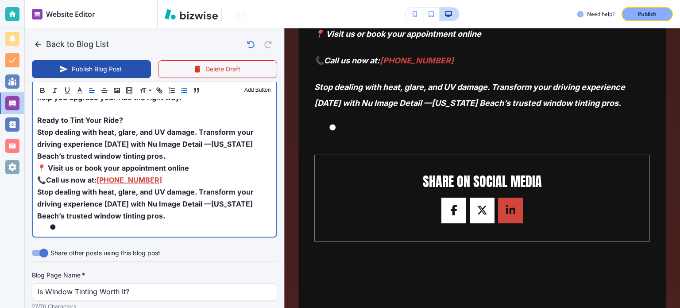
type input "Sep 15, 2025 07:51 PM"
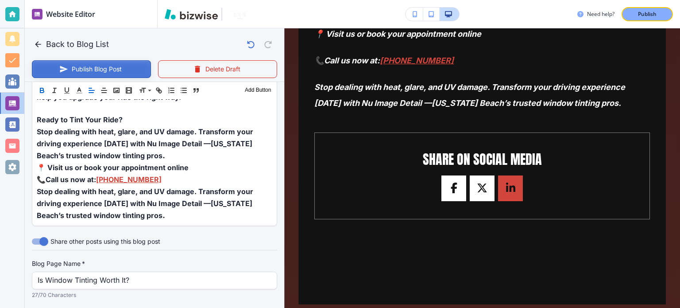
click at [122, 77] on button "Publish Blog Post" at bounding box center [91, 69] width 119 height 18
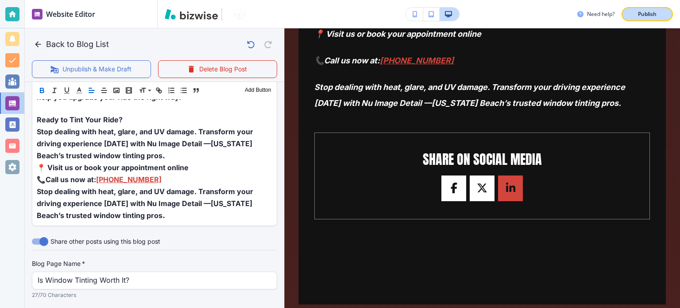
click at [651, 11] on p "Publish" at bounding box center [647, 14] width 19 height 8
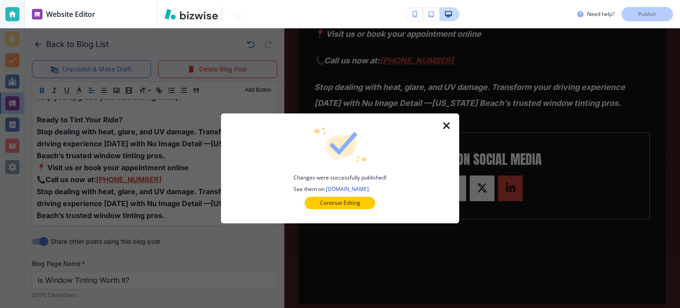
click at [446, 126] on icon "button" at bounding box center [446, 125] width 11 height 11
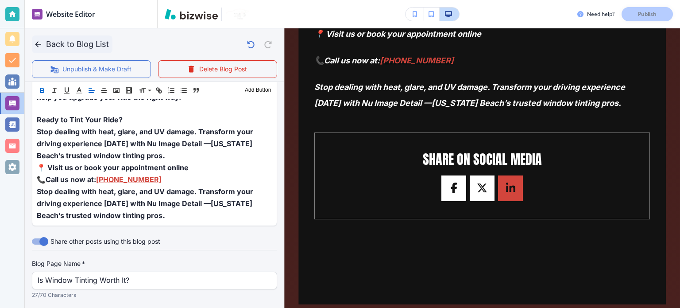
click at [50, 43] on button "Back to Blog List" at bounding box center [72, 44] width 81 height 18
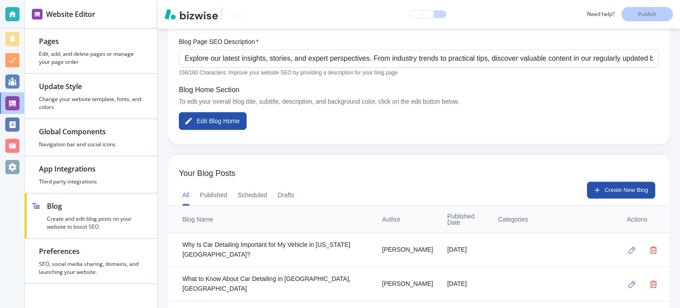
scroll to position [202, 0]
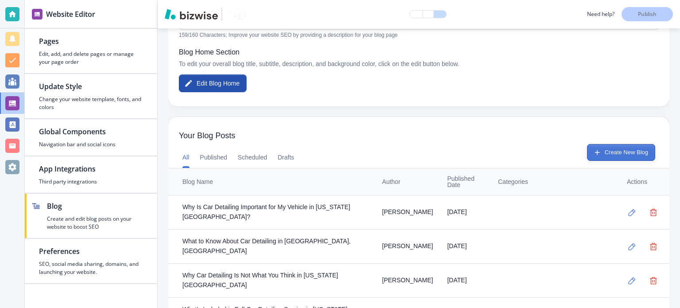
click at [604, 152] on button "Create New Blog" at bounding box center [621, 152] width 68 height 17
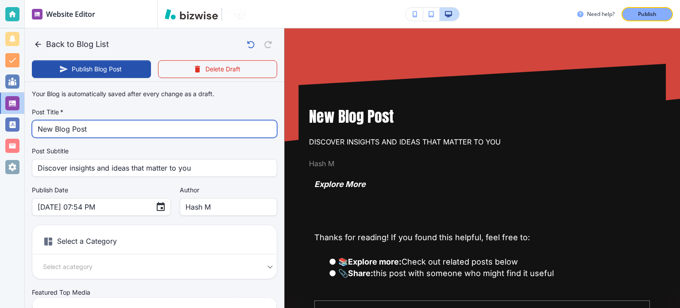
click at [137, 131] on input "New Blog Post" at bounding box center [155, 128] width 234 height 17
paste input "Why Virginia Beach Trusts Nu Image Details ?"
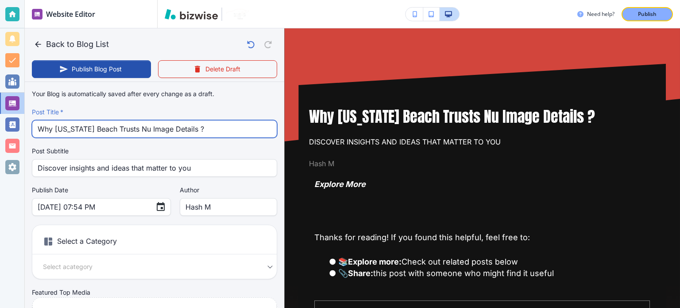
type input "Why Virginia Beach Trusts Nu Image Details ?"
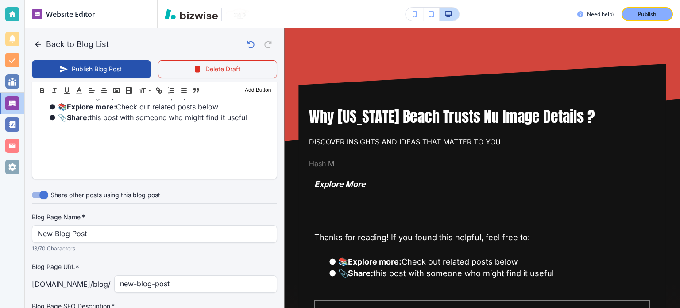
scroll to position [398, 0]
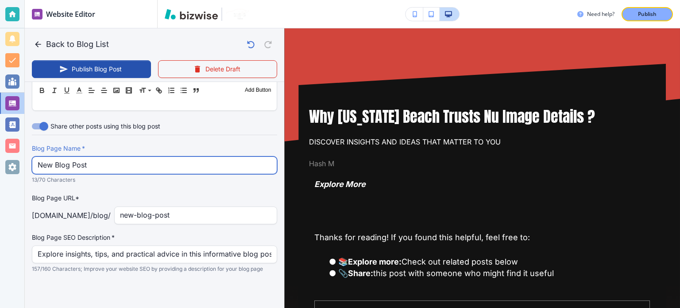
click at [140, 168] on input "New Blog Post" at bounding box center [155, 165] width 234 height 17
paste input "Why Virginia Beach Trusts Nu Image Details ?"
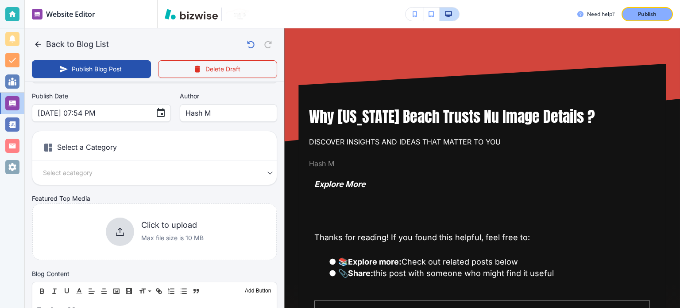
scroll to position [0, 0]
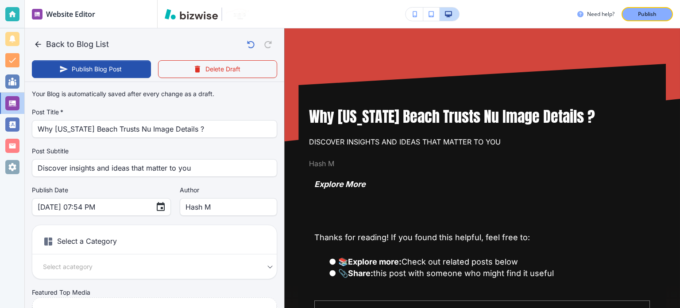
type input "Why Virginia Beach Trusts Nu Image Details ?"
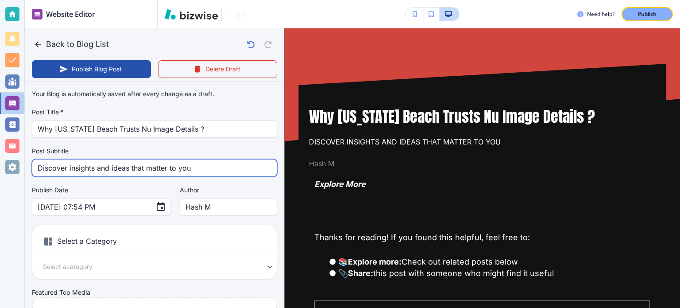
click at [141, 170] on input "Discover insights and ideas that matter to you" at bounding box center [155, 167] width 234 height 17
paste input "Why Virginia Beach Trusts Nu Image Details ?"
type input "Why Virginia Beach Trusts Nu Image Details ?"
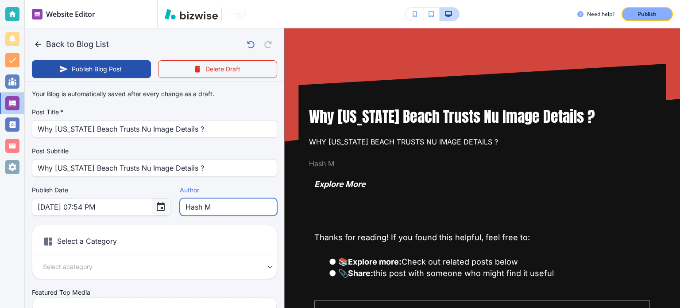
drag, startPoint x: 204, startPoint y: 205, endPoint x: 135, endPoint y: 205, distance: 68.2
click at [135, 205] on div "Publish Date Sep 15, 2025 07:54 PM ​ Author Hash M Author" at bounding box center [154, 201] width 245 height 30
type input "Chris Hall"
click at [151, 219] on div "Your Blog is automatically saved after every change as a draft. Post Title   * …" at bounding box center [154, 223] width 245 height 277
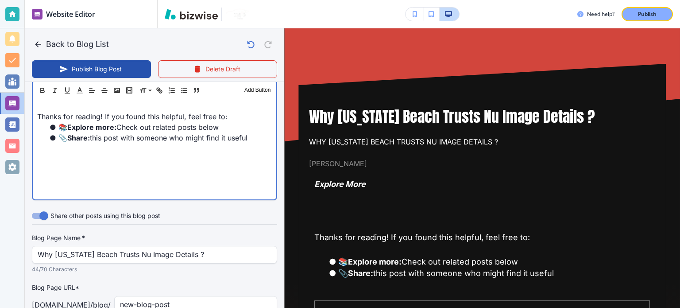
scroll to position [310, 0]
click at [116, 157] on div "Explore More Thanks for reading! If you found this helpful, feel free to: 📚 Exp…" at bounding box center [155, 141] width 244 height 115
type input "Sep 15, 2025 07:55 PM"
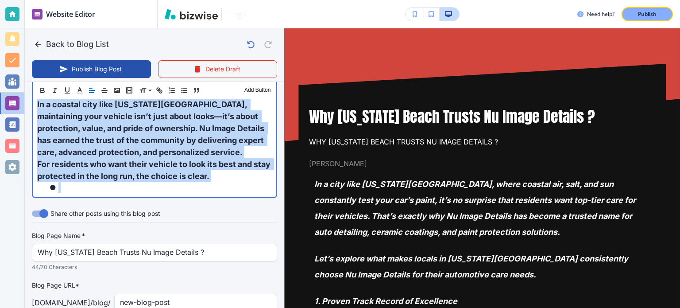
scroll to position [1064, 0]
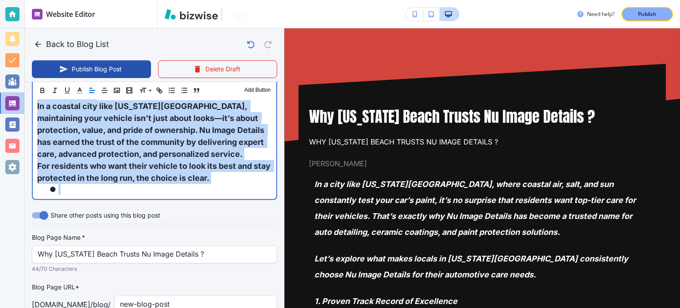
click at [86, 191] on li at bounding box center [160, 189] width 224 height 11
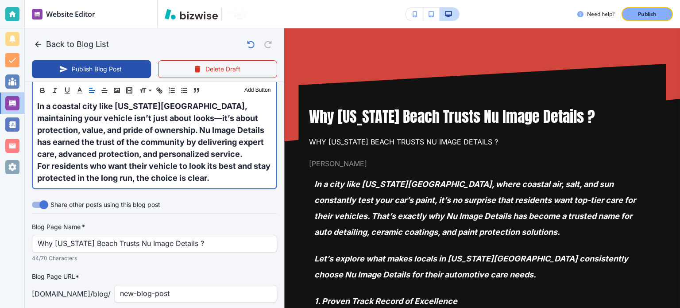
click at [127, 141] on span "In a coastal city like Virginia Beach, maintaining your vehicle isn’t just abou…" at bounding box center [151, 129] width 229 height 57
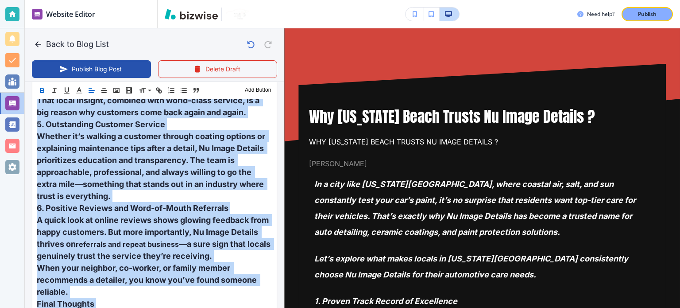
click at [40, 89] on icon "button" at bounding box center [42, 90] width 8 height 8
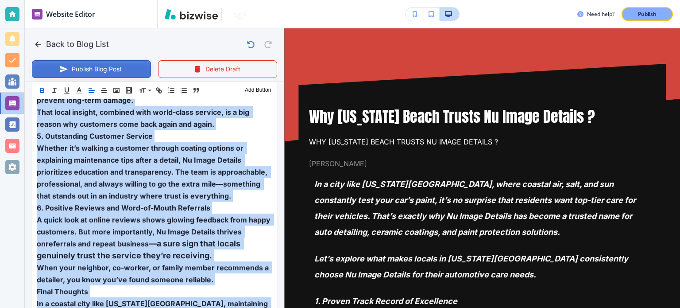
scroll to position [782, 0]
click at [80, 65] on button "Publish Blog Post" at bounding box center [91, 69] width 119 height 18
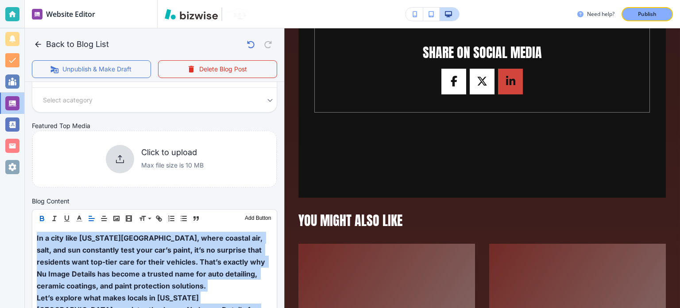
scroll to position [162, 0]
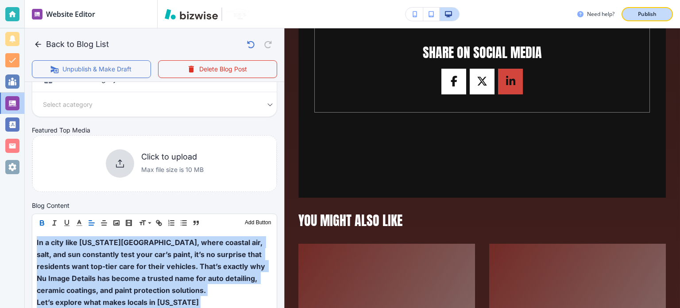
click at [640, 8] on button "Publish" at bounding box center [647, 14] width 51 height 14
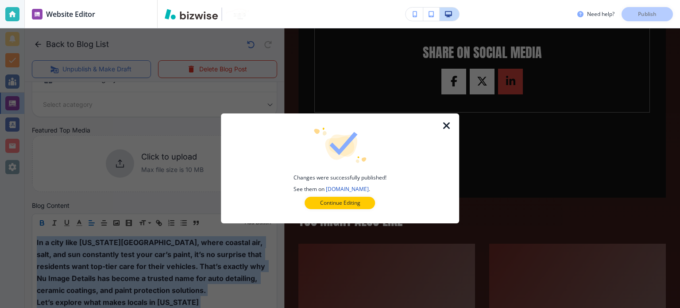
click at [447, 122] on icon "button" at bounding box center [446, 125] width 11 height 11
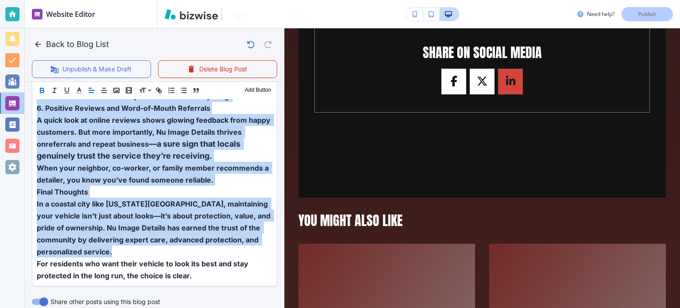
scroll to position [1045, 0]
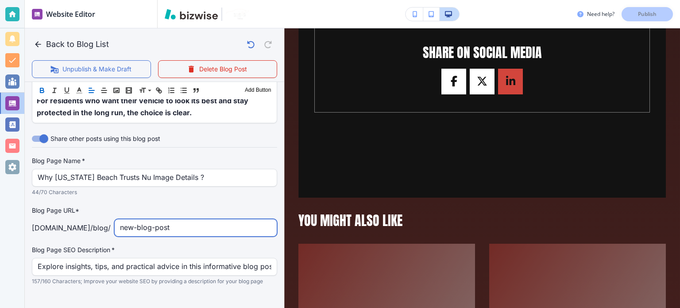
click at [177, 219] on input "new-blog-post" at bounding box center [195, 227] width 151 height 17
paste input "why-virginia-beach-trusts"
type input "why-virginia-beach-trusts"
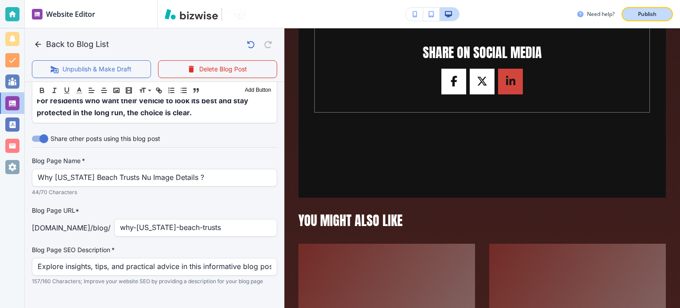
click at [642, 19] on button "Publish" at bounding box center [647, 14] width 51 height 14
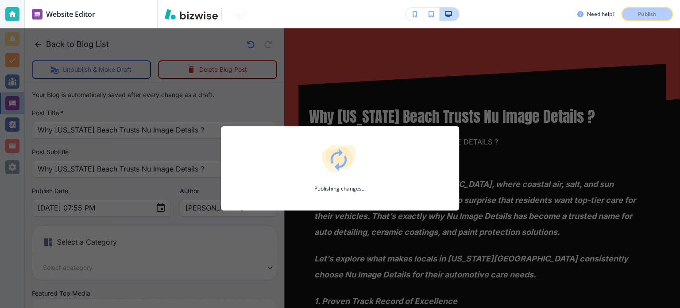
scroll to position [1240, 0]
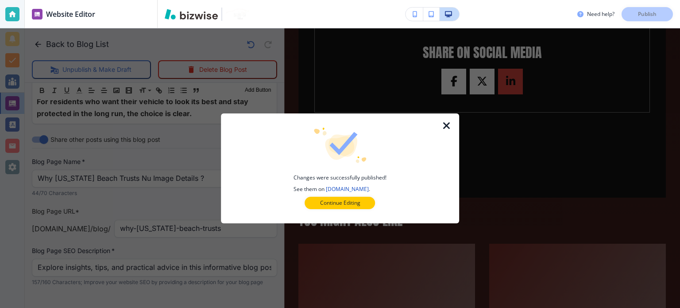
click at [443, 123] on icon "button" at bounding box center [446, 125] width 11 height 11
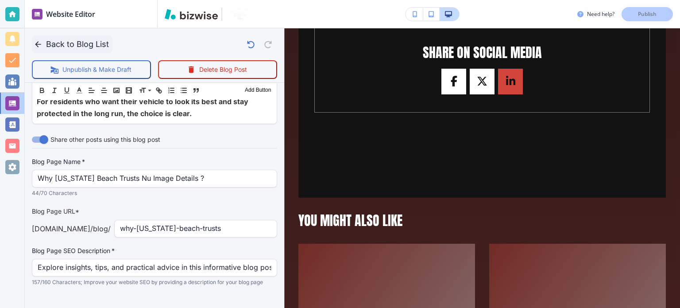
click at [50, 41] on button "Back to Blog List" at bounding box center [72, 44] width 81 height 18
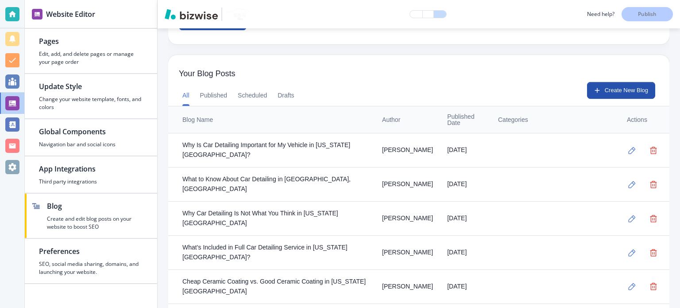
scroll to position [221, 0]
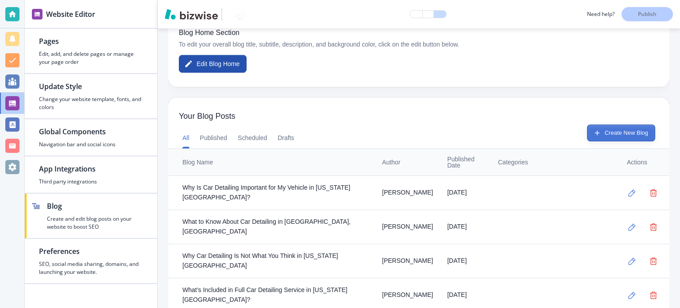
click at [610, 135] on button "Create New Blog" at bounding box center [621, 132] width 68 height 17
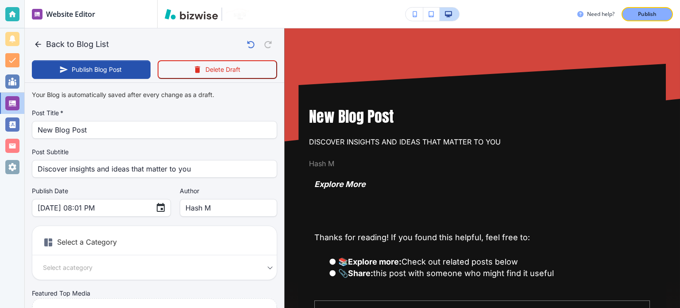
click at [96, 118] on div "Post Title   * New Blog Post Post Title   *" at bounding box center [154, 123] width 245 height 30
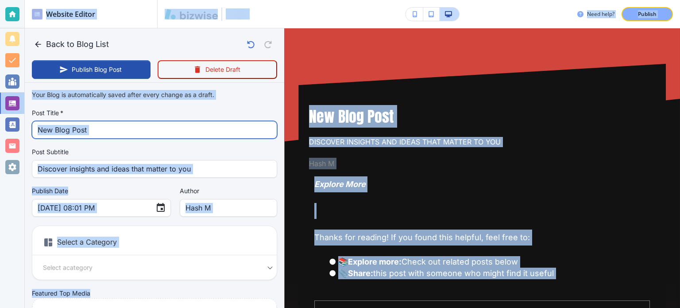
click at [109, 132] on input "New Blog Post" at bounding box center [155, 129] width 234 height 17
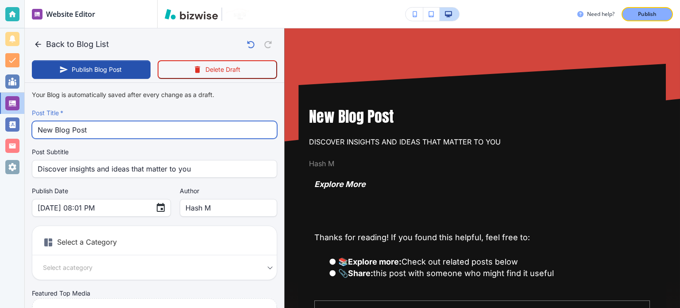
click at [109, 132] on input "New Blog Post" at bounding box center [155, 129] width 234 height 17
paste input "The Ultimate Guide to Ceramic Pro Coating: Benefits, Longevity, Maintenance, an…"
type input "The Ultimate Guide to Ceramic Pro Coating: Benefits, Longevity, Maintenance, an…"
type input "Sep 15, 2025 08:02 PM"
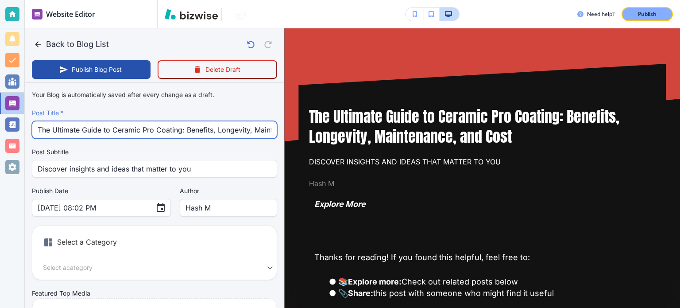
scroll to position [0, 66]
type input "The Ultimate Guide to Ceramic Pro Coating: Benefits, Longevity, Maintenance, an…"
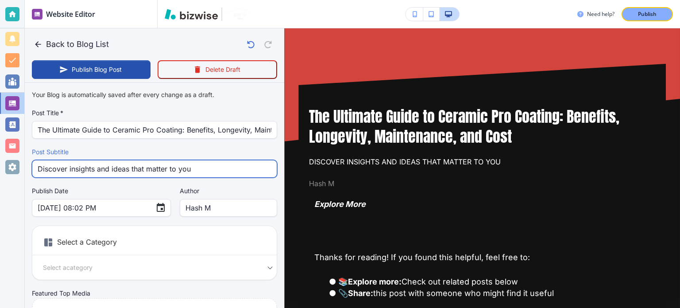
click at [143, 166] on input "Discover insights and ideas that matter to you" at bounding box center [155, 168] width 234 height 17
paste input "The Ultimate Guide to Ceramic Pro Coating: Benefits, Longevity, Maintenance, an…"
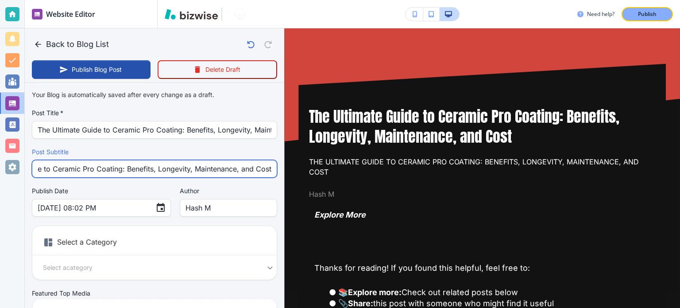
type input "The Ultimate Guide to Ceramic Pro Coating: Benefits, Longevity, Maintenance, an…"
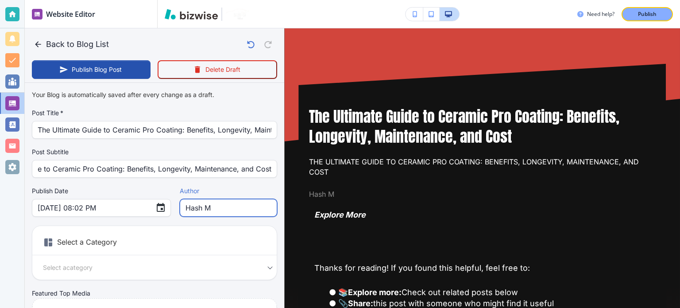
scroll to position [0, 0]
click at [197, 199] on input "Hash M" at bounding box center [229, 207] width 86 height 17
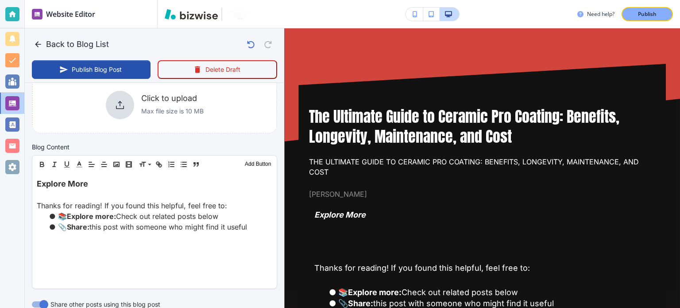
scroll to position [398, 0]
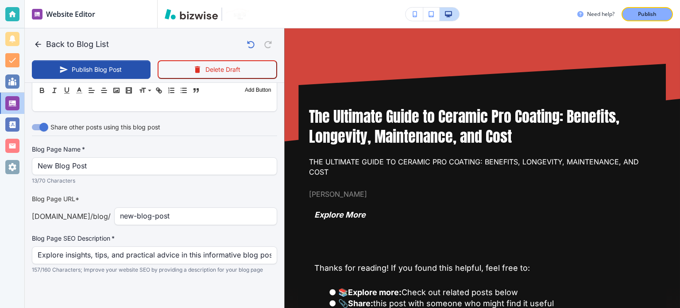
type input "Chris Hall"
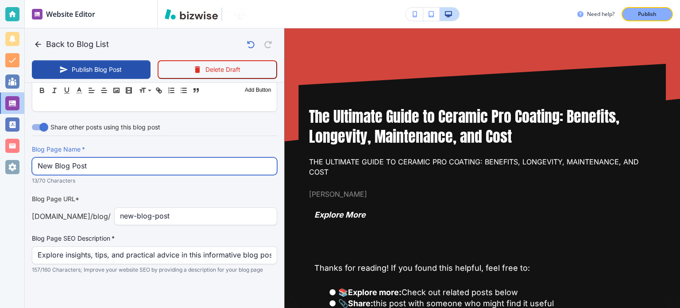
click at [107, 173] on input "New Blog Post" at bounding box center [155, 166] width 234 height 17
paste input "The Ultimate Guide to Ceramic Pro Coating: Benefits, Longevity, Mainte"
type input "The Ultimate Guide to Ceramic Pro Coating: Benefits, Longevity, Mainte"
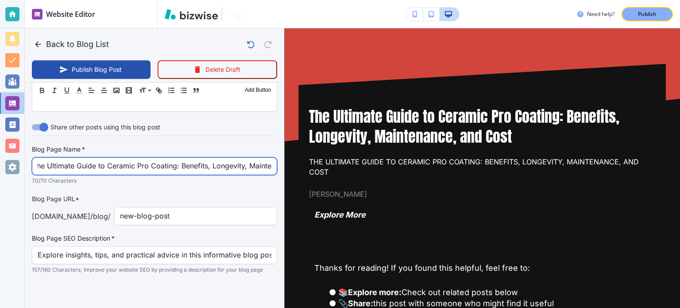
scroll to position [0, 0]
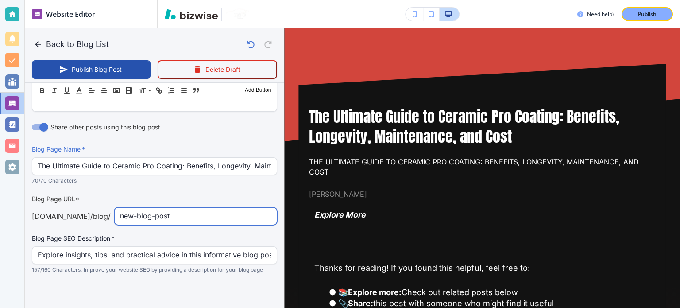
click at [177, 216] on input "new-blog-post" at bounding box center [195, 216] width 151 height 17
paste input "the-ultimate-guide-to-ceramic-pro-coating-benefits-longevity-maintenance-and-c"
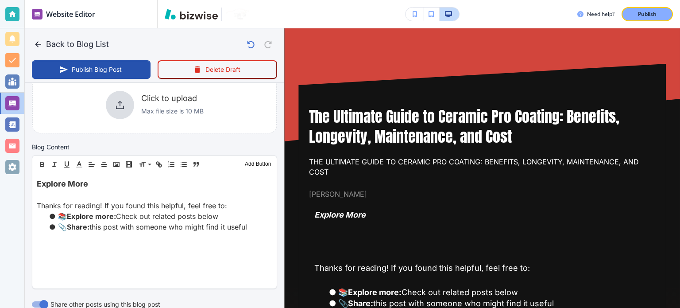
scroll to position [177, 0]
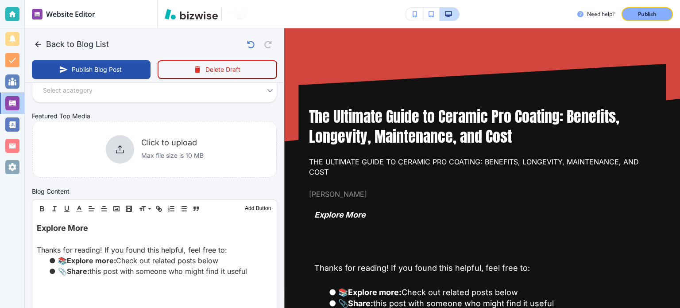
type input "the-ultimate-guide-to-ceramic-pro-coating-benefits-longevity-maintenance-and-co…"
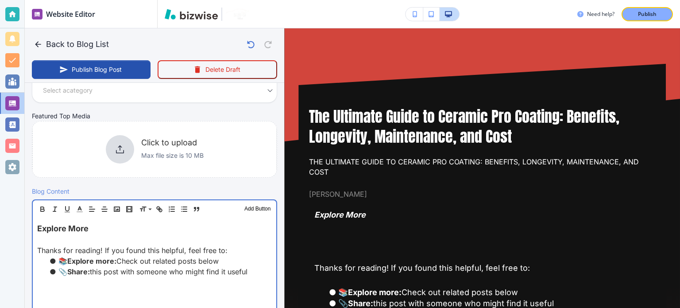
click at [143, 247] on p "Thanks for reading! If you found this helpful, feel free to:" at bounding box center [154, 250] width 235 height 11
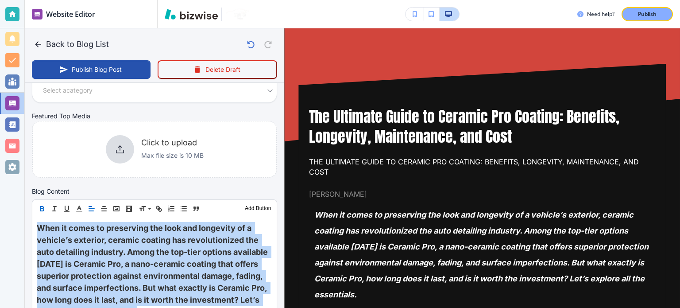
click at [42, 203] on button "button" at bounding box center [42, 208] width 12 height 11
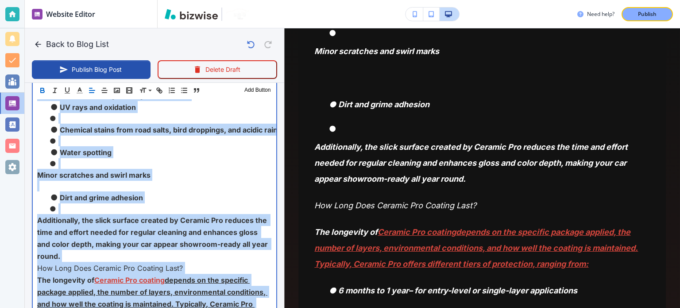
scroll to position [443, 0]
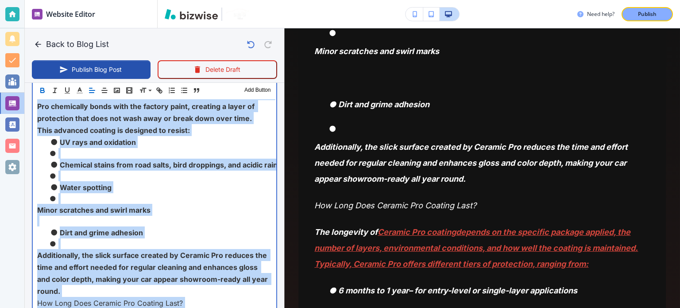
click at [82, 159] on li at bounding box center [160, 153] width 224 height 11
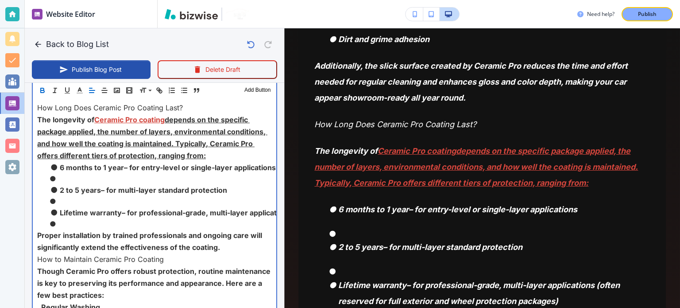
scroll to position [620, 0]
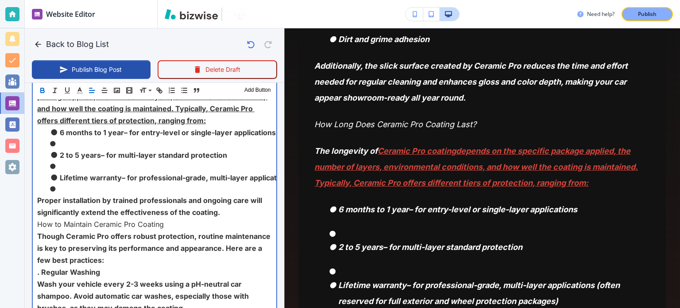
click at [79, 159] on strong "2 to 5 years – for multi-layer standard protection" at bounding box center [143, 154] width 167 height 9
drag, startPoint x: 85, startPoint y: 166, endPoint x: 89, endPoint y: 159, distance: 8.6
click at [85, 149] on li at bounding box center [160, 143] width 224 height 11
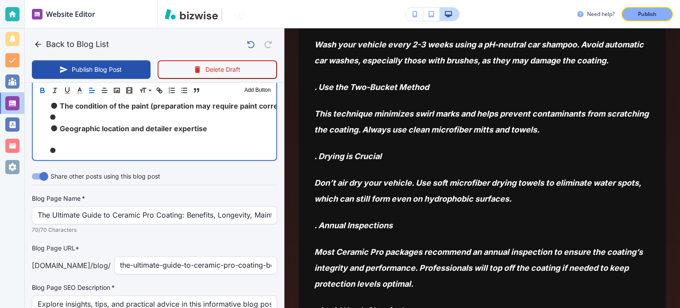
scroll to position [1063, 0]
click at [93, 144] on p at bounding box center [154, 139] width 235 height 11
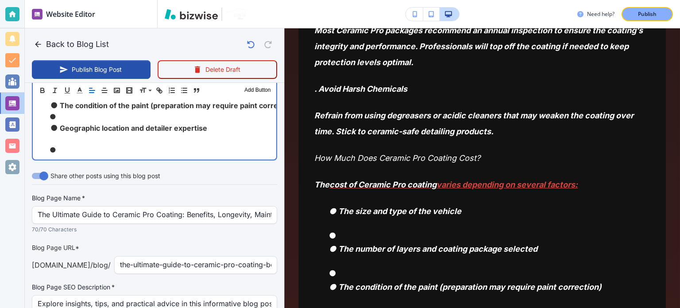
scroll to position [930, 0]
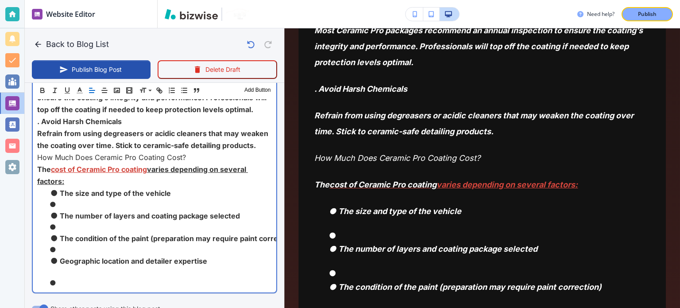
click at [77, 209] on li at bounding box center [160, 204] width 224 height 11
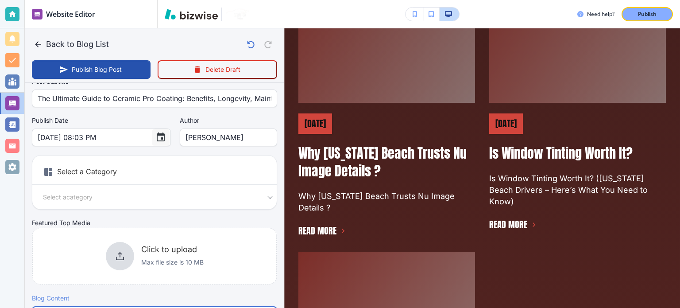
scroll to position [0, 0]
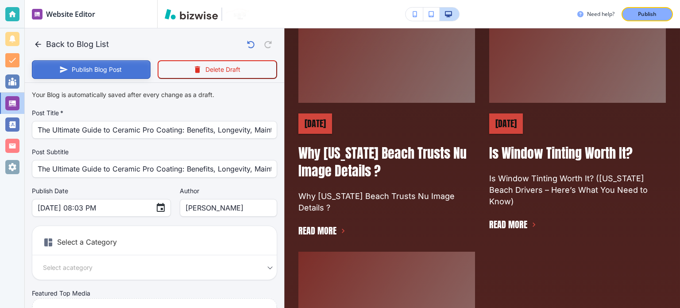
click at [108, 72] on button "Publish Blog Post" at bounding box center [91, 69] width 119 height 19
type input "Sep 15, 2025 08:04 PM"
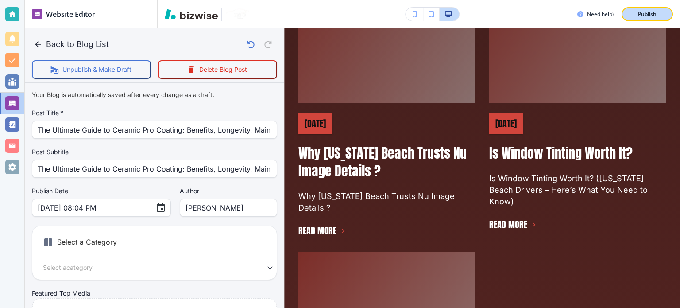
click at [649, 17] on p "Publish" at bounding box center [647, 14] width 19 height 8
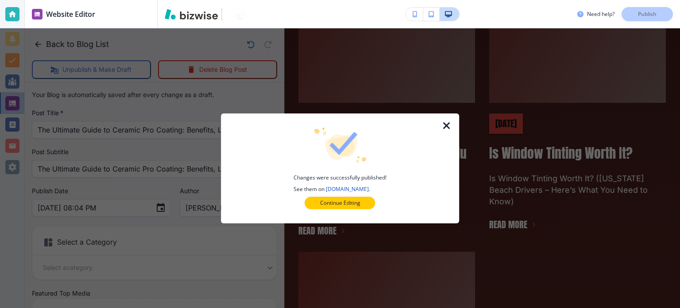
click at [442, 125] on icon "button" at bounding box center [446, 125] width 11 height 11
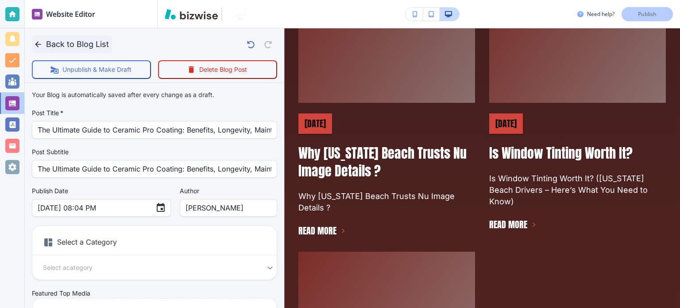
click at [41, 40] on icon "button" at bounding box center [38, 44] width 9 height 9
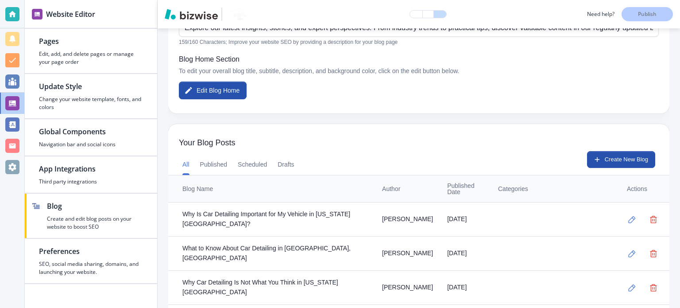
scroll to position [221, 0]
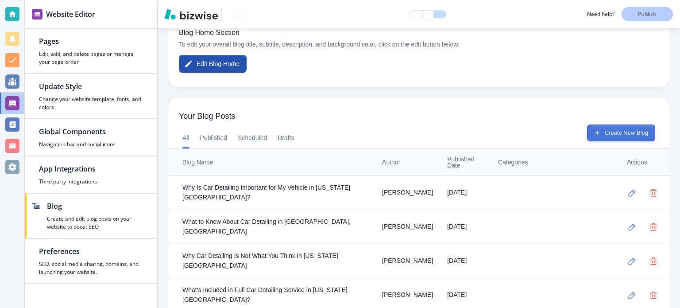
click at [617, 131] on button "Create New Blog" at bounding box center [621, 132] width 68 height 17
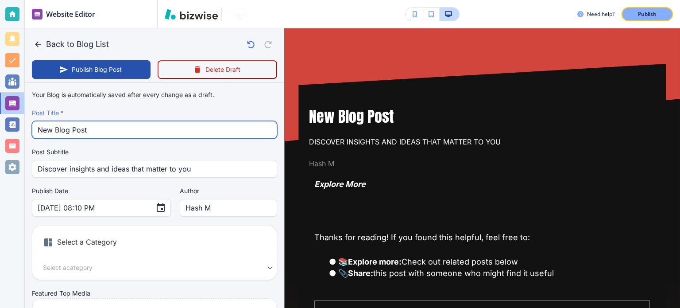
click at [116, 136] on input "New Blog Post" at bounding box center [155, 129] width 234 height 17
paste input "How to Wash a Car with Ceramic Coating | Expert Tips"
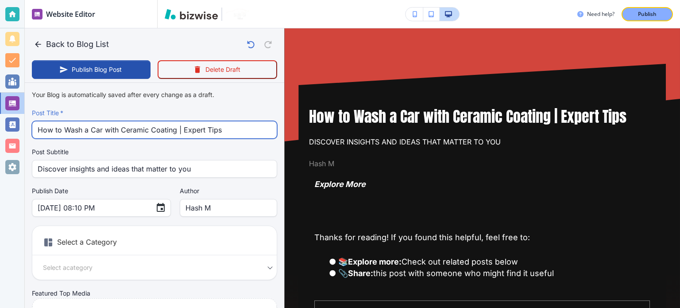
type input "How to Wash a Car with Ceramic Coating | Expert Tips"
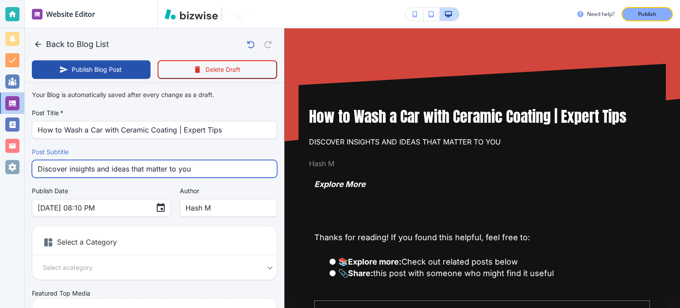
click at [171, 166] on input "Discover insights and ideas that matter to you" at bounding box center [155, 168] width 234 height 17
paste input "How to Wash a Car with Ceramic Coating | Expert Tips"
drag, startPoint x: 248, startPoint y: 162, endPoint x: 177, endPoint y: 175, distance: 72.4
click at [177, 175] on input "How to Wash a Car with Ceramic Coating | Expert Tips" at bounding box center [155, 168] width 234 height 17
type input "How to Wash a Car with Ceramic Coating"
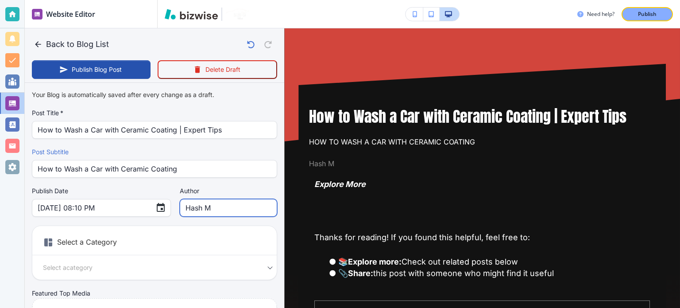
click at [209, 200] on input "Hash M" at bounding box center [229, 207] width 86 height 17
type input "Chris Hall"
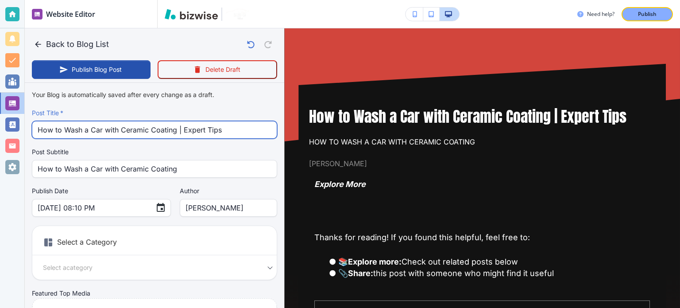
click at [156, 124] on input "How to Wash a Car with Ceramic Coating | Expert Tips" at bounding box center [155, 129] width 234 height 17
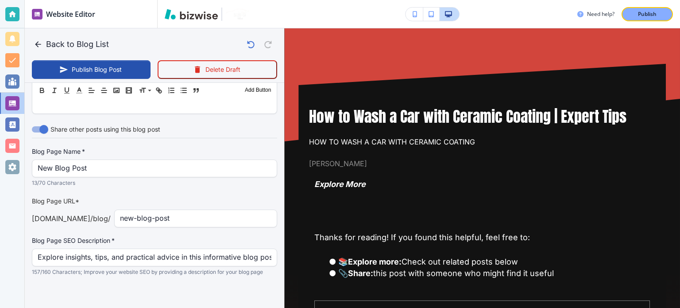
scroll to position [398, 0]
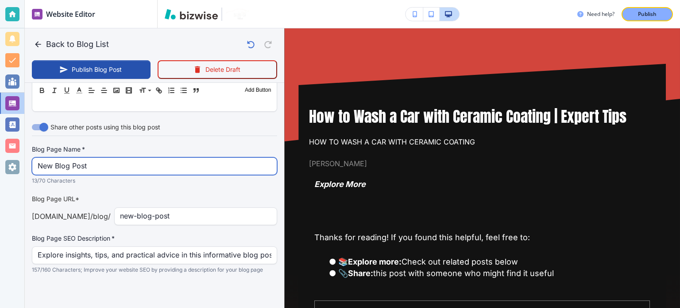
click at [130, 168] on input "New Blog Post" at bounding box center [155, 166] width 234 height 17
paste input "How to Wash a Car with Ceramic Coating | Expert Tips"
type input "How to Wash a Car with Ceramic Coating | Expert Tips"
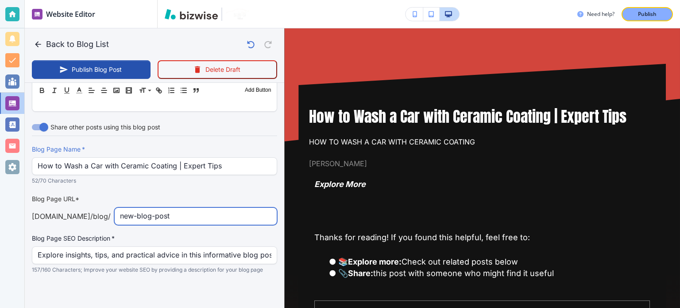
click at [181, 216] on input "new-blog-post" at bounding box center [195, 216] width 151 height 17
paste input "how-to-wash-car-with-ceramic-coating"
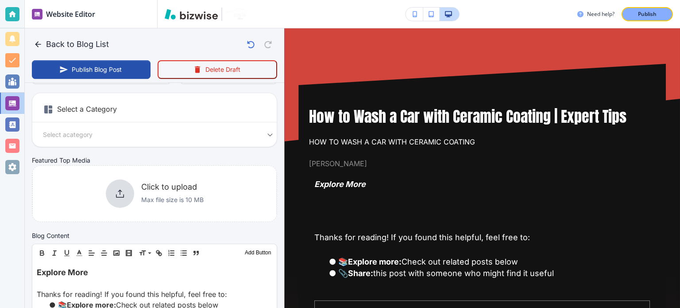
scroll to position [266, 0]
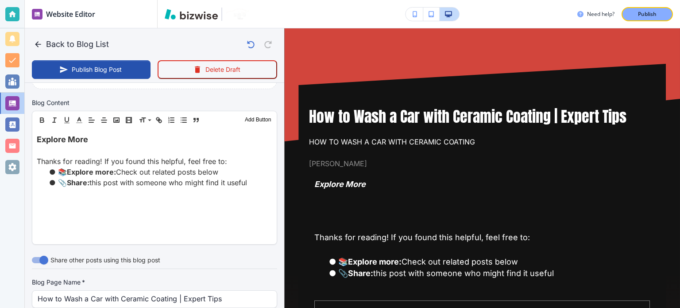
type input "how-to-wash-car-with-ceramic-coating"
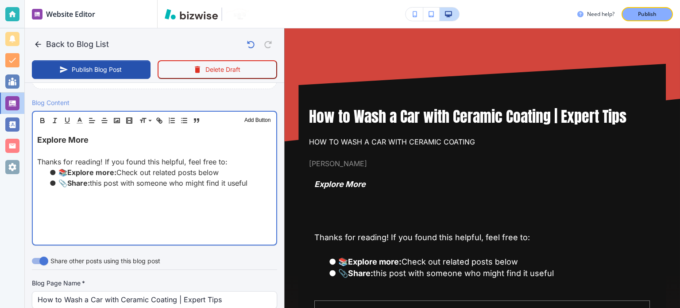
click at [137, 192] on div "Explore More Thanks for reading! If you found this helpful, feel free to: 📚 Exp…" at bounding box center [155, 186] width 244 height 115
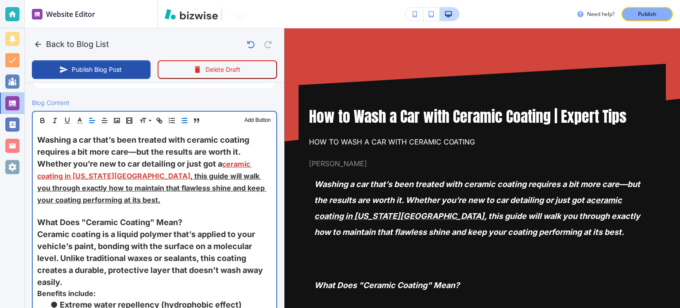
click at [66, 149] on span "Washing a car that’s been treated with ceramic coating requires a bit more care…" at bounding box center [144, 151] width 214 height 33
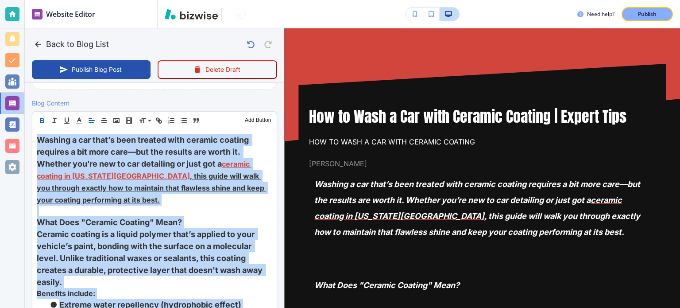
click at [37, 121] on button "button" at bounding box center [42, 120] width 12 height 11
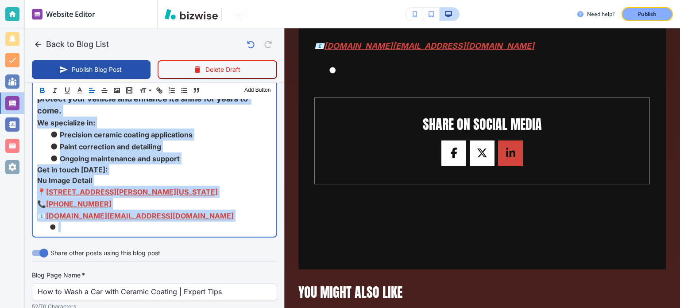
scroll to position [1231, 0]
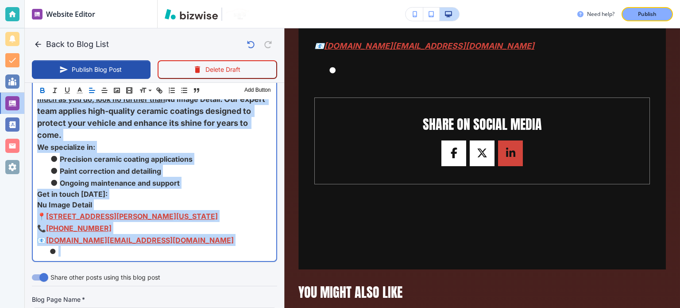
click at [106, 246] on li at bounding box center [160, 251] width 224 height 11
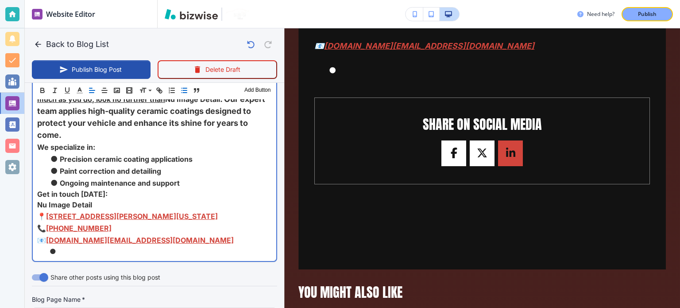
type input "Sep 15, 2025 08:11 PM"
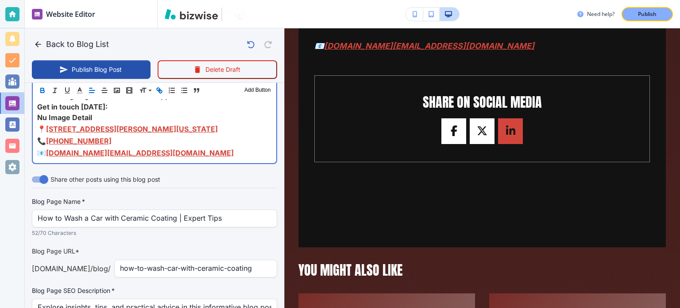
scroll to position [1353, 0]
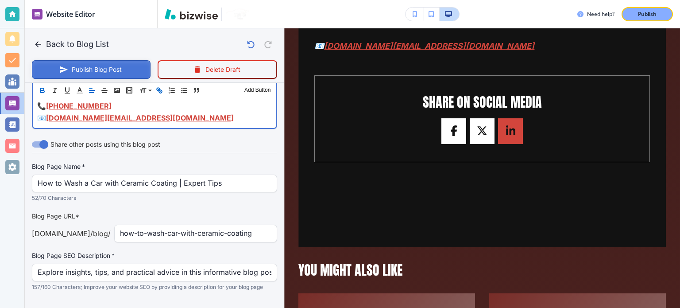
click at [104, 64] on button "Publish Blog Post" at bounding box center [91, 69] width 119 height 19
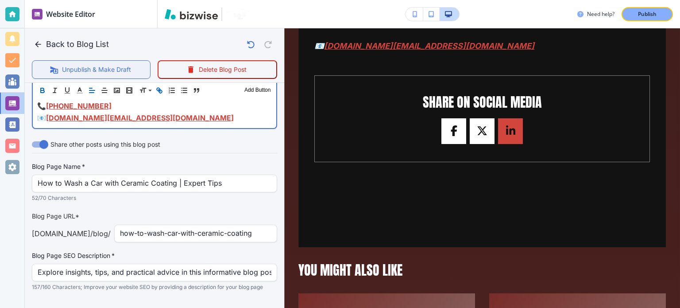
scroll to position [1353, 0]
click at [648, 14] on p "Publish" at bounding box center [647, 14] width 19 height 8
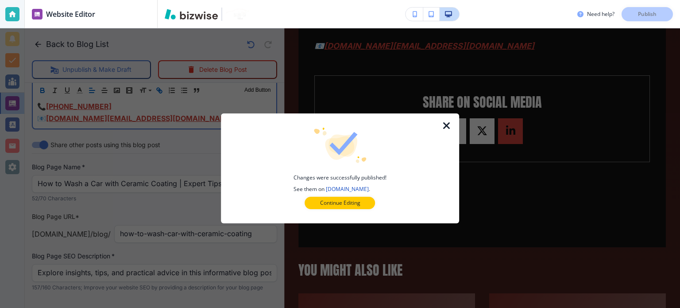
click at [449, 125] on icon "button" at bounding box center [446, 125] width 11 height 11
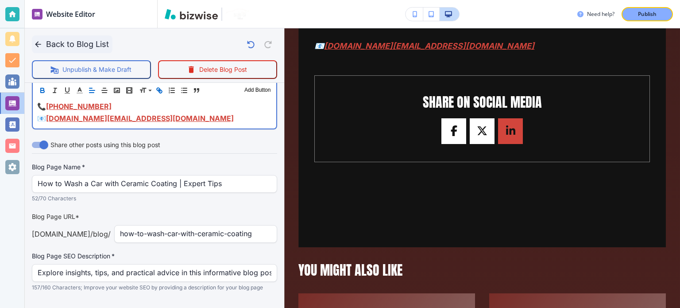
click at [57, 43] on button "Back to Blog List" at bounding box center [72, 44] width 81 height 18
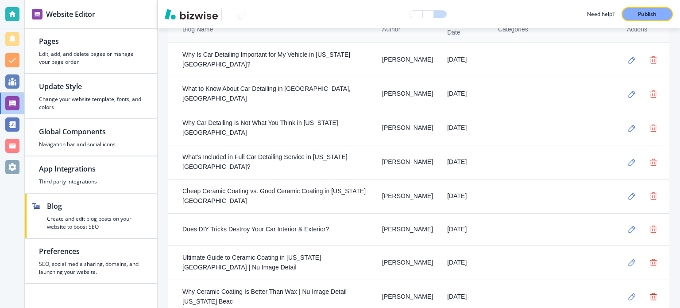
scroll to position [266, 0]
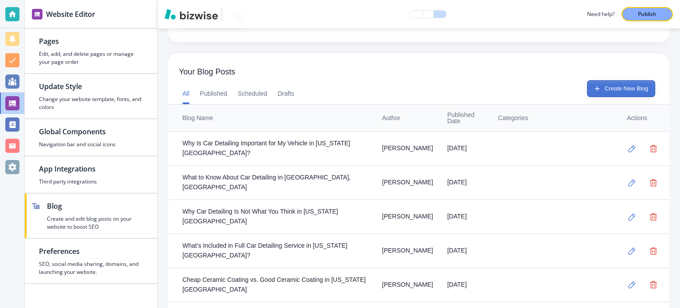
click at [615, 88] on button "Create New Blog" at bounding box center [621, 88] width 68 height 17
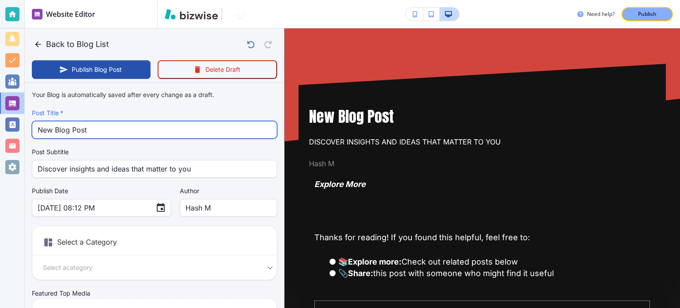
click at [147, 128] on input "New Blog Post" at bounding box center [155, 129] width 234 height 17
paste input "How to Restore Car Headlights"
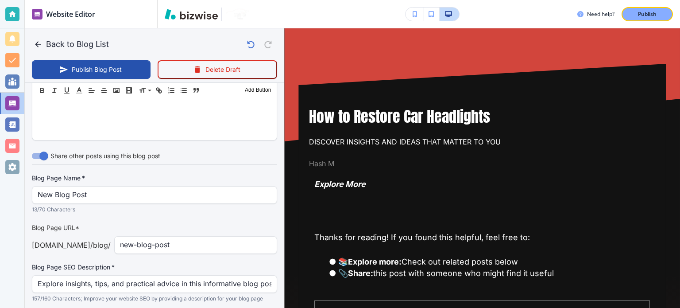
scroll to position [398, 0]
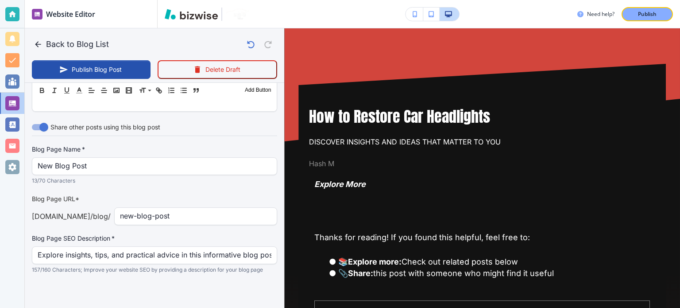
type input "How to Restore Car Headlights"
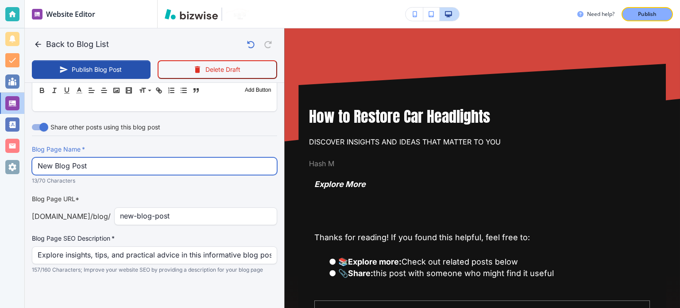
click at [135, 162] on input "New Blog Post" at bounding box center [155, 166] width 234 height 17
paste input "How to Restore Car Headlights"
type input "How to Restore Car Headlights"
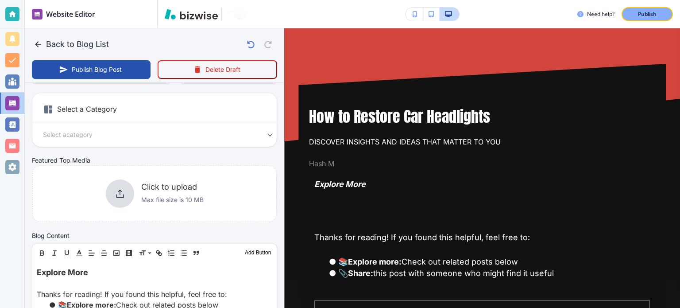
scroll to position [0, 0]
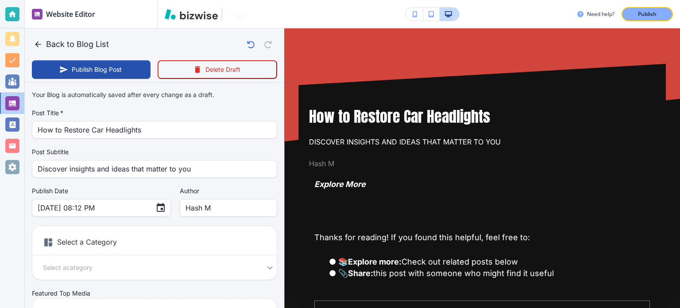
click at [129, 157] on div "Post Subtitle Discover insights and ideas that matter to you Post Subtitle" at bounding box center [154, 162] width 245 height 30
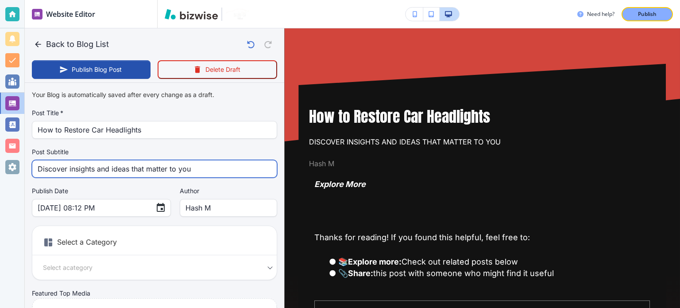
click at [144, 173] on input "Discover insights and ideas that matter to you" at bounding box center [155, 168] width 234 height 17
paste input "How to Restore Car Headlights"
type input "How to Restore Car Headlights"
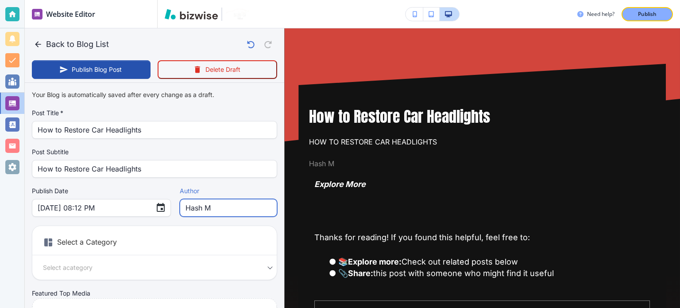
drag, startPoint x: 199, startPoint y: 209, endPoint x: 169, endPoint y: 211, distance: 30.7
click at [186, 211] on input "Hash M" at bounding box center [229, 207] width 86 height 17
type input "Chris"
type input "Sep 15, 2025 08:13 PM"
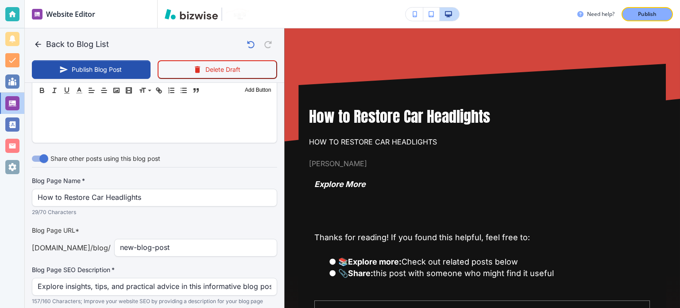
scroll to position [398, 0]
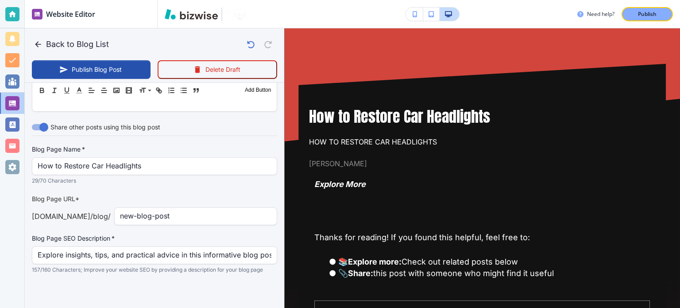
type input "Chris Hall"
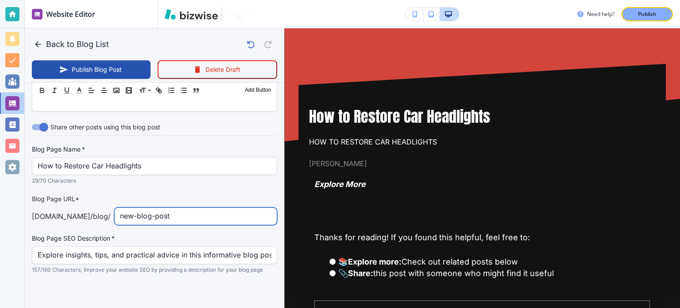
click at [196, 219] on input "new-blog-post" at bounding box center [195, 216] width 151 height 17
paste input "how-to-restore-car-headlights"
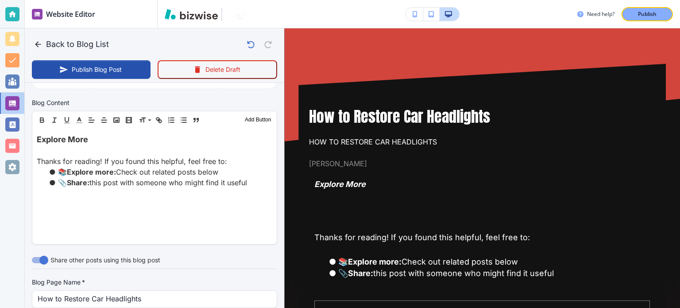
type input "how-to-restore-car-headlights"
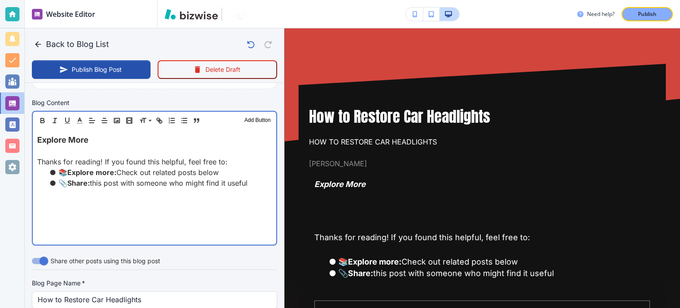
click at [142, 180] on li "📎 Share: this post with someone who might find it useful" at bounding box center [160, 183] width 224 height 11
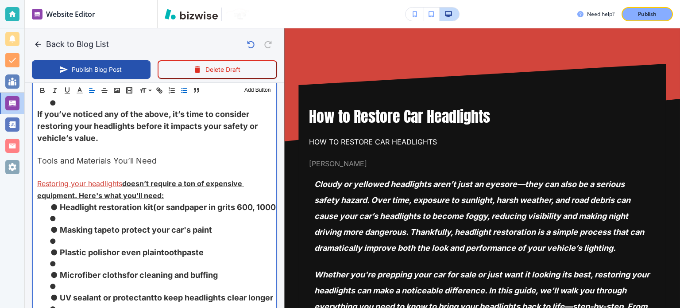
scroll to position [664, 0]
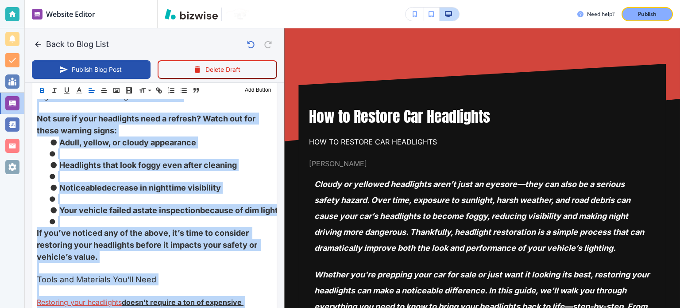
click at [46, 92] on icon "button" at bounding box center [42, 90] width 8 height 8
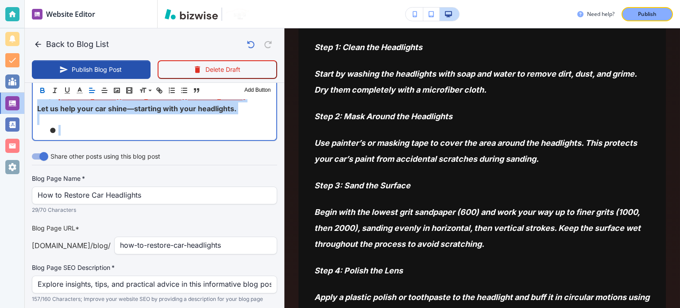
scroll to position [1991, 0]
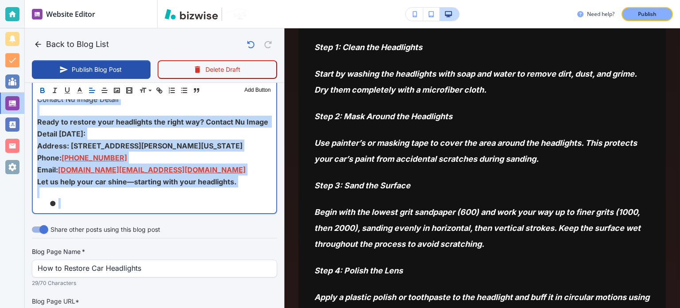
click at [127, 209] on li at bounding box center [160, 203] width 224 height 11
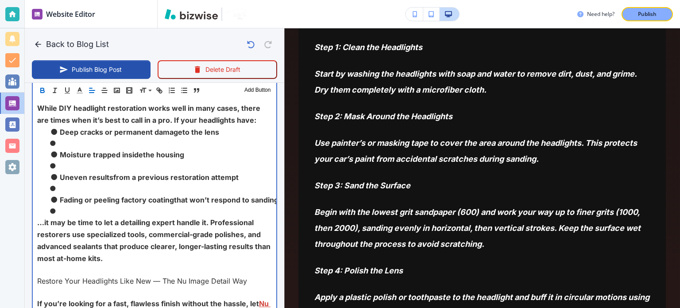
scroll to position [1681, 0]
click at [101, 216] on li at bounding box center [160, 210] width 224 height 11
type input "Sep 15, 2025 08:14 PM"
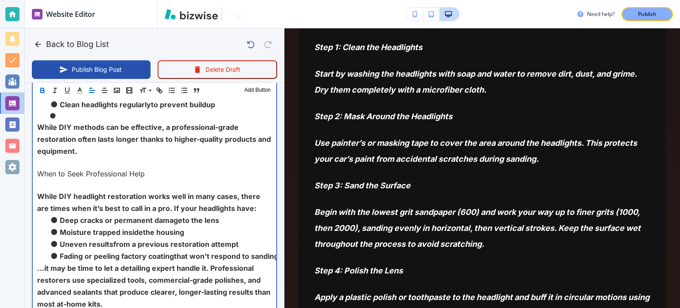
scroll to position [1504, 0]
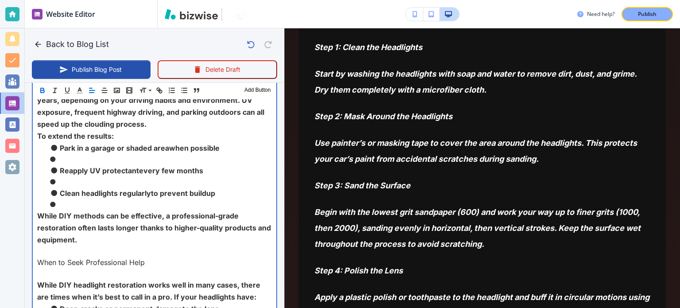
click at [93, 209] on li at bounding box center [160, 204] width 224 height 11
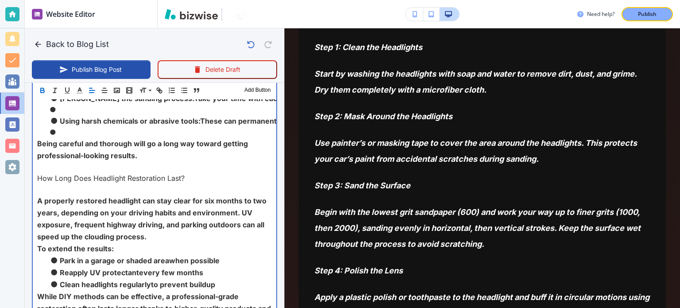
scroll to position [1371, 0]
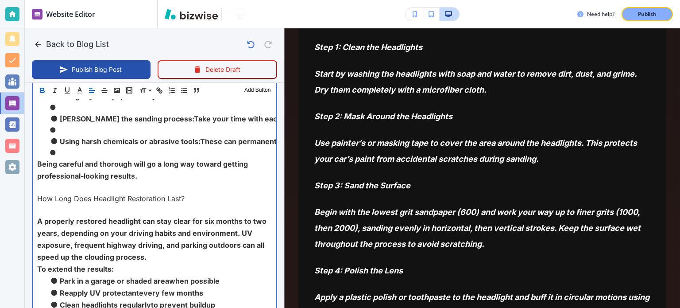
click at [92, 158] on li at bounding box center [160, 152] width 224 height 11
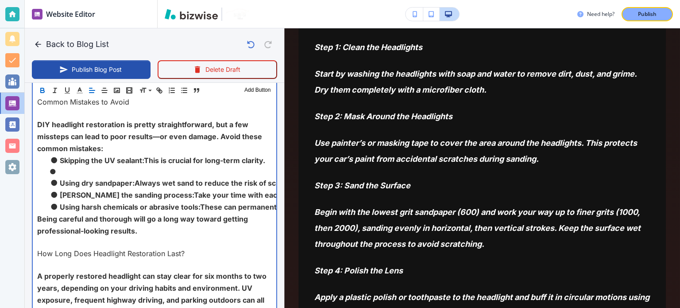
scroll to position [1282, 0]
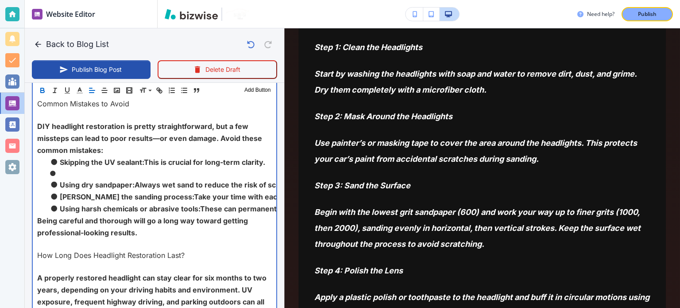
click at [78, 178] on li at bounding box center [160, 173] width 224 height 11
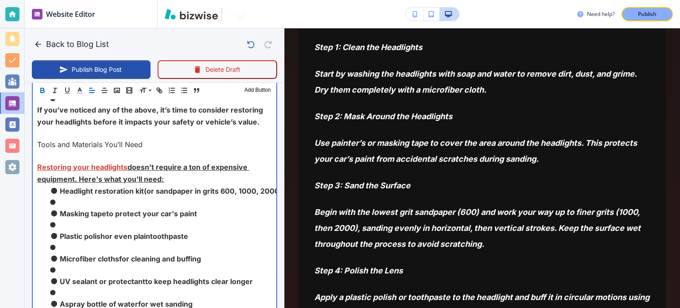
scroll to position [839, 0]
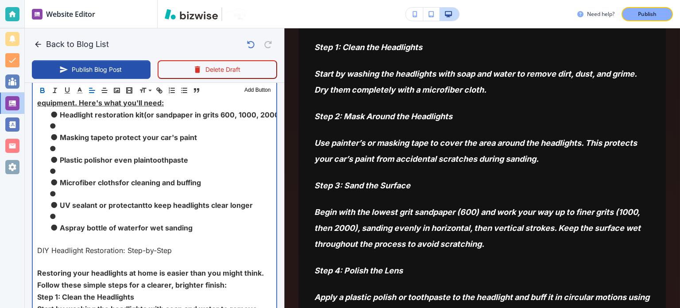
click at [73, 221] on li at bounding box center [160, 216] width 224 height 11
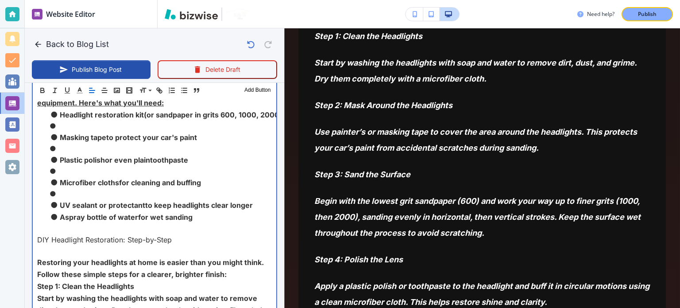
click at [74, 187] on span "Microfiber cloths" at bounding box center [89, 182] width 59 height 9
click at [76, 199] on li at bounding box center [160, 193] width 224 height 11
type input "Sep 15, 2025 08:15 PM"
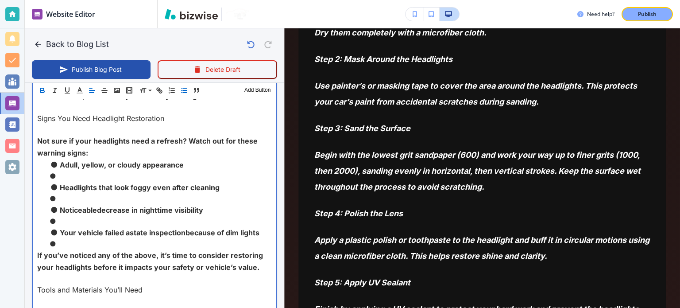
scroll to position [707, 0]
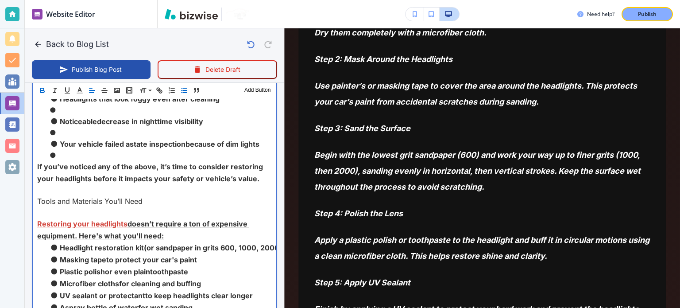
click at [74, 160] on li at bounding box center [160, 155] width 224 height 11
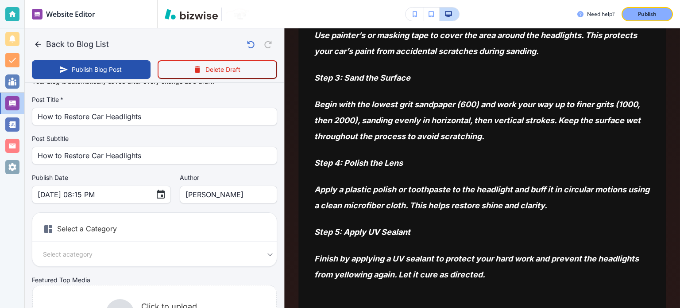
scroll to position [0, 0]
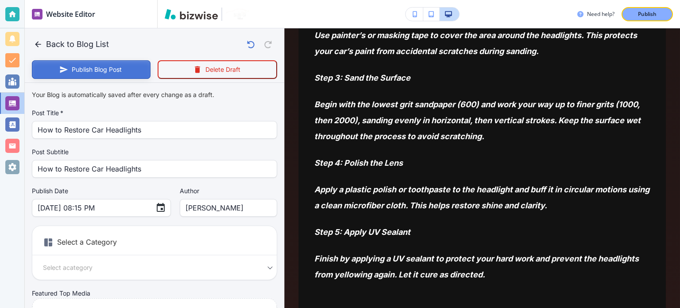
click at [126, 64] on button "Publish Blog Post" at bounding box center [91, 69] width 119 height 19
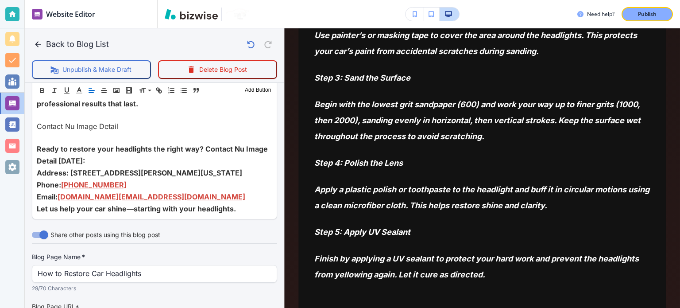
scroll to position [1888, 0]
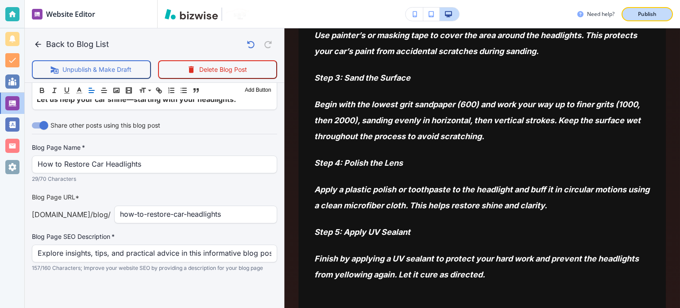
click at [640, 14] on p "Publish" at bounding box center [647, 14] width 19 height 8
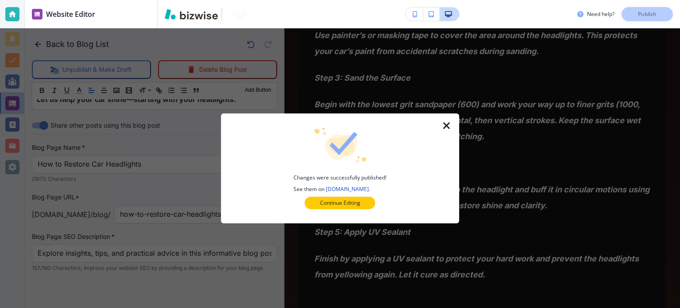
click at [450, 126] on icon "button" at bounding box center [446, 125] width 11 height 11
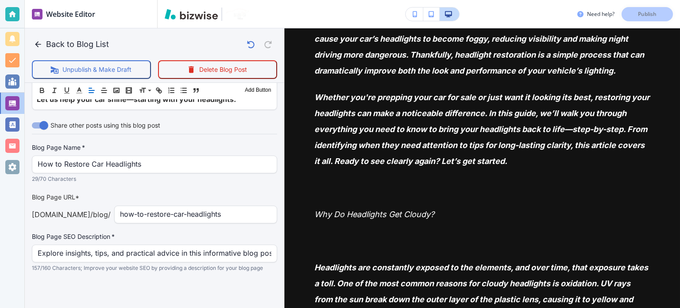
scroll to position [0, 0]
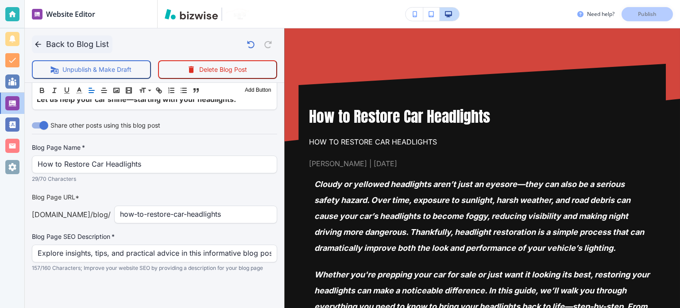
click at [66, 46] on button "Back to Blog List" at bounding box center [72, 44] width 81 height 18
